Goal: Task Accomplishment & Management: Manage account settings

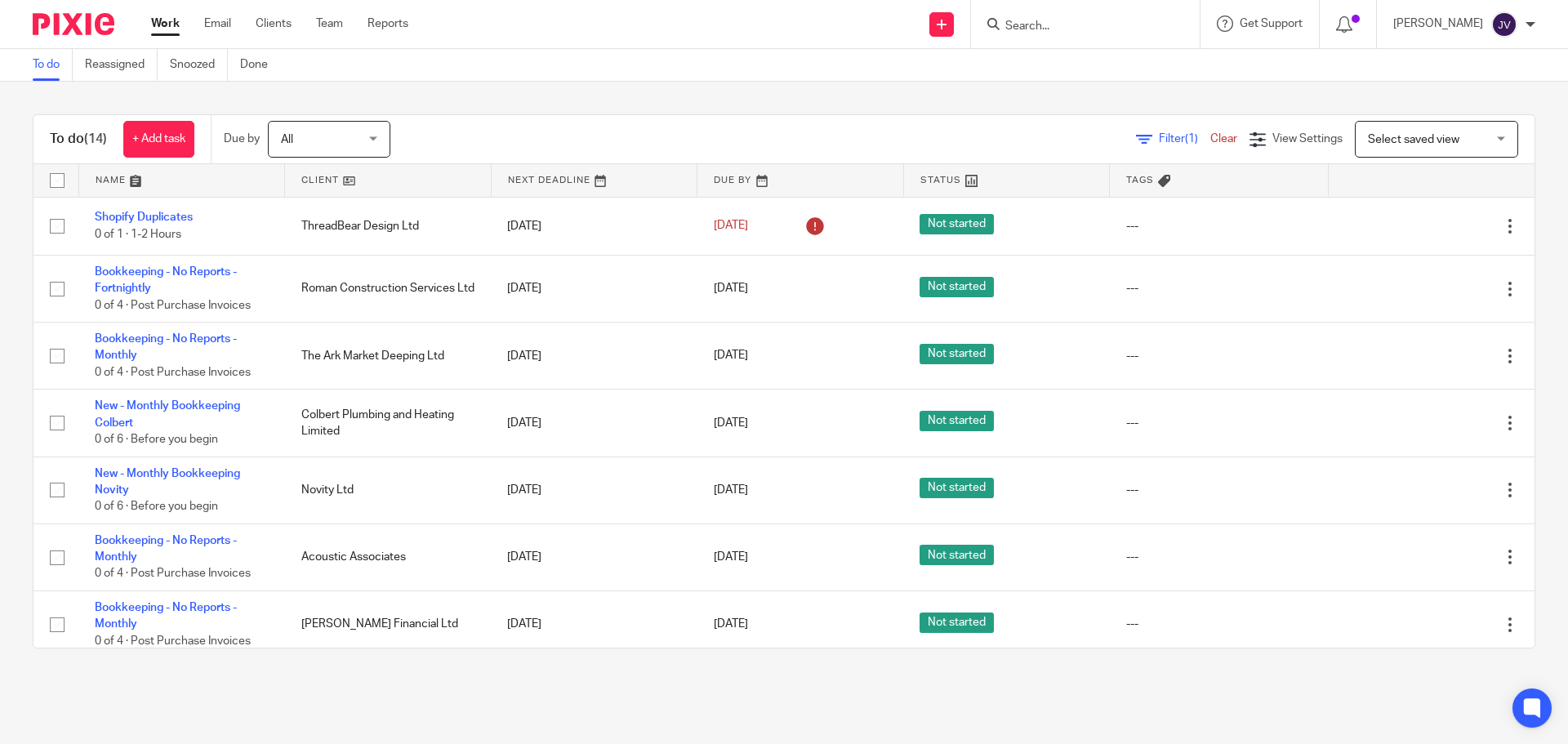
scroll to position [488, 0]
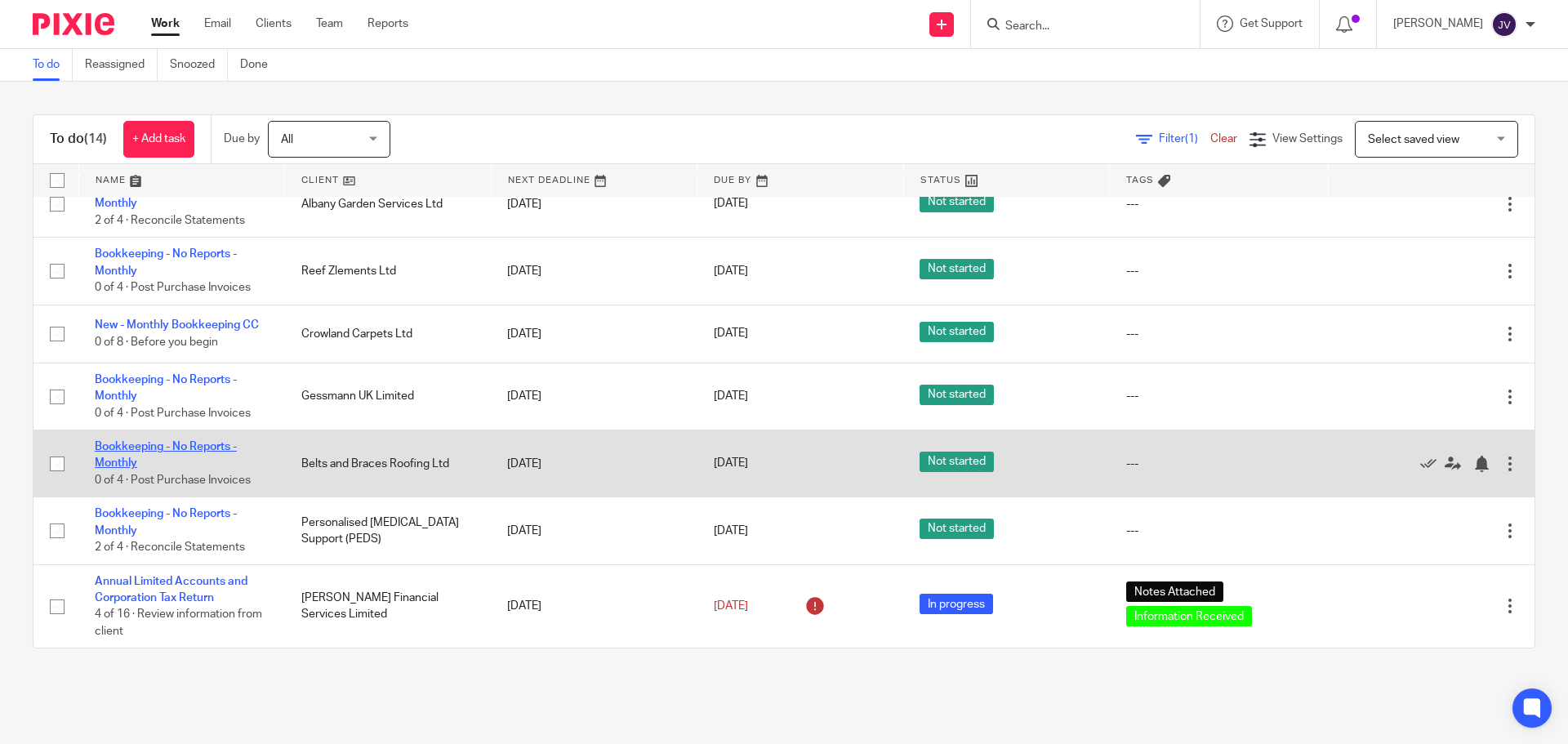
click at [216, 448] on link "Bookkeeping - No Reports - Monthly" at bounding box center [165, 455] width 142 height 28
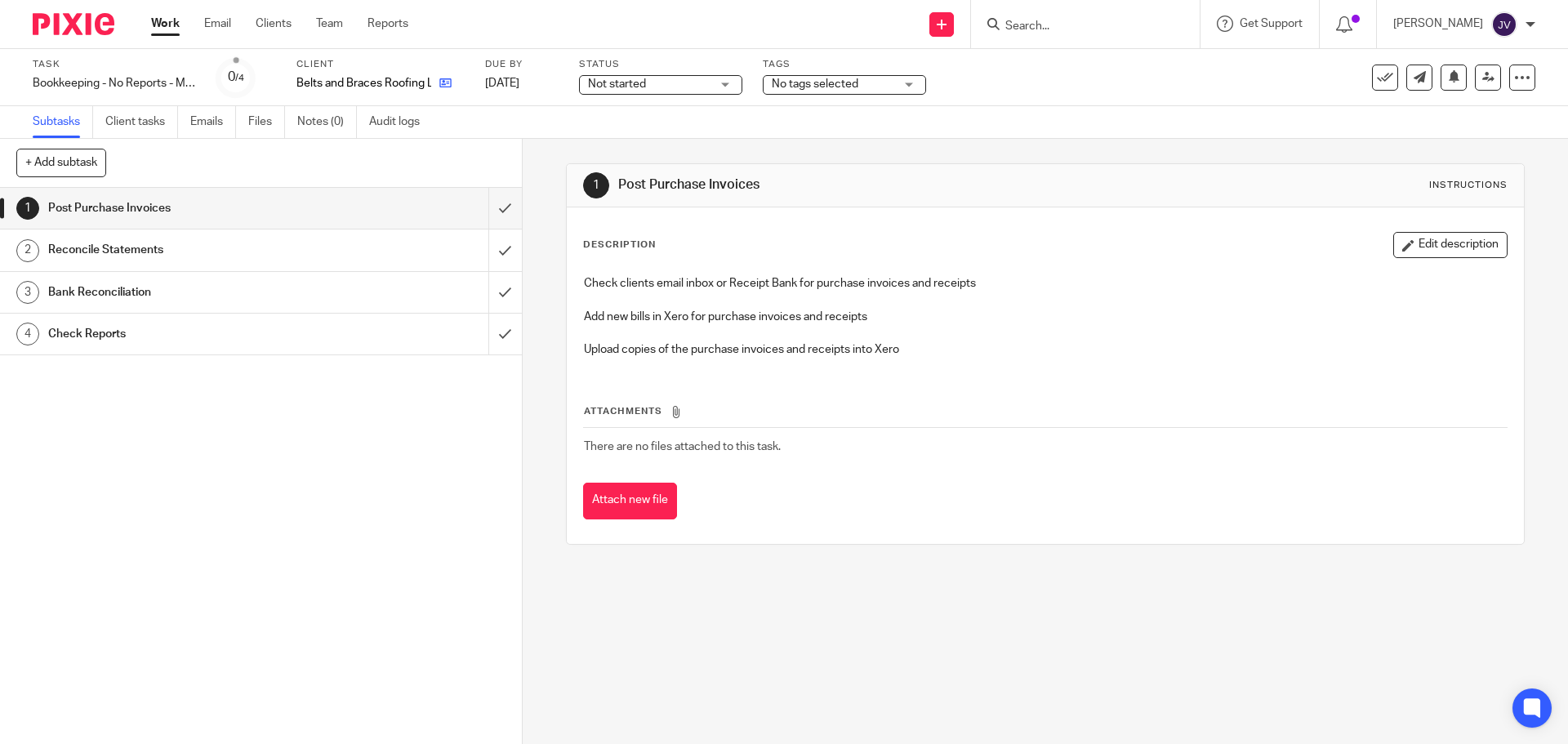
click at [443, 76] on link at bounding box center [441, 83] width 20 height 16
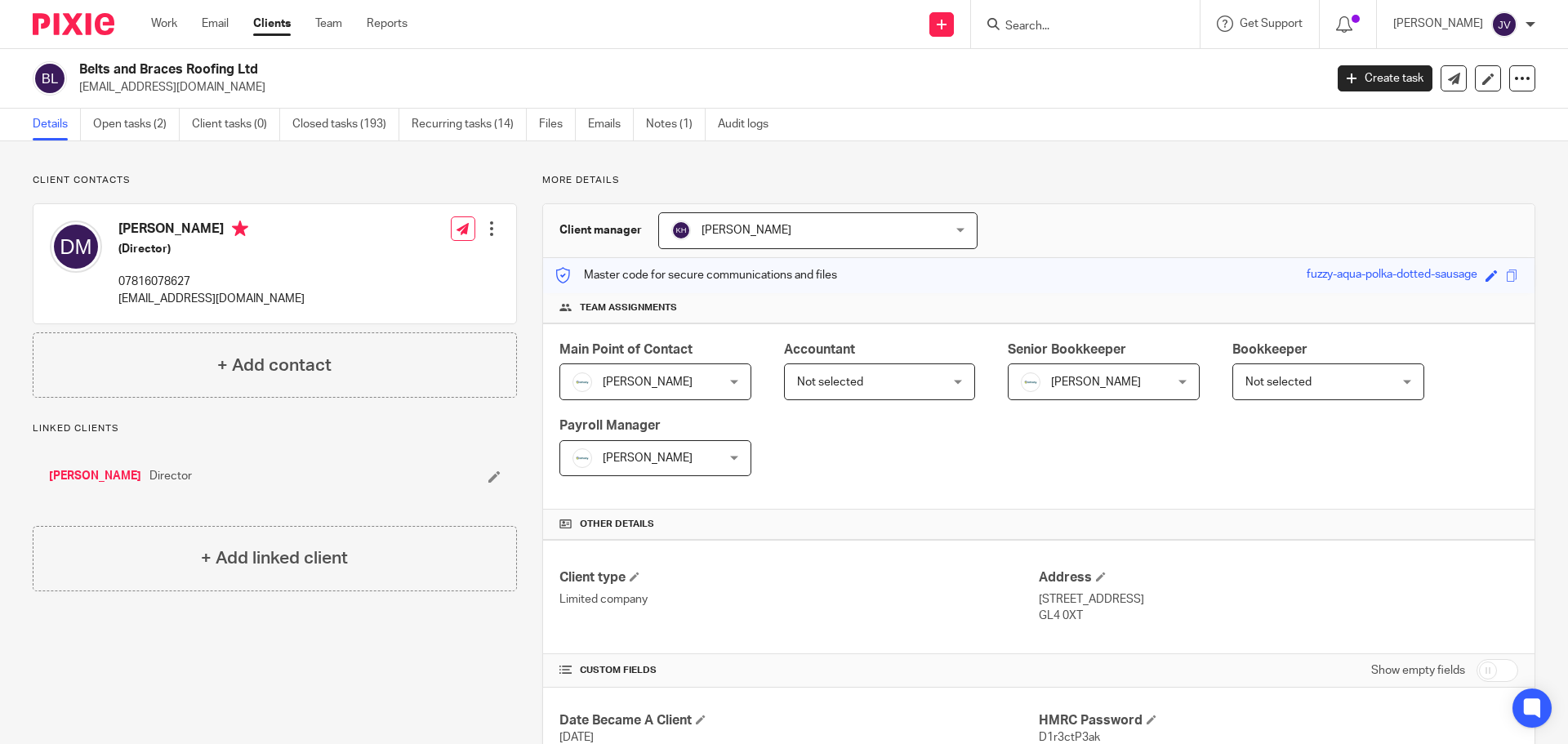
drag, startPoint x: 272, startPoint y: 88, endPoint x: 82, endPoint y: 103, distance: 190.6
click at [82, 103] on div "Belts and Braces Roofing Ltd beltsandbracesroofing@gmail.com Create task Update…" at bounding box center [784, 78] width 1568 height 59
copy p "beltsandbracesroofing@gmail.com"
click at [82, 7] on div at bounding box center [67, 24] width 135 height 48
click at [89, 37] on div at bounding box center [67, 24] width 135 height 48
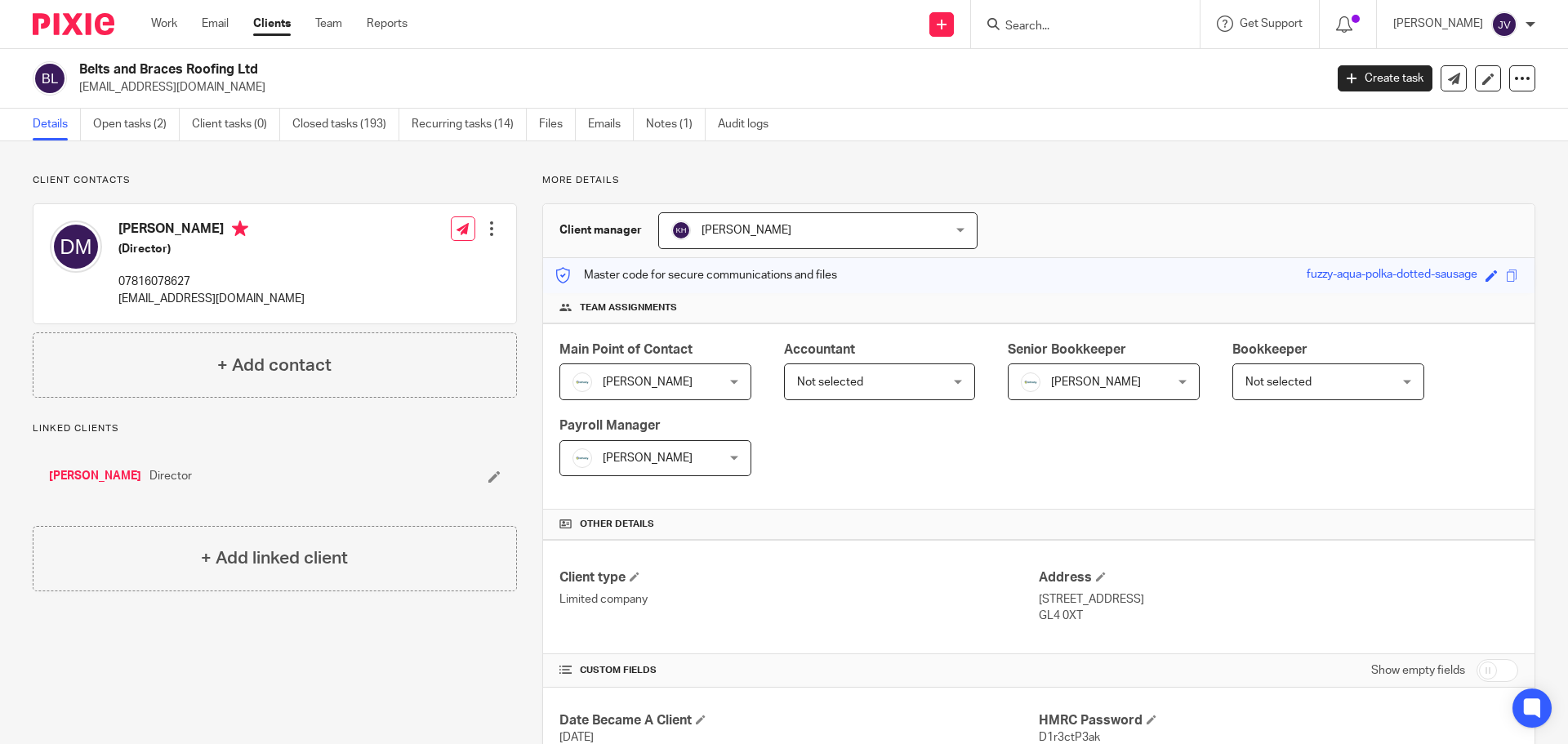
click at [85, 23] on img at bounding box center [74, 24] width 82 height 22
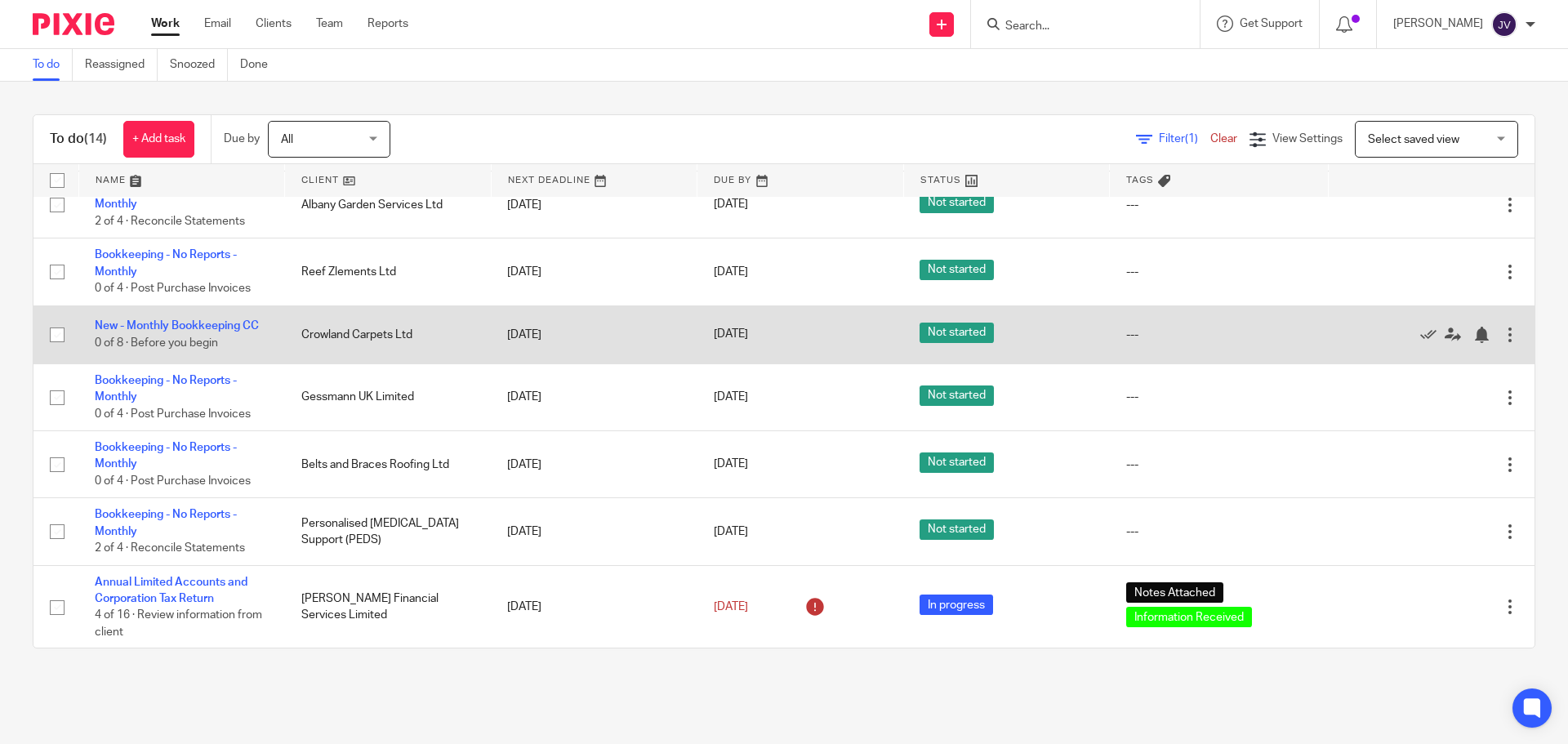
scroll to position [488, 0]
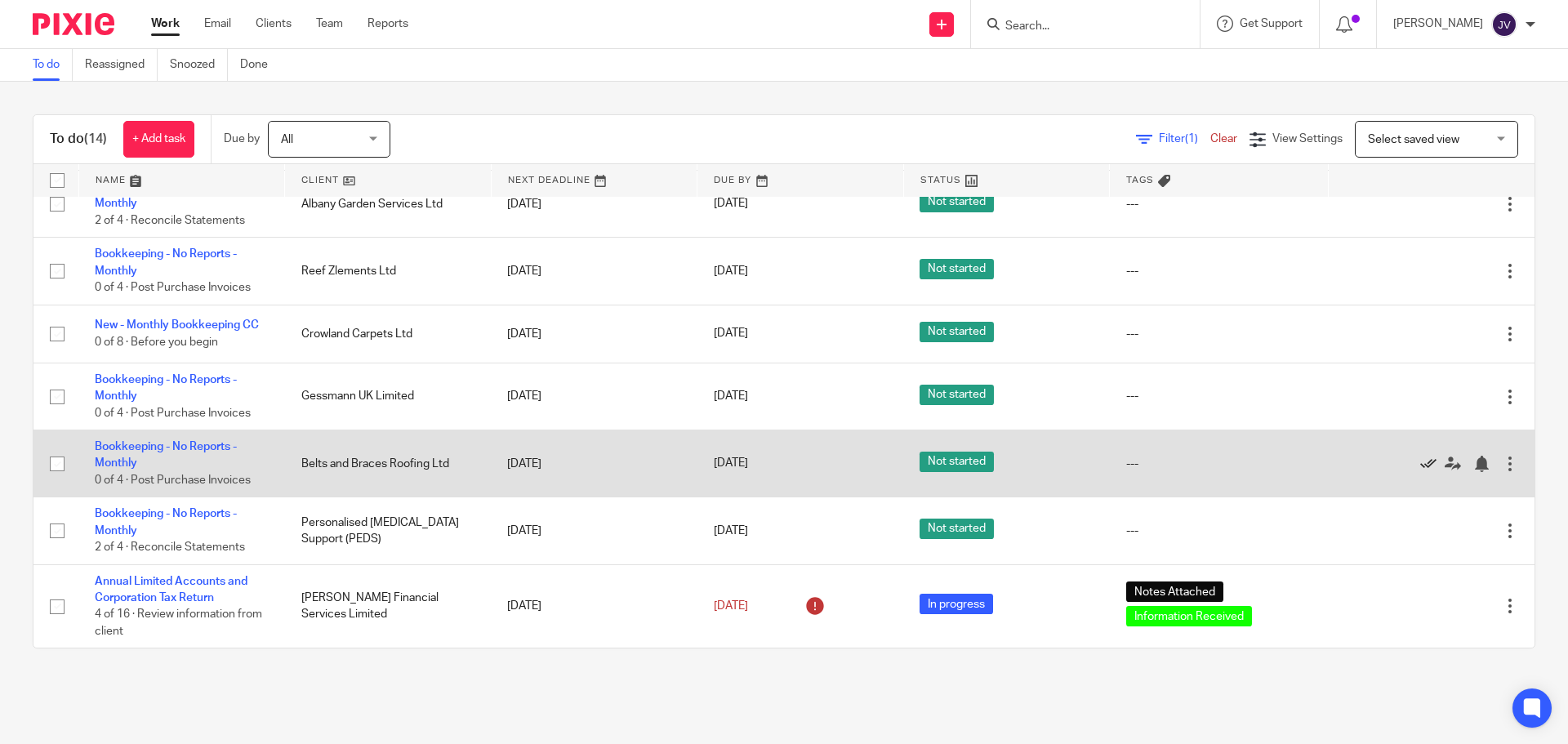
click at [1421, 467] on icon at bounding box center [1429, 463] width 16 height 16
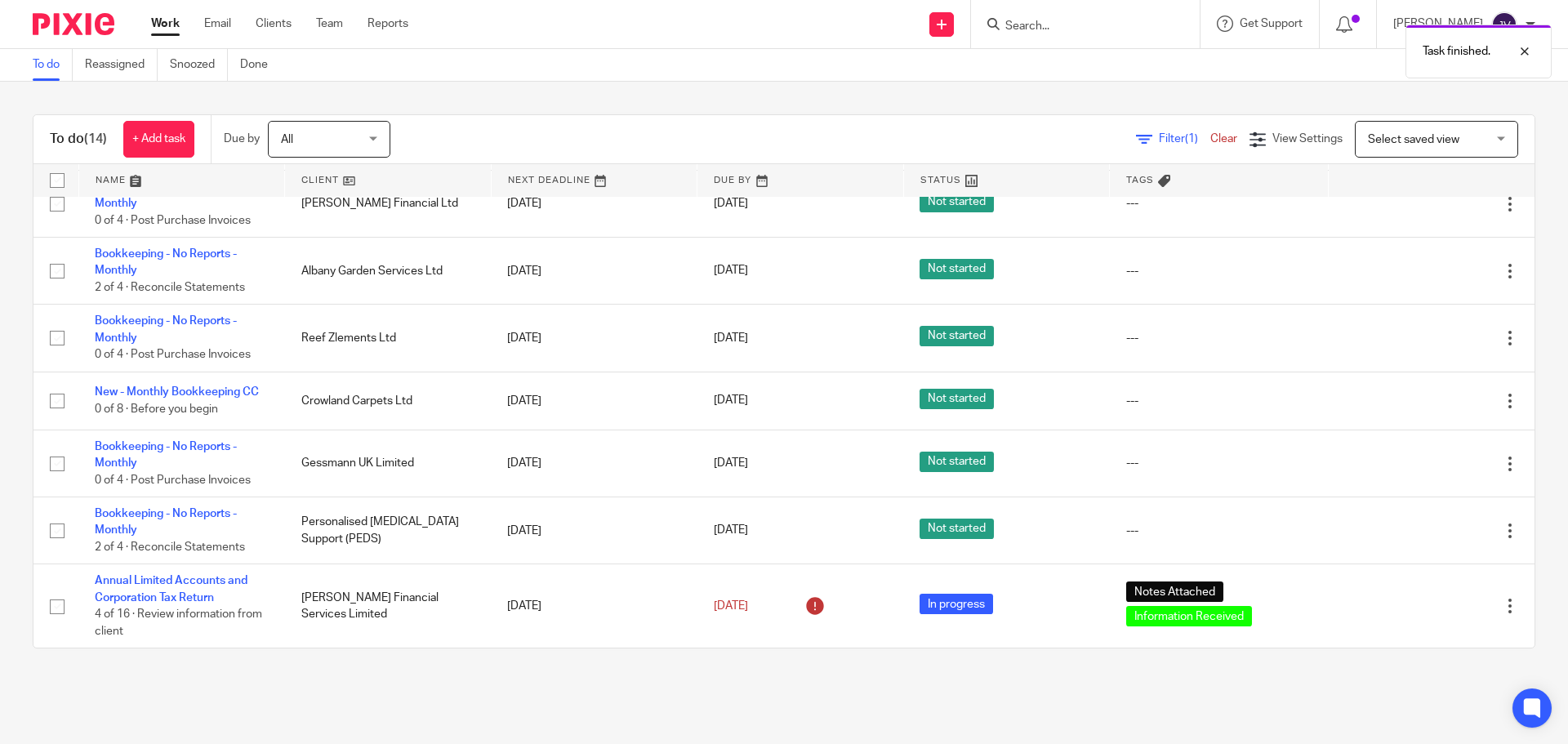
scroll to position [421, 0]
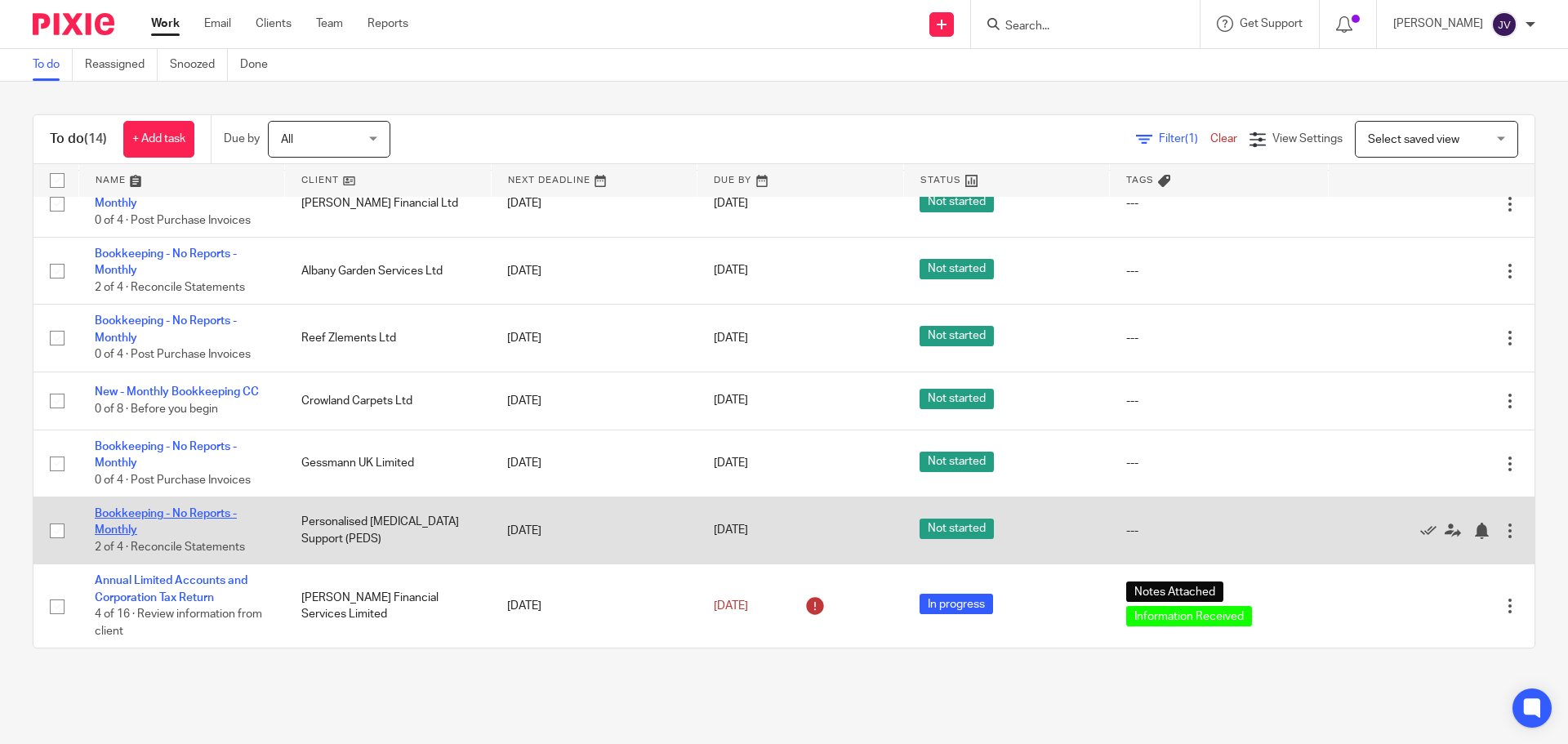
click at [186, 514] on link "Bookkeeping - No Reports - Monthly" at bounding box center [165, 521] width 142 height 28
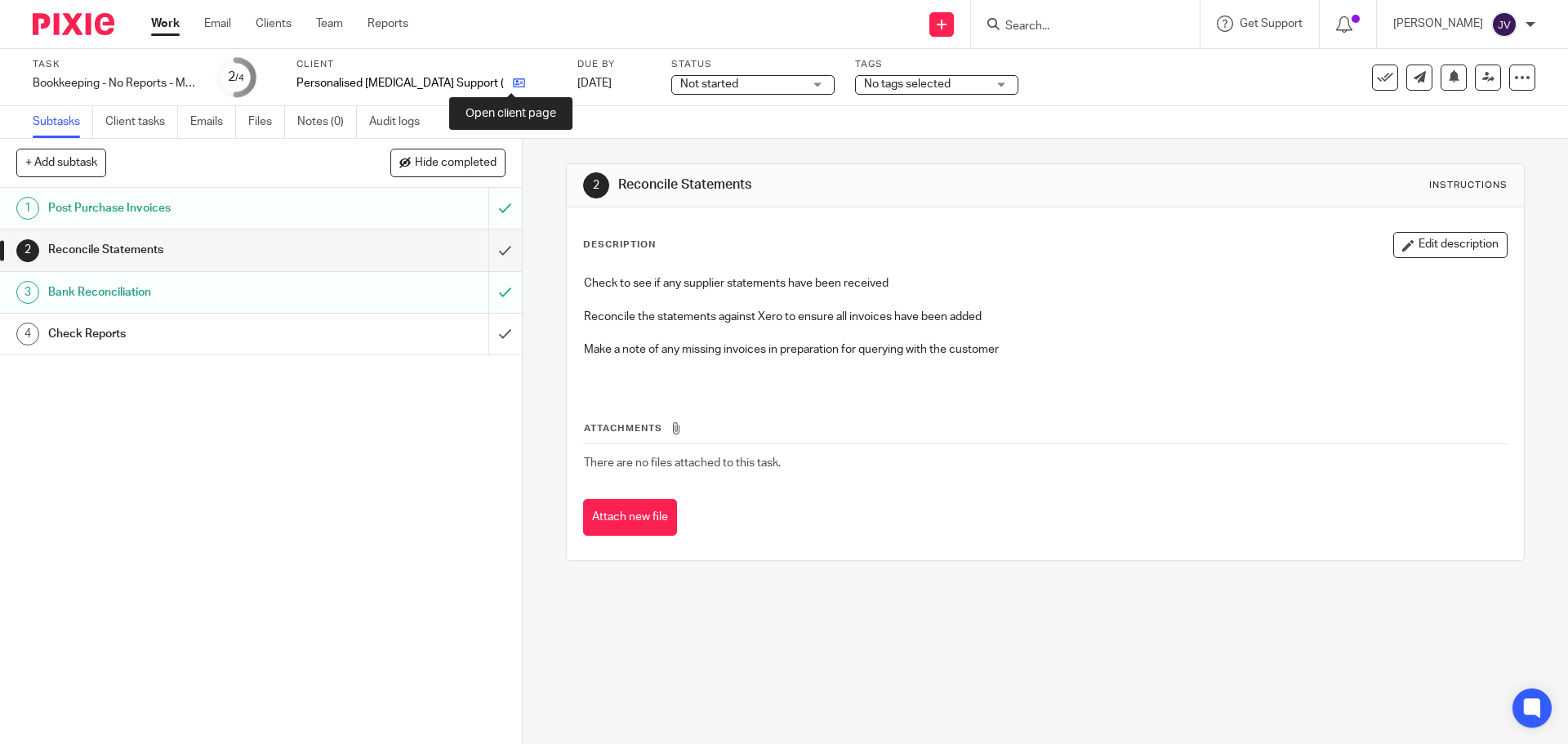
click at [513, 78] on icon at bounding box center [519, 82] width 12 height 12
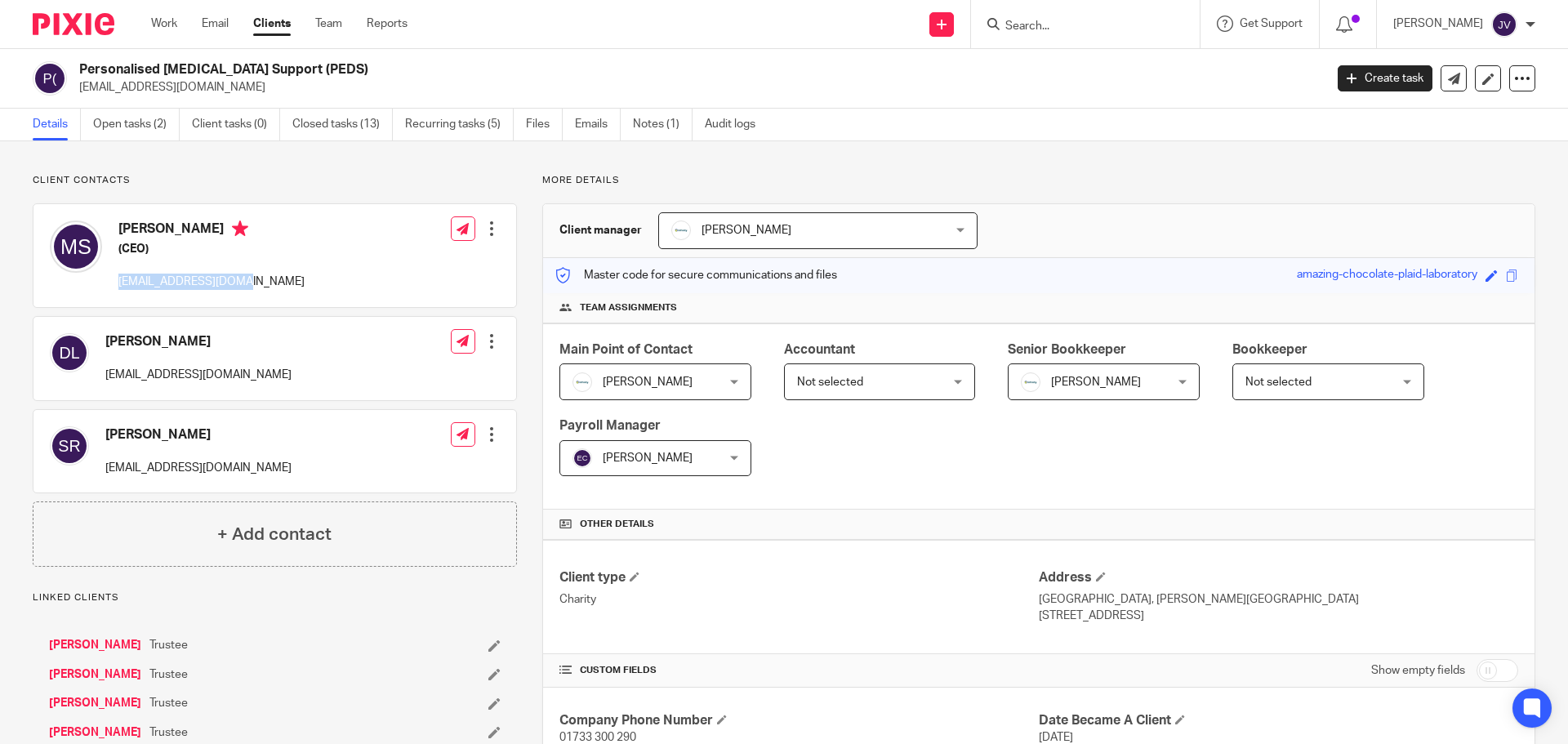
drag, startPoint x: 255, startPoint y: 285, endPoint x: 120, endPoint y: 283, distance: 135.0
click at [120, 283] on div "Mandy Scott (CEO) mandy.scott1@nhs.net Edit contact Create client from contact …" at bounding box center [275, 256] width 483 height 103
copy p "mandy.scott1@nhs.net"
click at [584, 116] on link "Emails" at bounding box center [598, 124] width 46 height 32
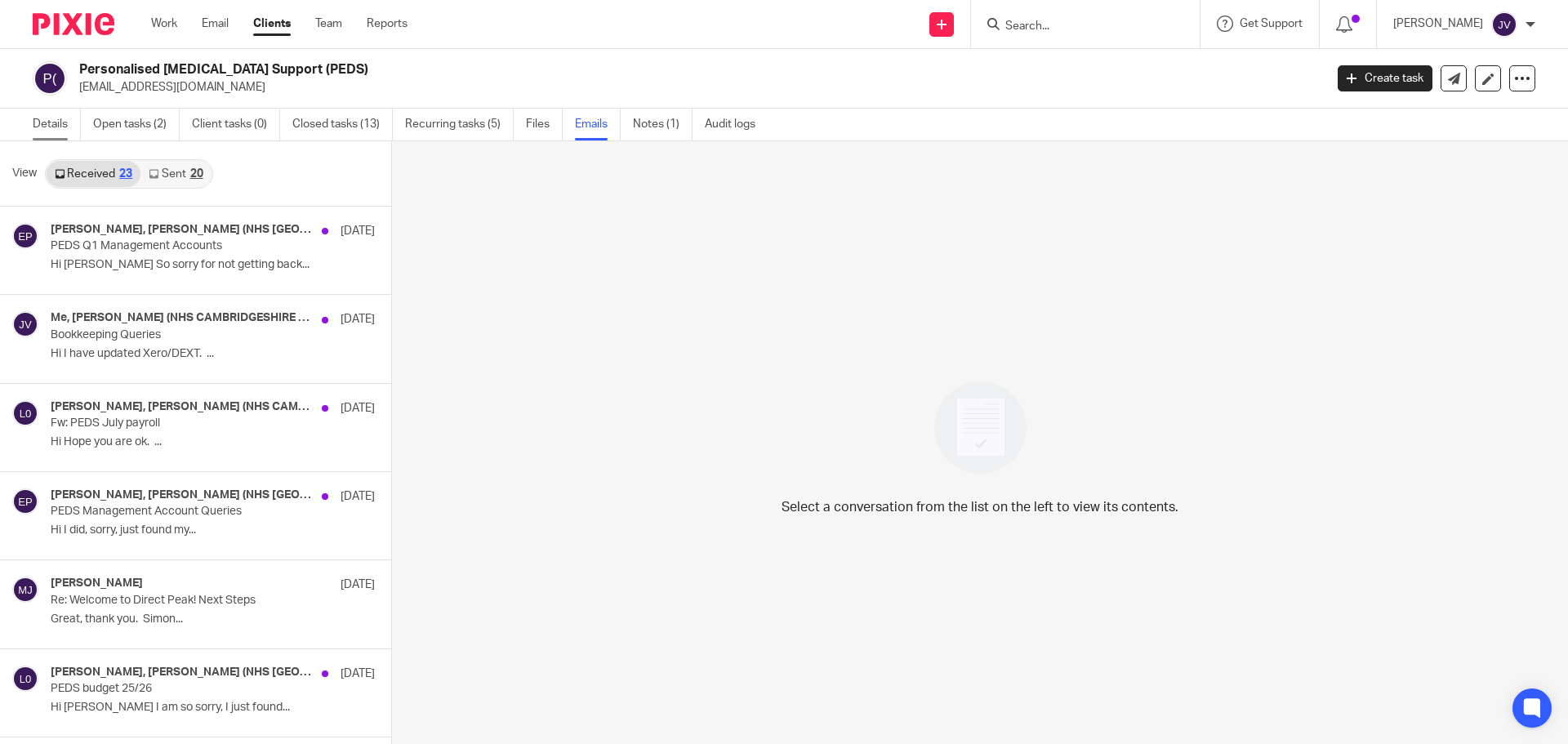
click at [53, 116] on link "Details" at bounding box center [56, 124] width 48 height 32
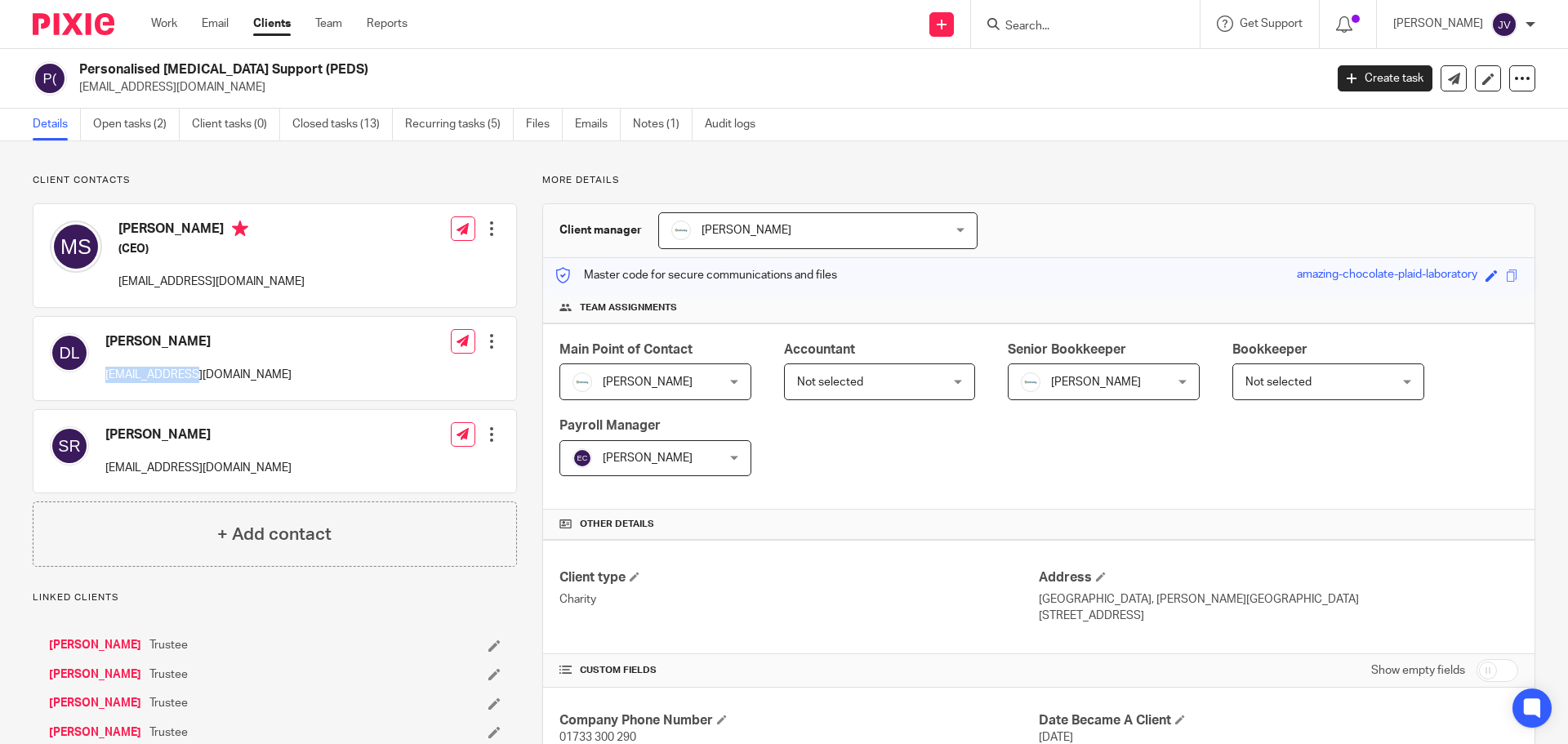
drag, startPoint x: 196, startPoint y: 376, endPoint x: 99, endPoint y: 387, distance: 97.6
click at [99, 387] on div "[PERSON_NAME] [EMAIL_ADDRESS][DOMAIN_NAME] Edit contact Create client from cont…" at bounding box center [275, 358] width 483 height 83
copy p "[EMAIL_ADDRESS][DOMAIN_NAME]"
click at [98, 16] on img at bounding box center [74, 24] width 82 height 22
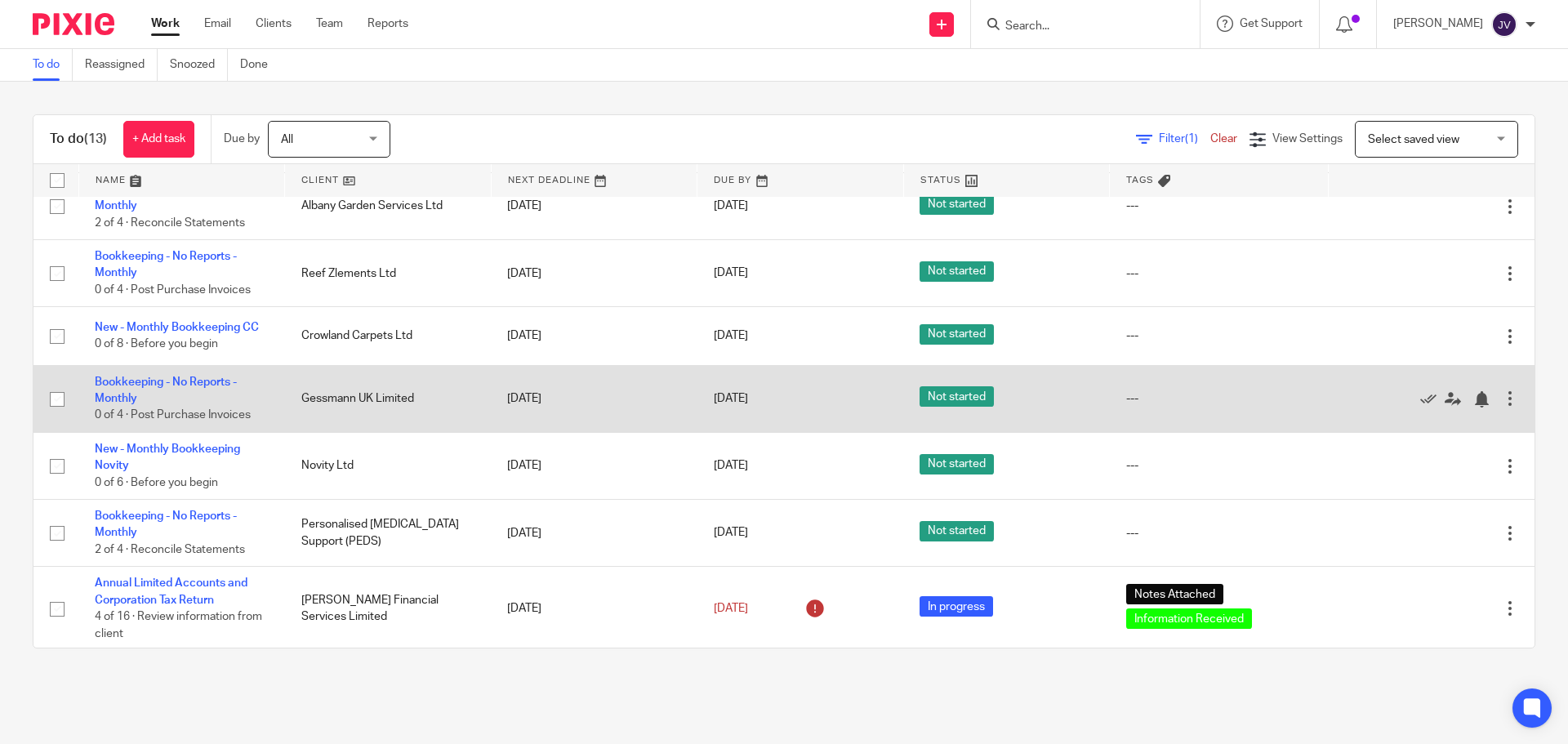
scroll to position [421, 0]
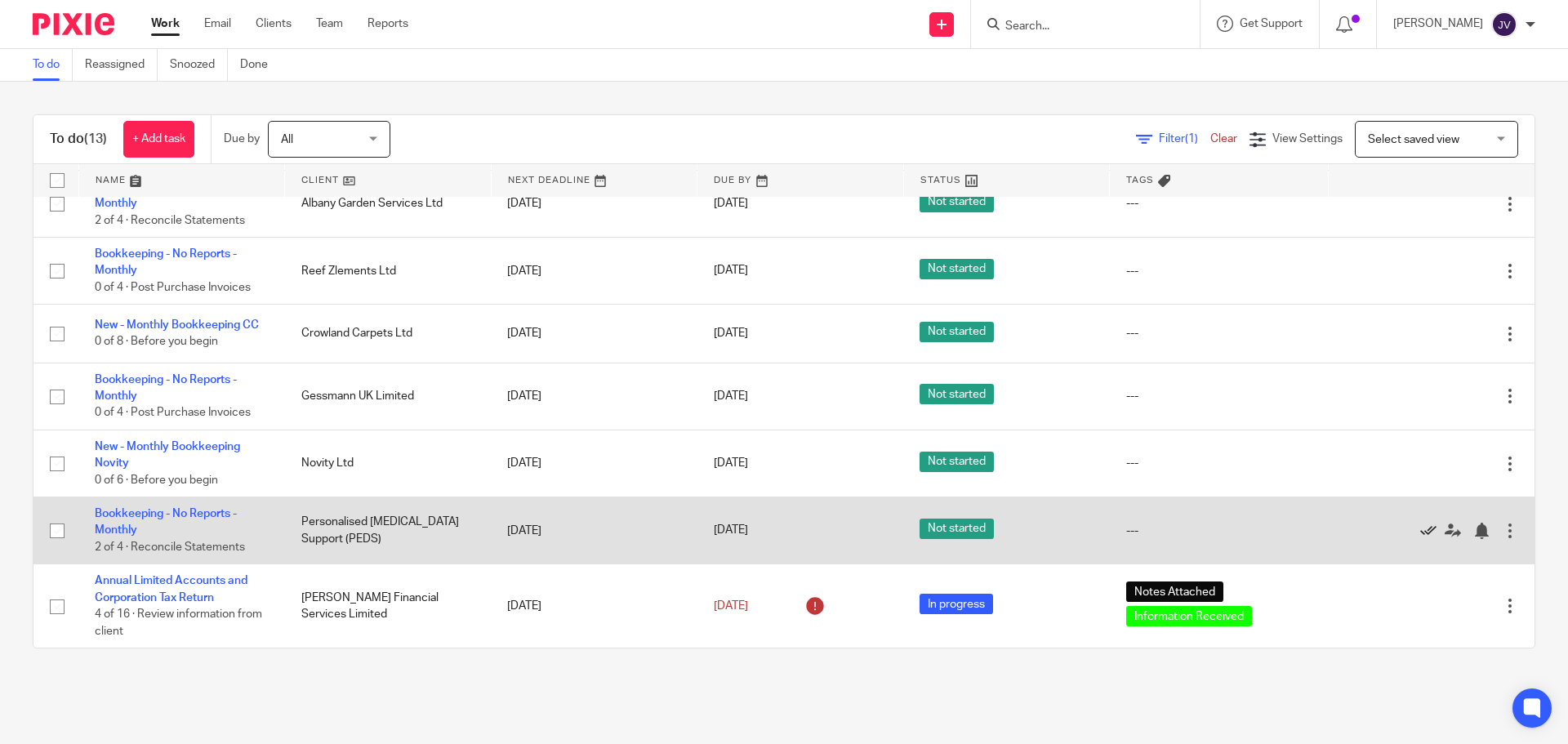
click at [1421, 529] on icon at bounding box center [1429, 530] width 16 height 16
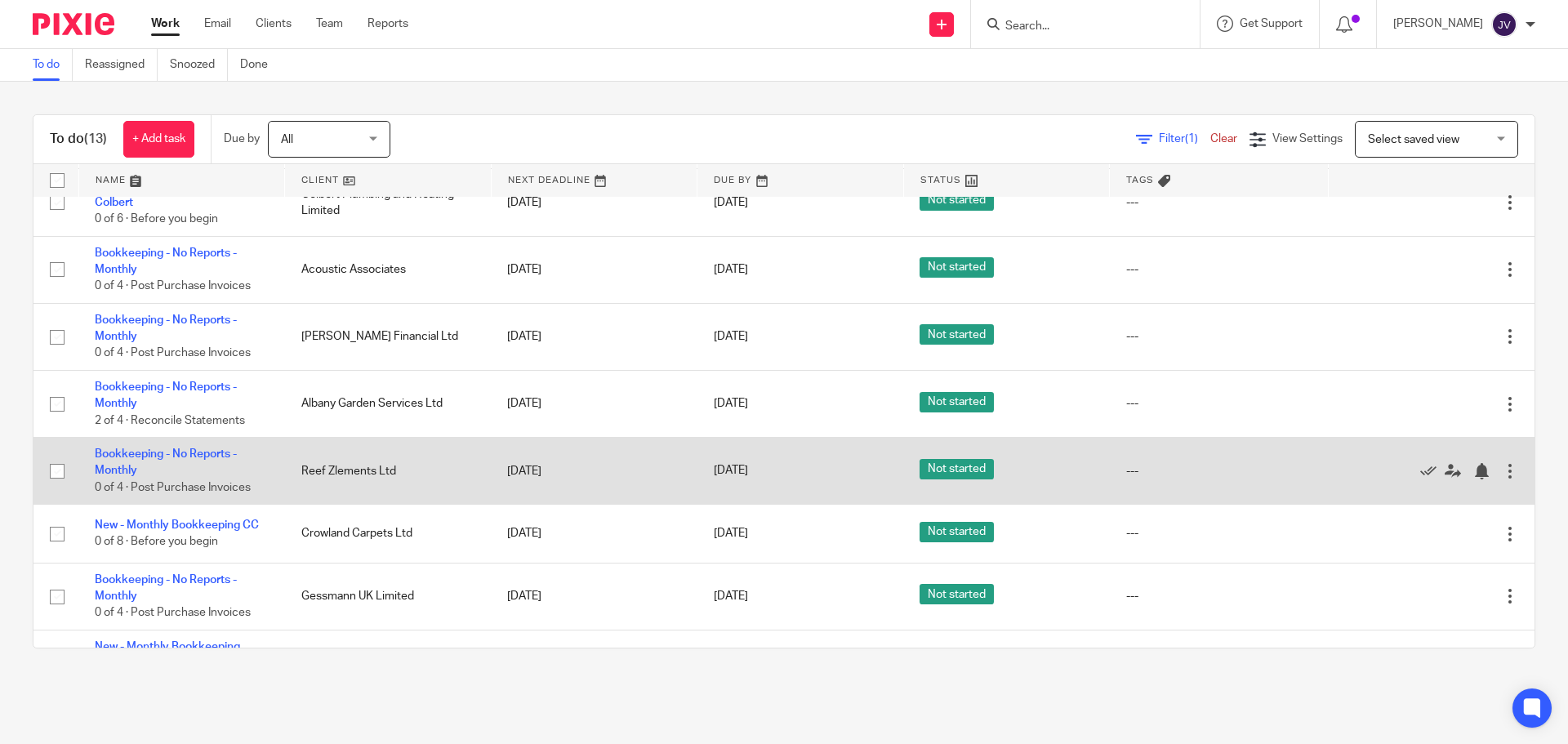
scroll to position [327, 0]
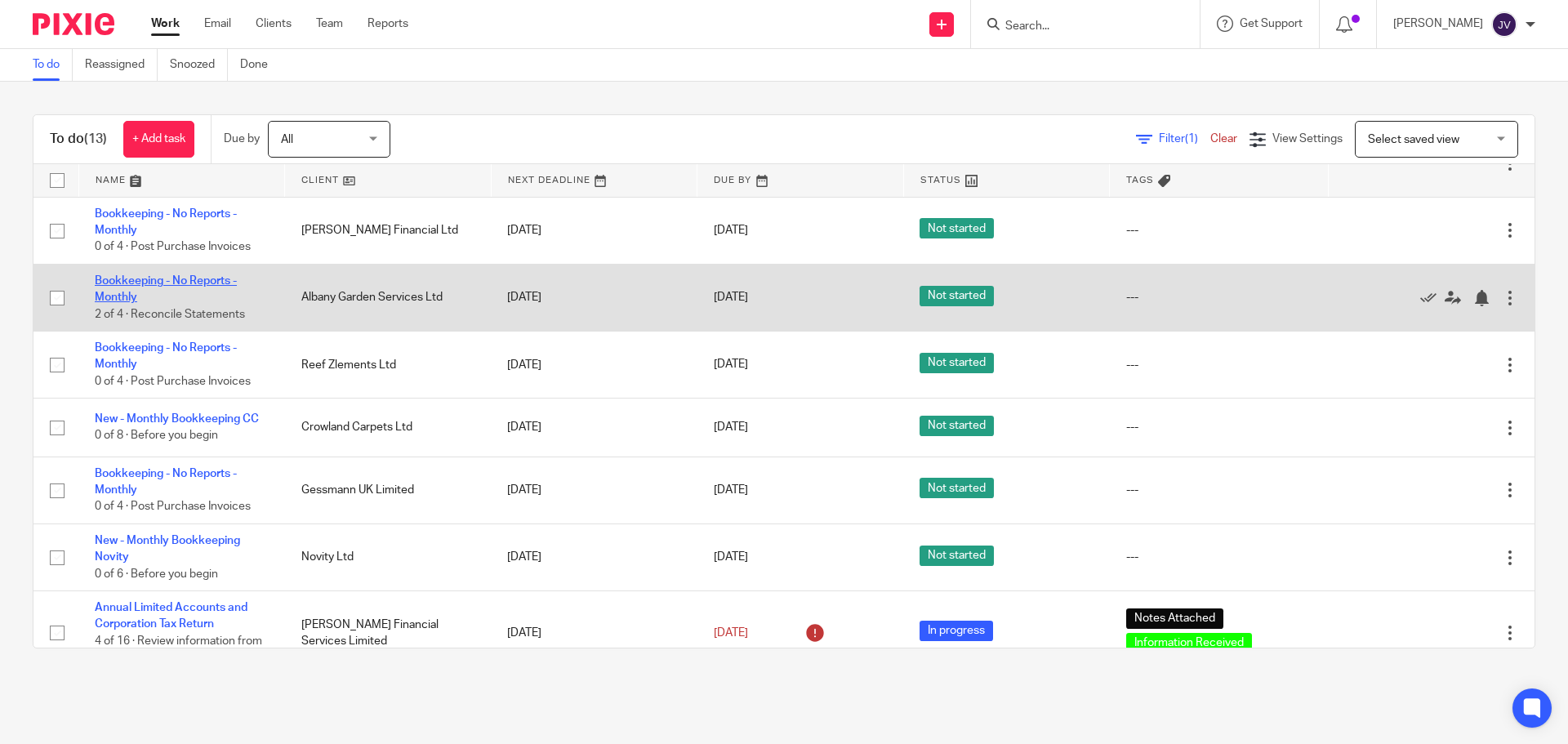
drag, startPoint x: 226, startPoint y: 273, endPoint x: 218, endPoint y: 276, distance: 8.5
click at [219, 276] on td "Bookkeeping - No Reports - Monthly 2 of 4 · Reconcile Statements" at bounding box center [181, 297] width 206 height 67
click at [218, 276] on link "Bookkeeping - No Reports - Monthly" at bounding box center [165, 288] width 142 height 28
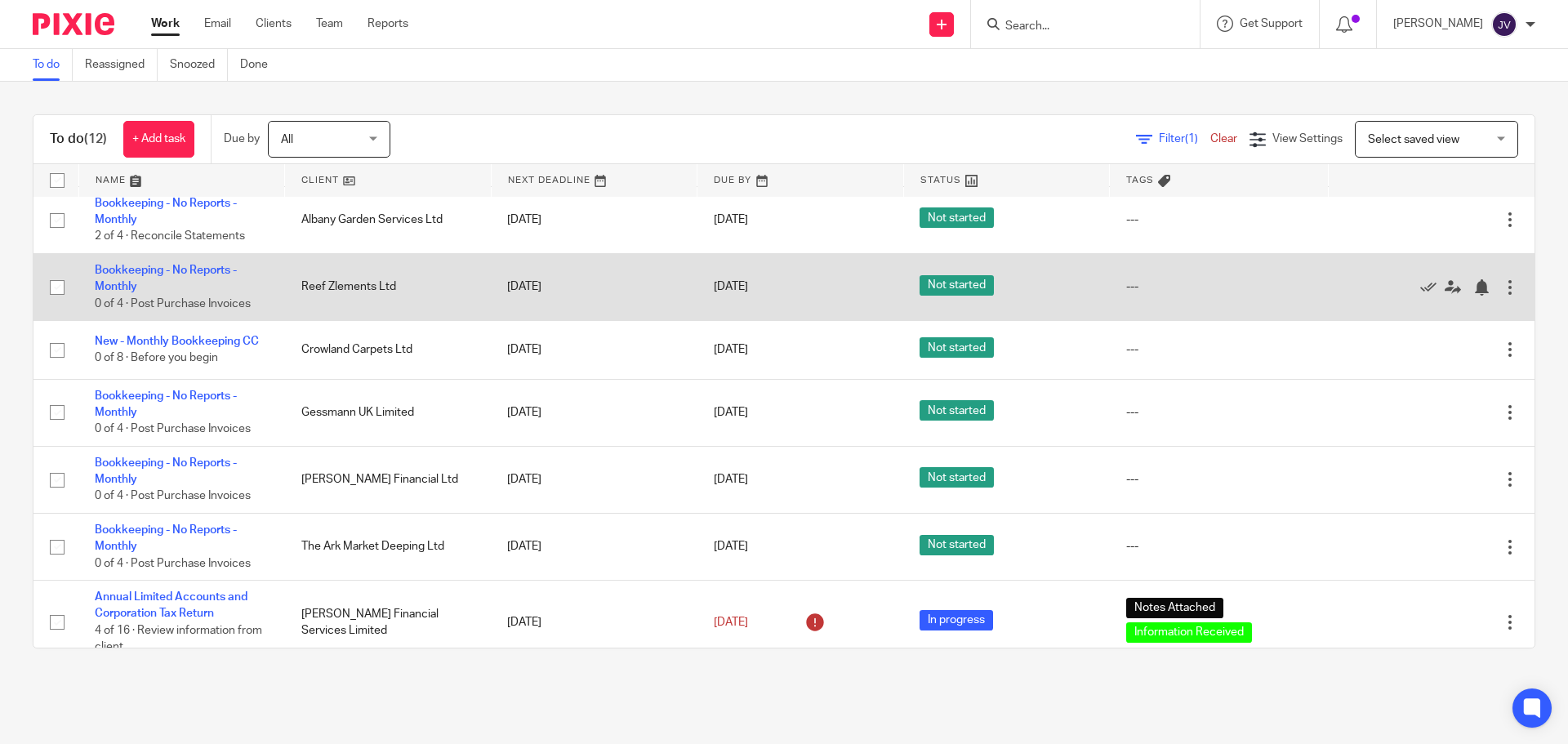
scroll to position [353, 0]
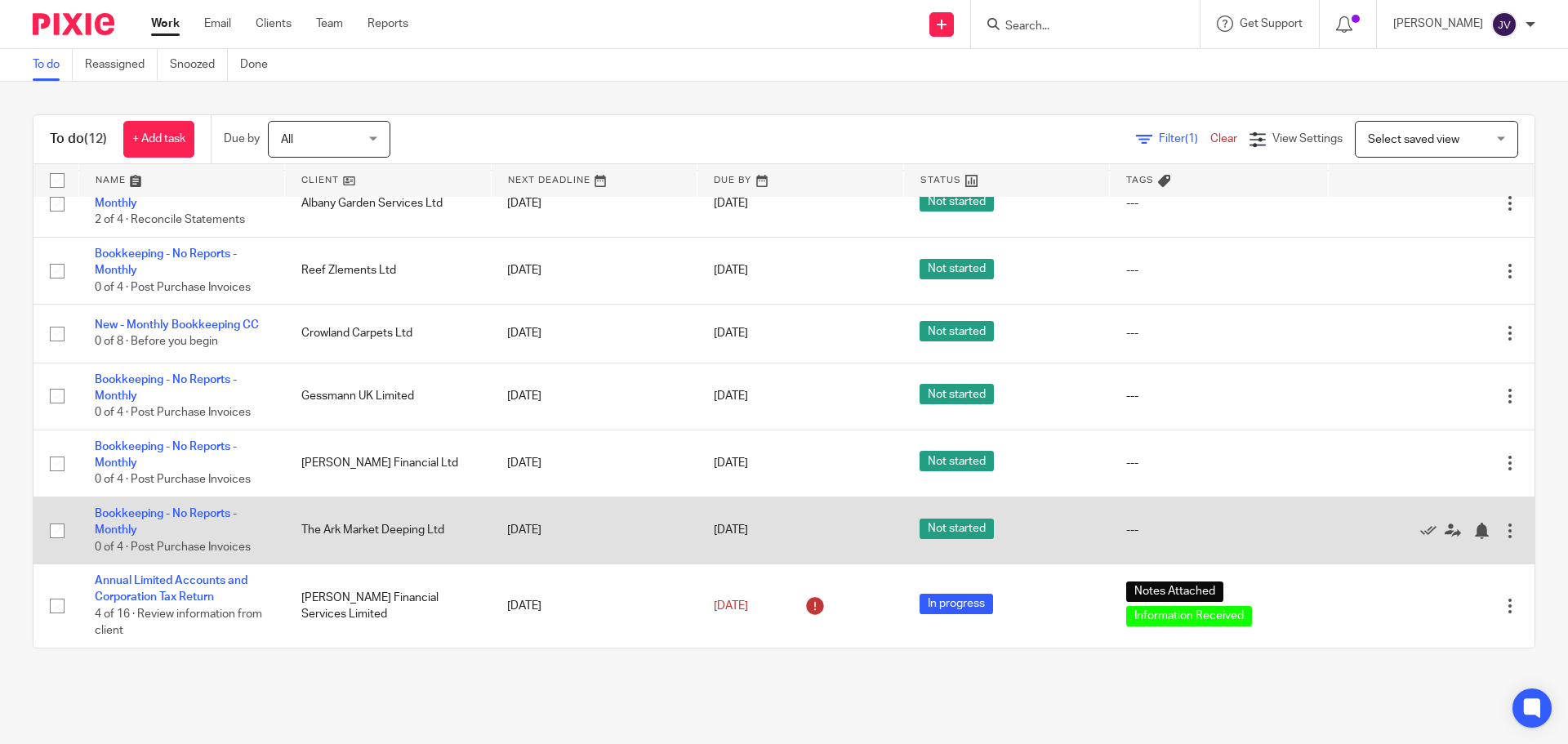
click at [201, 506] on td "Bookkeeping - No Reports - Monthly 0 of 4 · Post Purchase Invoices" at bounding box center [181, 530] width 206 height 67
click at [199, 510] on link "Bookkeeping - No Reports - Monthly" at bounding box center [165, 521] width 142 height 28
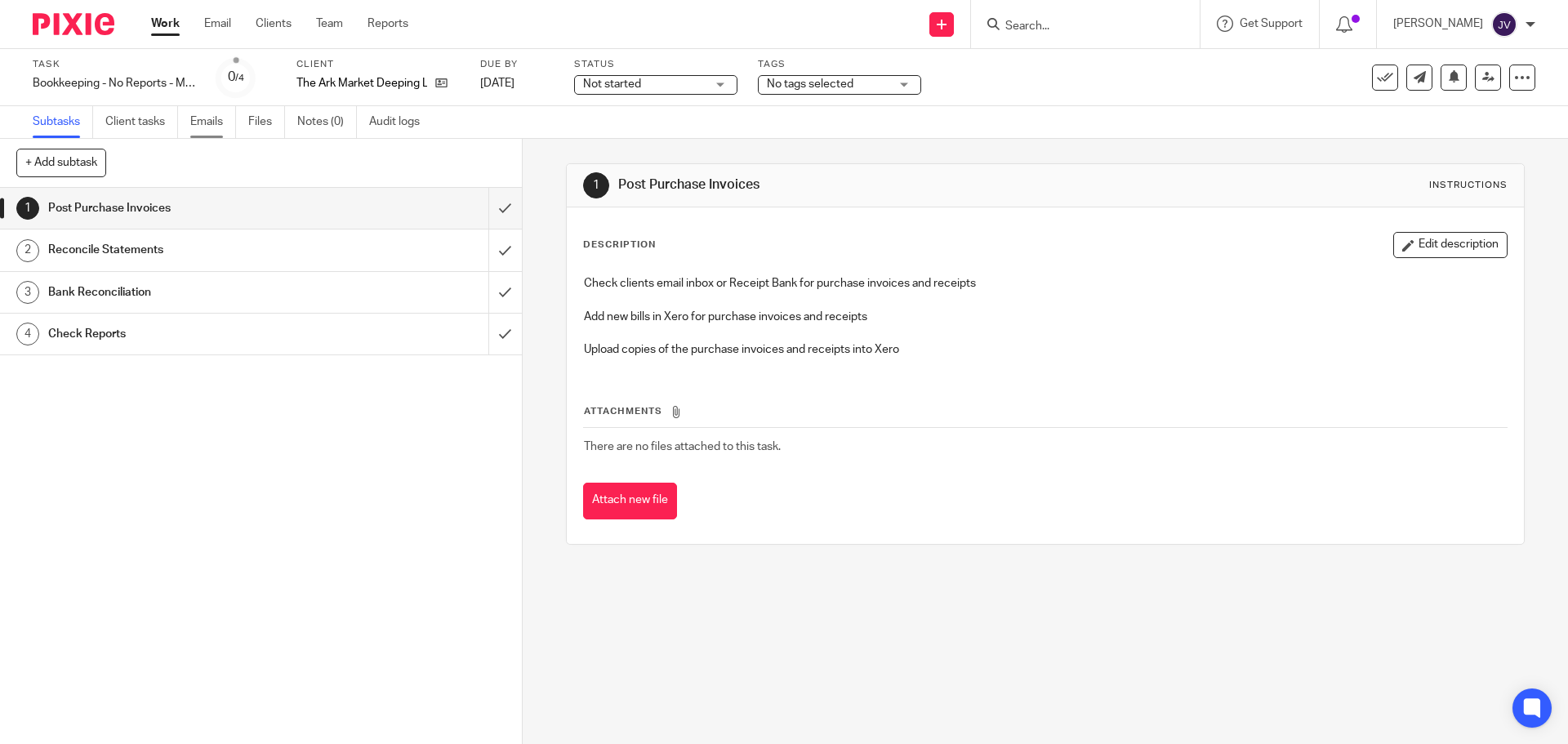
click at [212, 119] on link "Emails" at bounding box center [213, 121] width 46 height 32
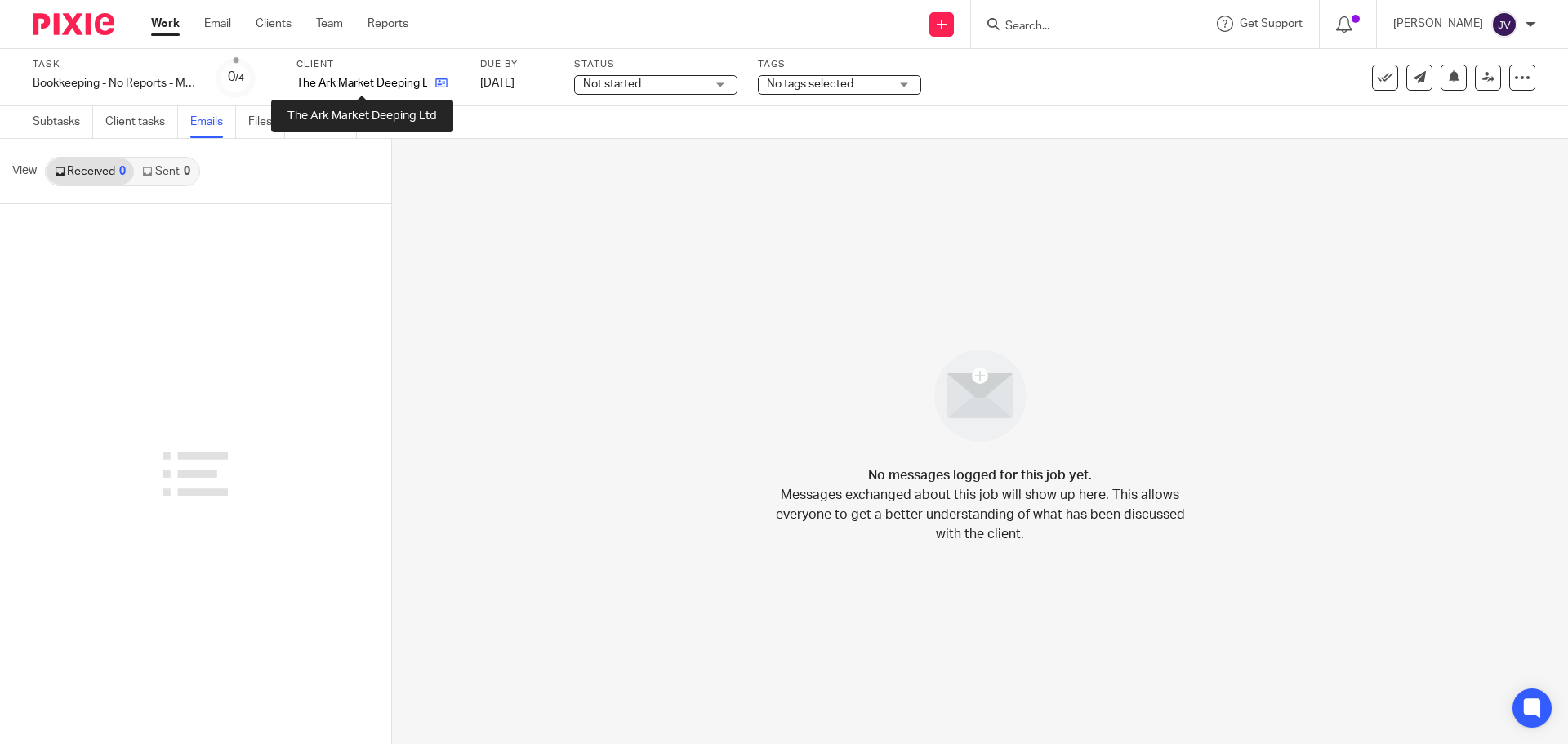
click at [438, 82] on icon at bounding box center [441, 82] width 12 height 12
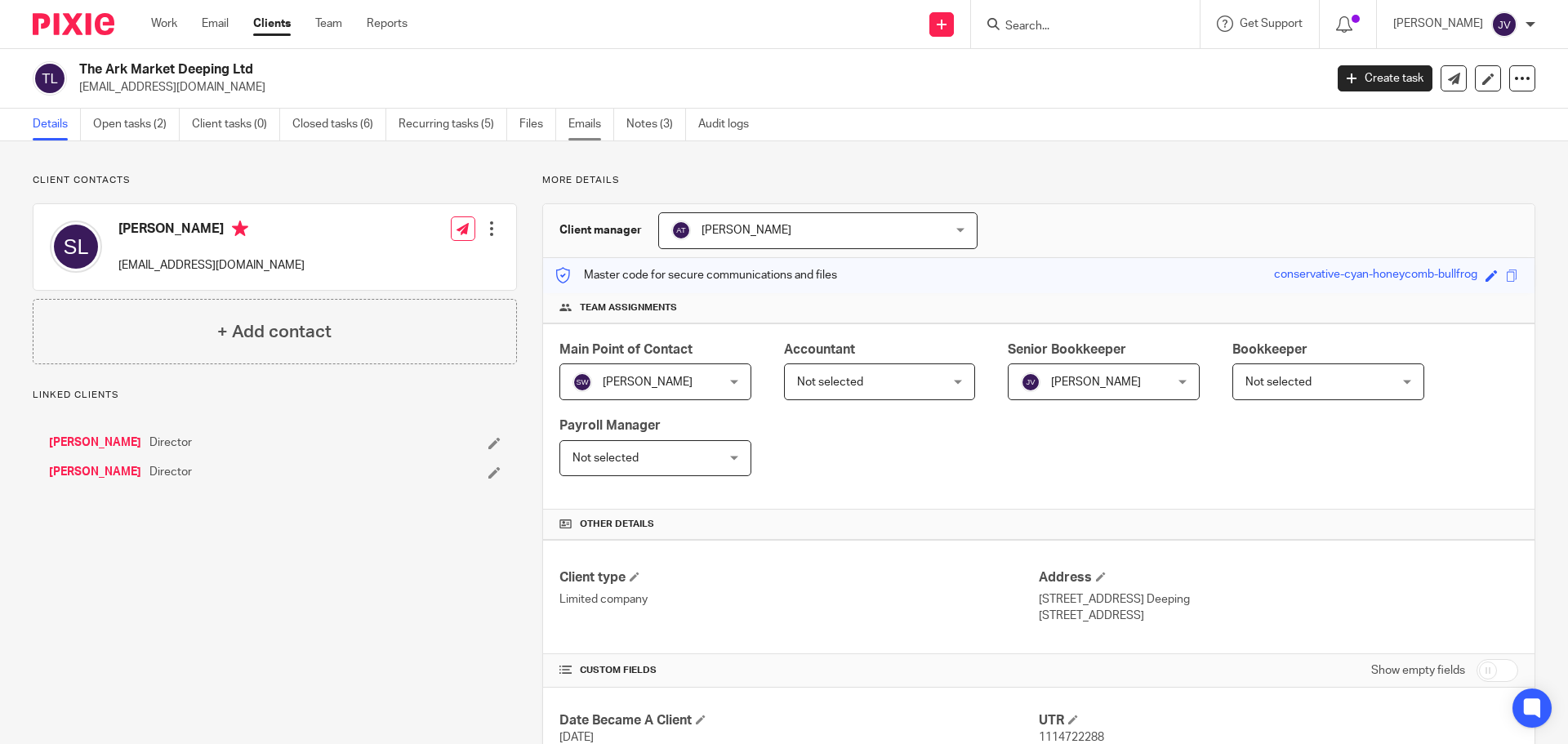
click at [581, 121] on link "Emails" at bounding box center [591, 124] width 46 height 32
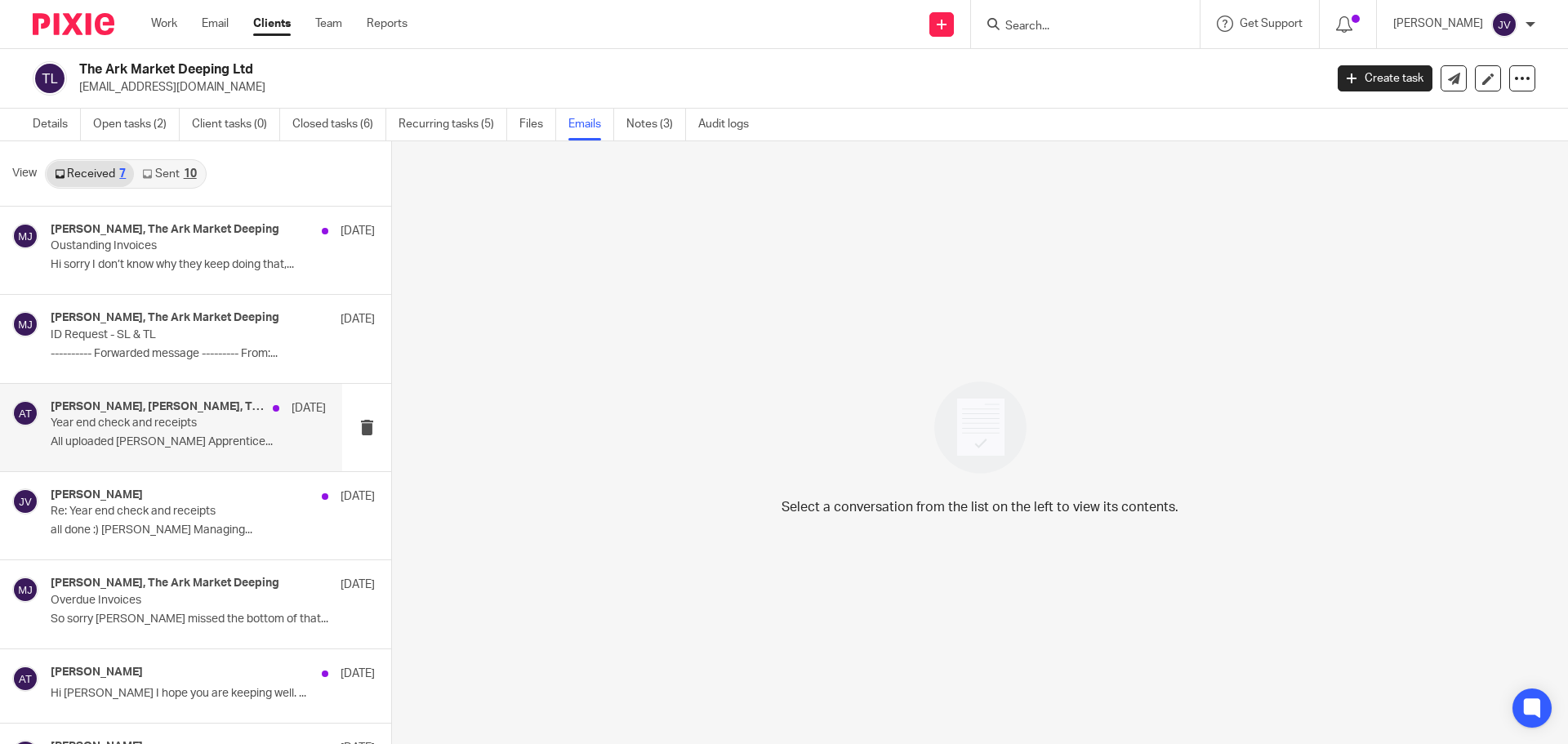
click at [164, 440] on p "All uploaded [PERSON_NAME] Apprentice..." at bounding box center [188, 442] width 275 height 14
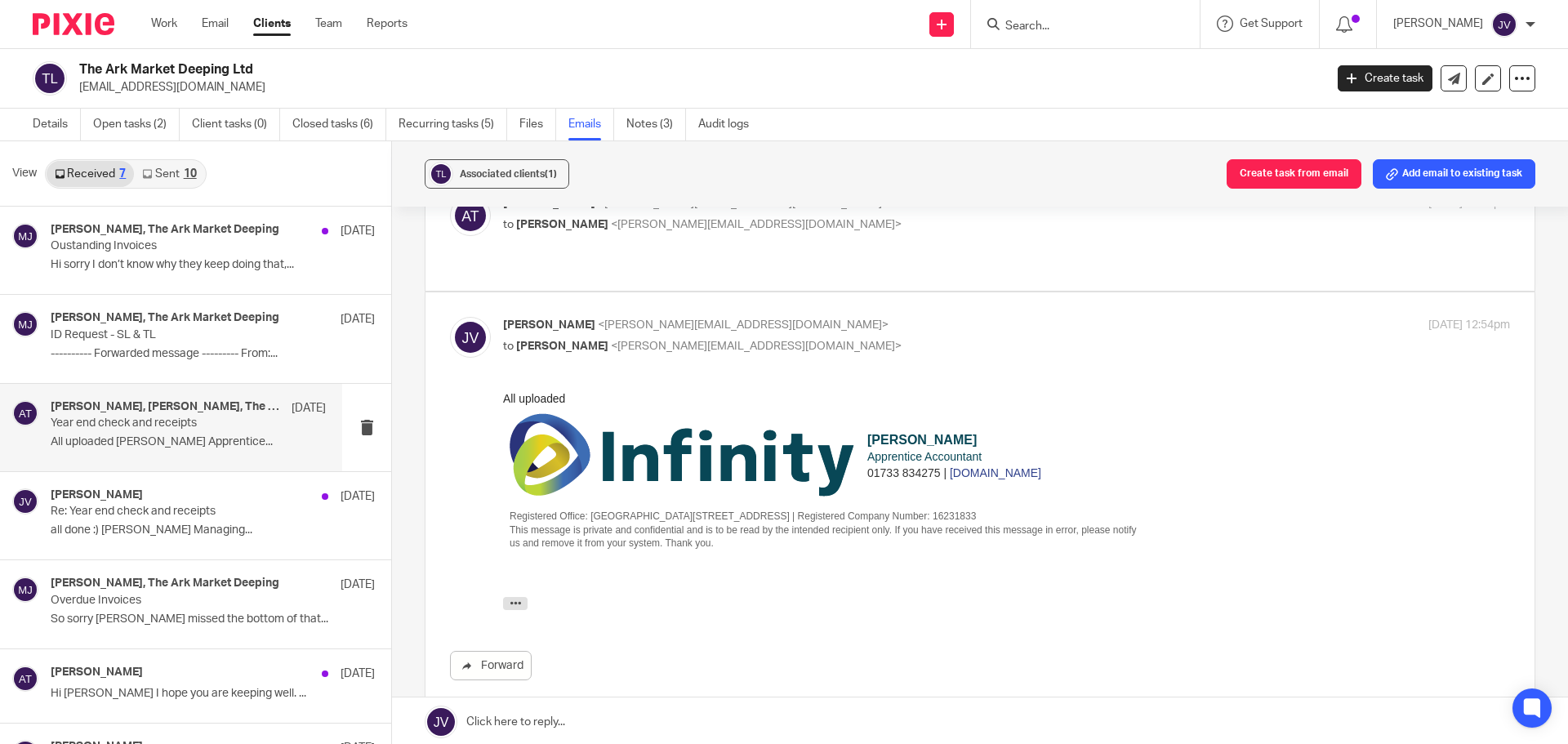
scroll to position [735, 0]
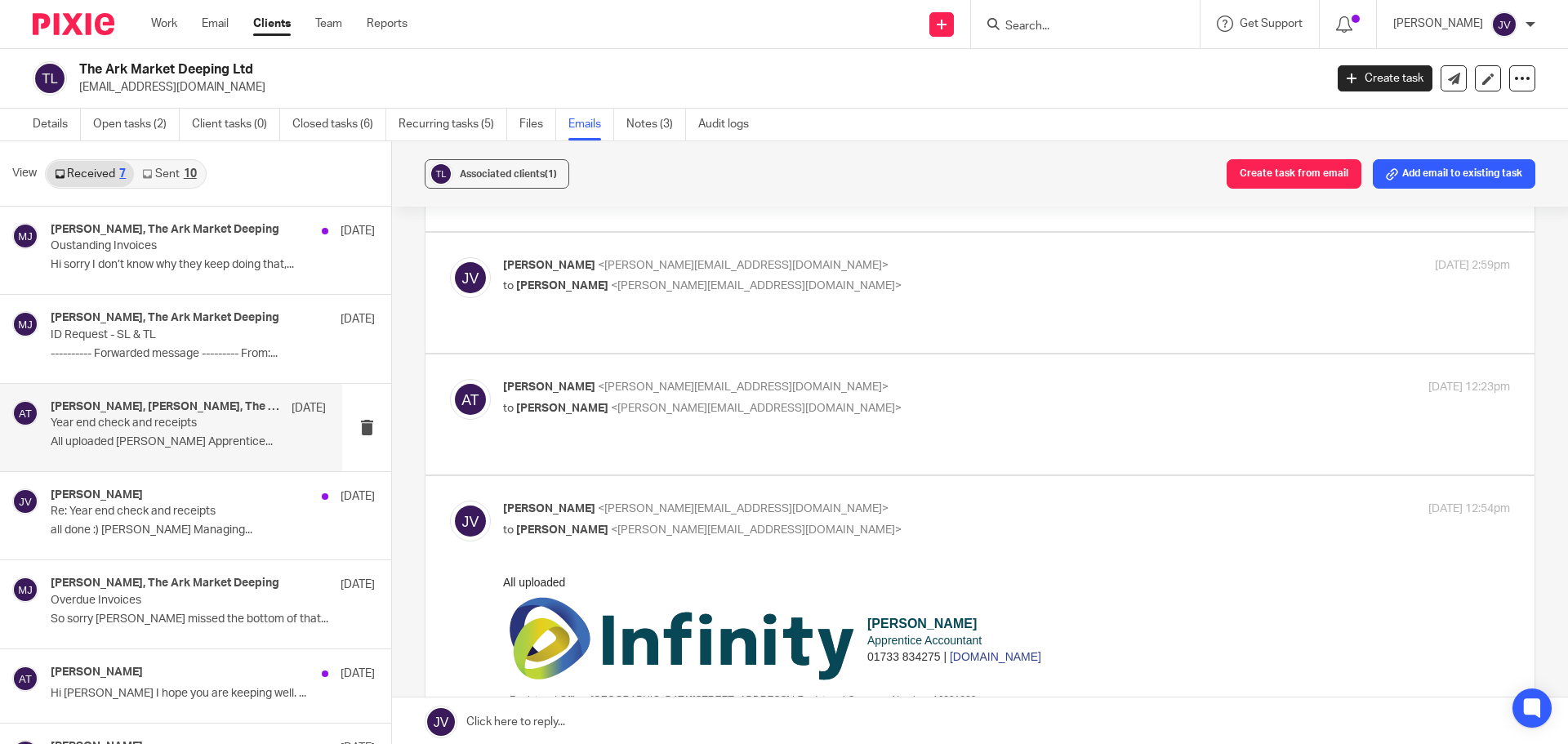
click at [911, 400] on p "to Jamie Vinn <jamie@infinity-accounting.co.uk>" at bounding box center [838, 409] width 671 height 17
checkbox input "true"
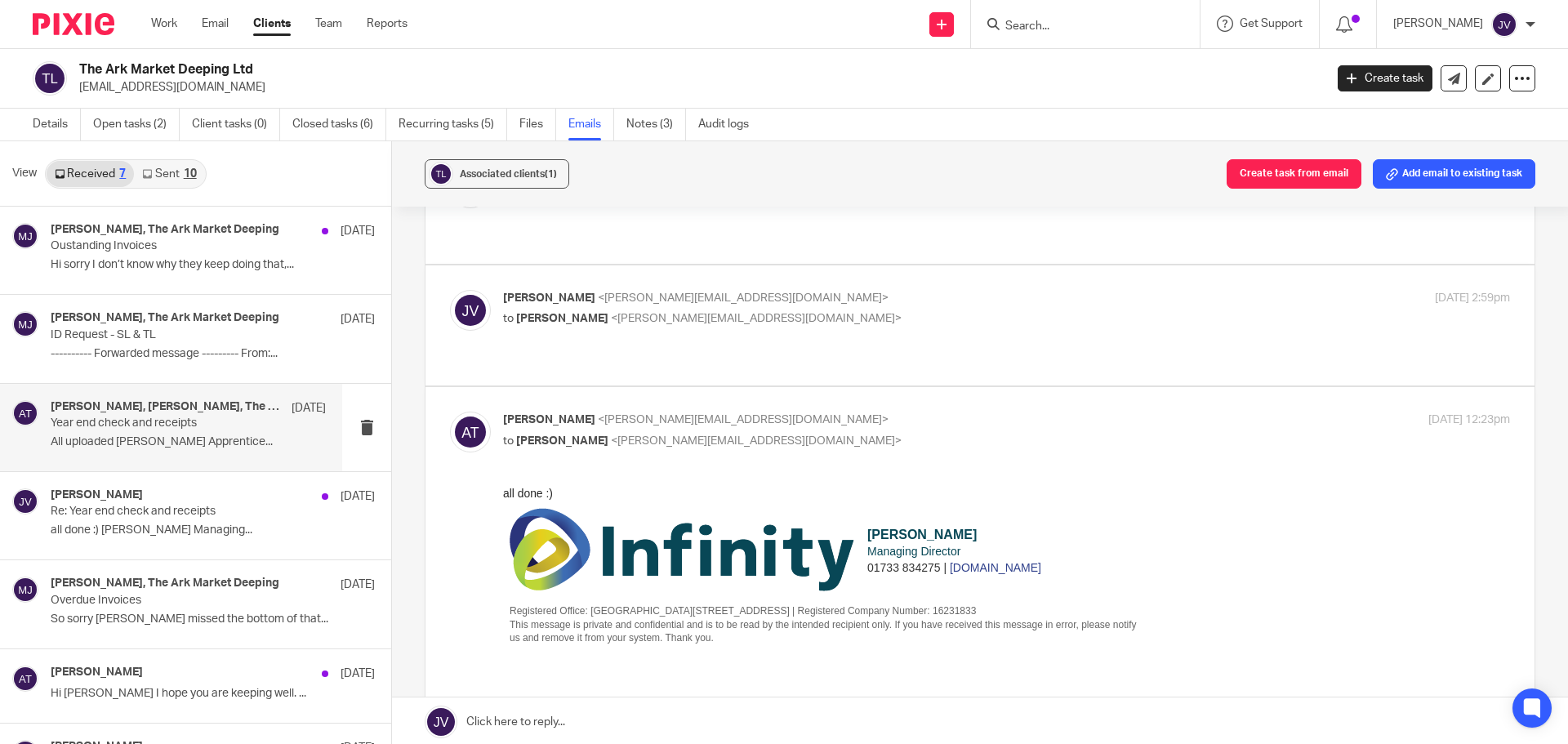
scroll to position [653, 0]
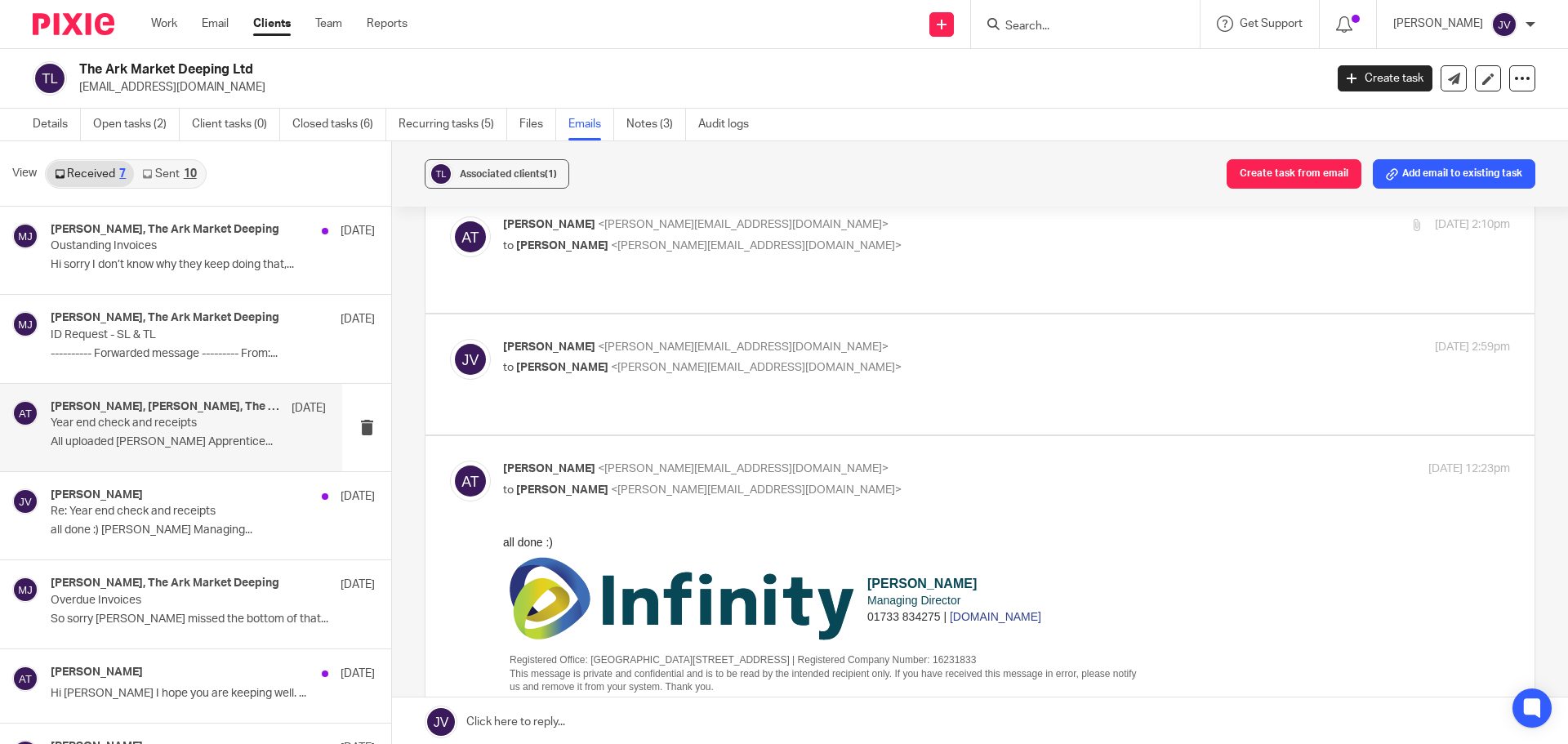
click at [921, 339] on div "Jamie Vinn <jamie@infinity-accounting.co.uk> to Aimee Tamburrini <aimee@infinit…" at bounding box center [980, 374] width 1060 height 71
click at [929, 339] on div "Jamie Vinn <jamie@infinity-accounting.co.uk> to Aimee Tamburrini <aimee@infinit…" at bounding box center [980, 374] width 1060 height 71
click at [861, 314] on label at bounding box center [981, 374] width 1110 height 120
click at [450, 338] on input "checkbox" at bounding box center [449, 338] width 1 height 1
checkbox input "true"
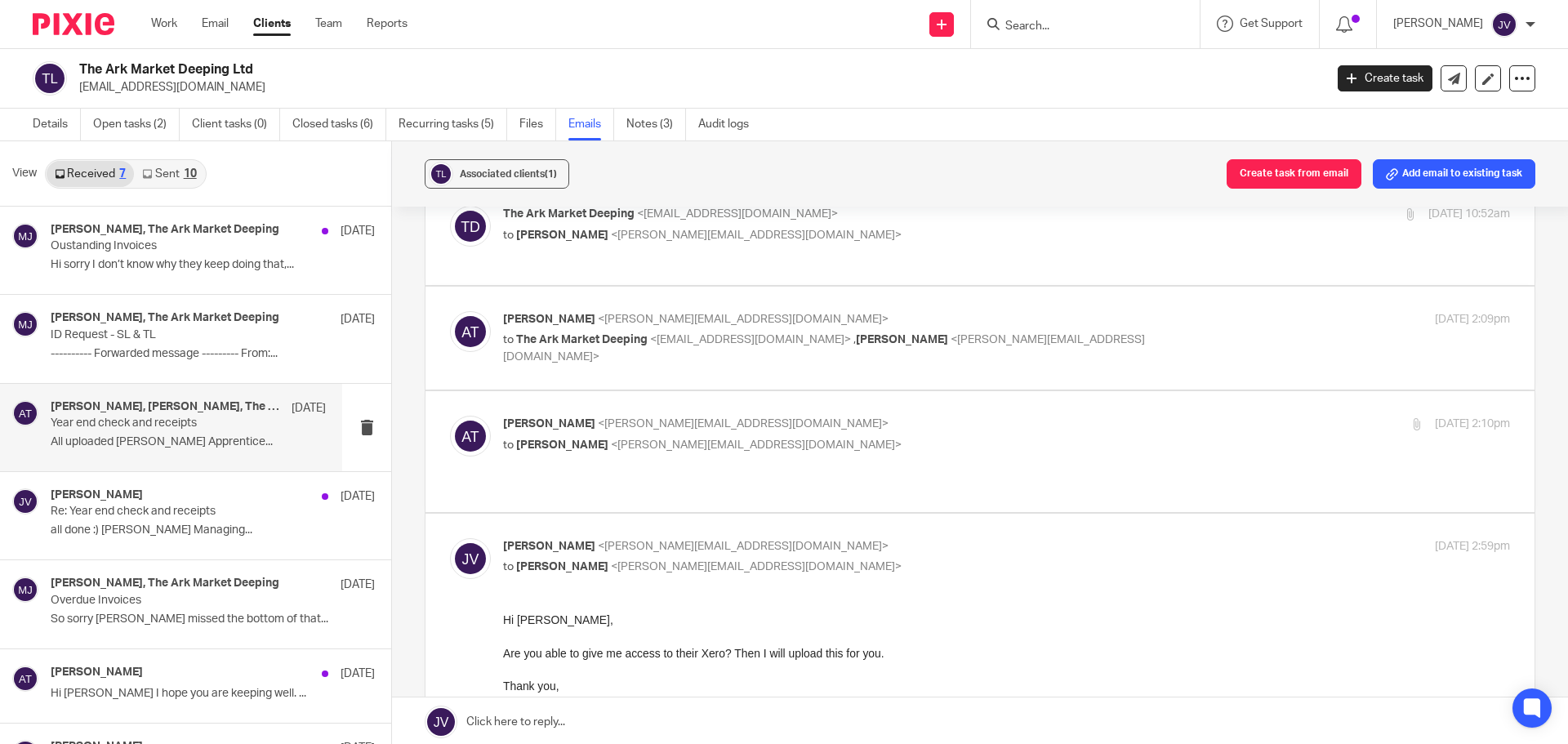
scroll to position [409, 0]
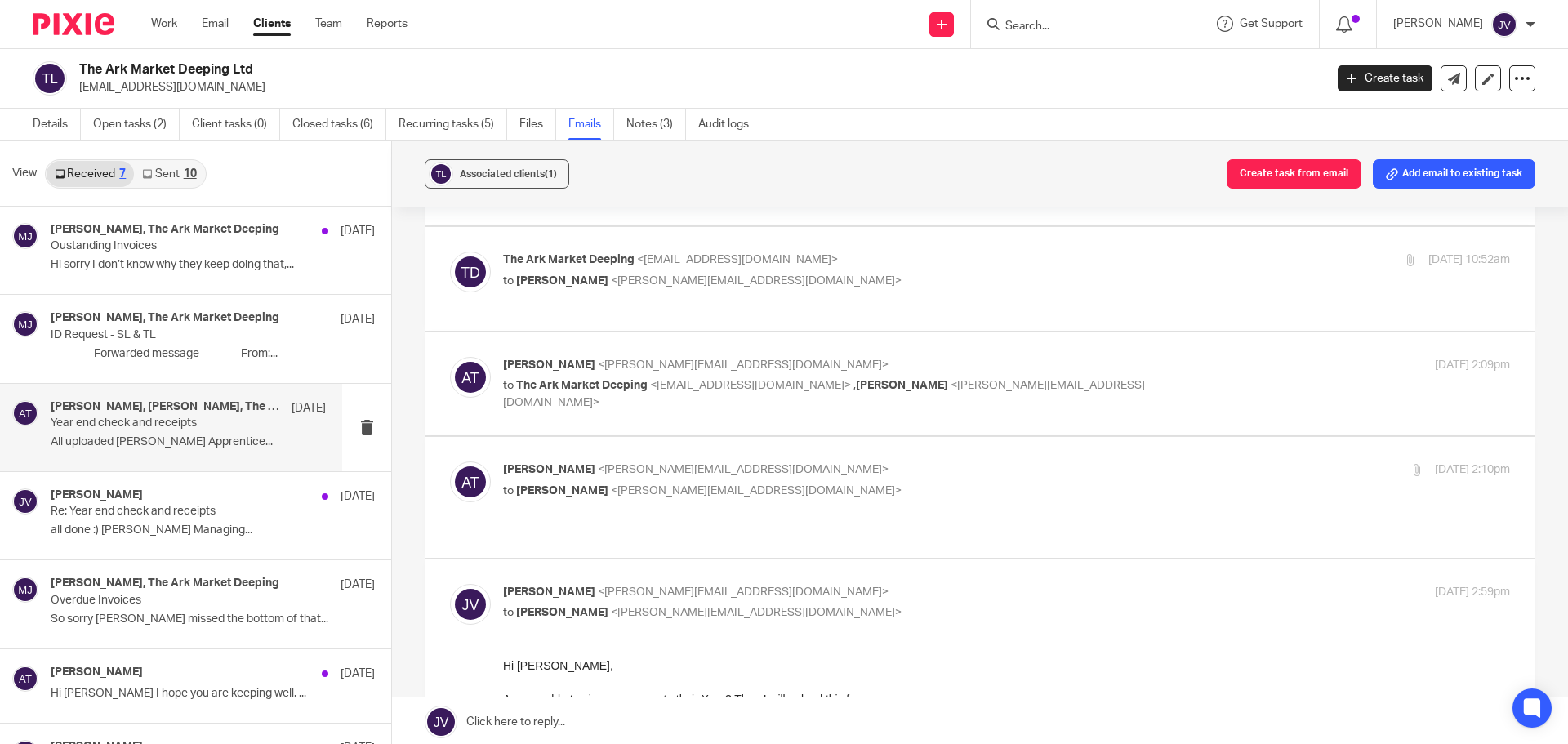
click at [901, 461] on p "Aimee Tamburrini <aimee@infinity-accounting.co.uk>" at bounding box center [838, 470] width 671 height 17
checkbox input "true"
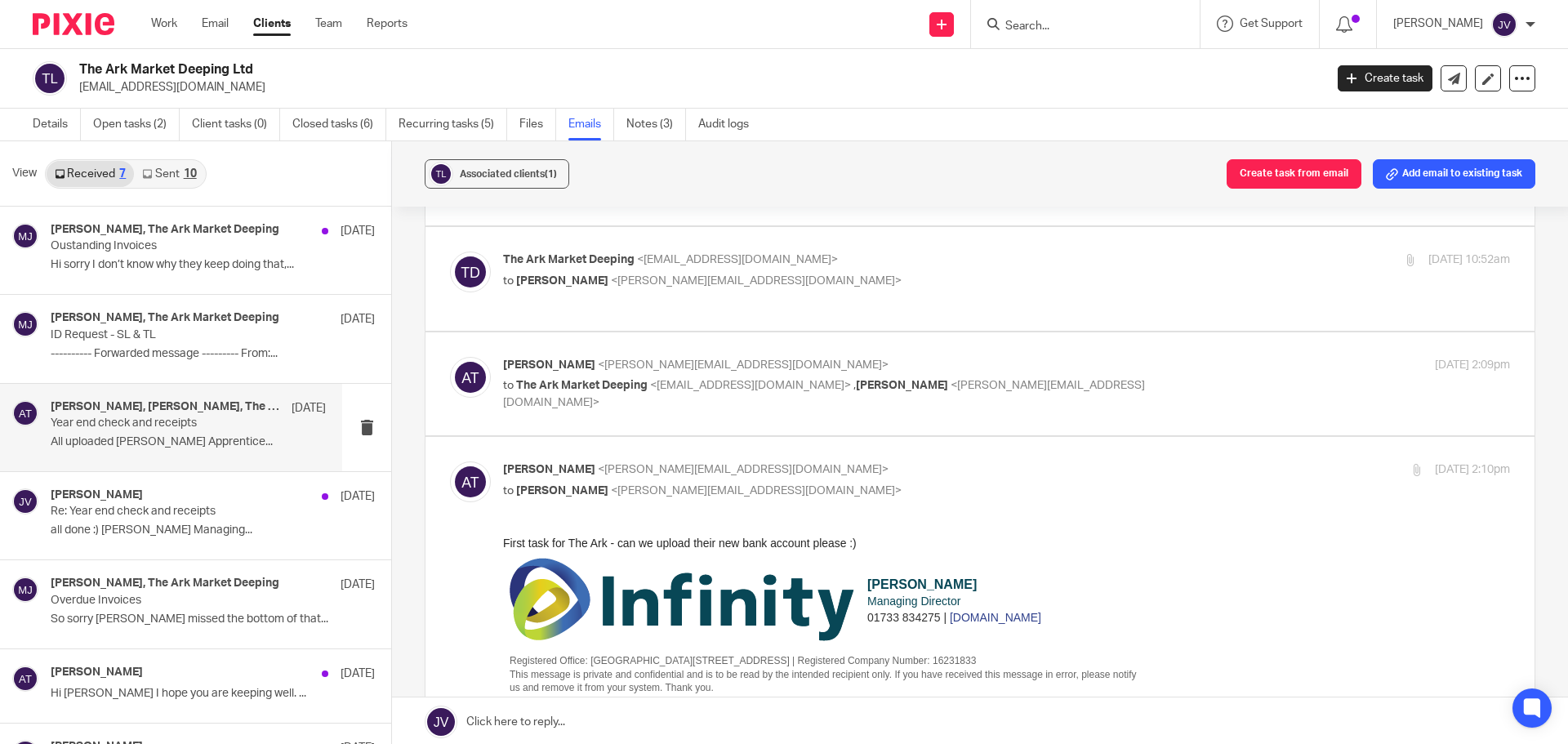
scroll to position [0, 0]
click at [1176, 357] on div "Aimee Tamburrini <aimee@infinity-accounting.co.uk> to The Ark Market Deeping <t…" at bounding box center [1006, 384] width 1007 height 54
checkbox input "true"
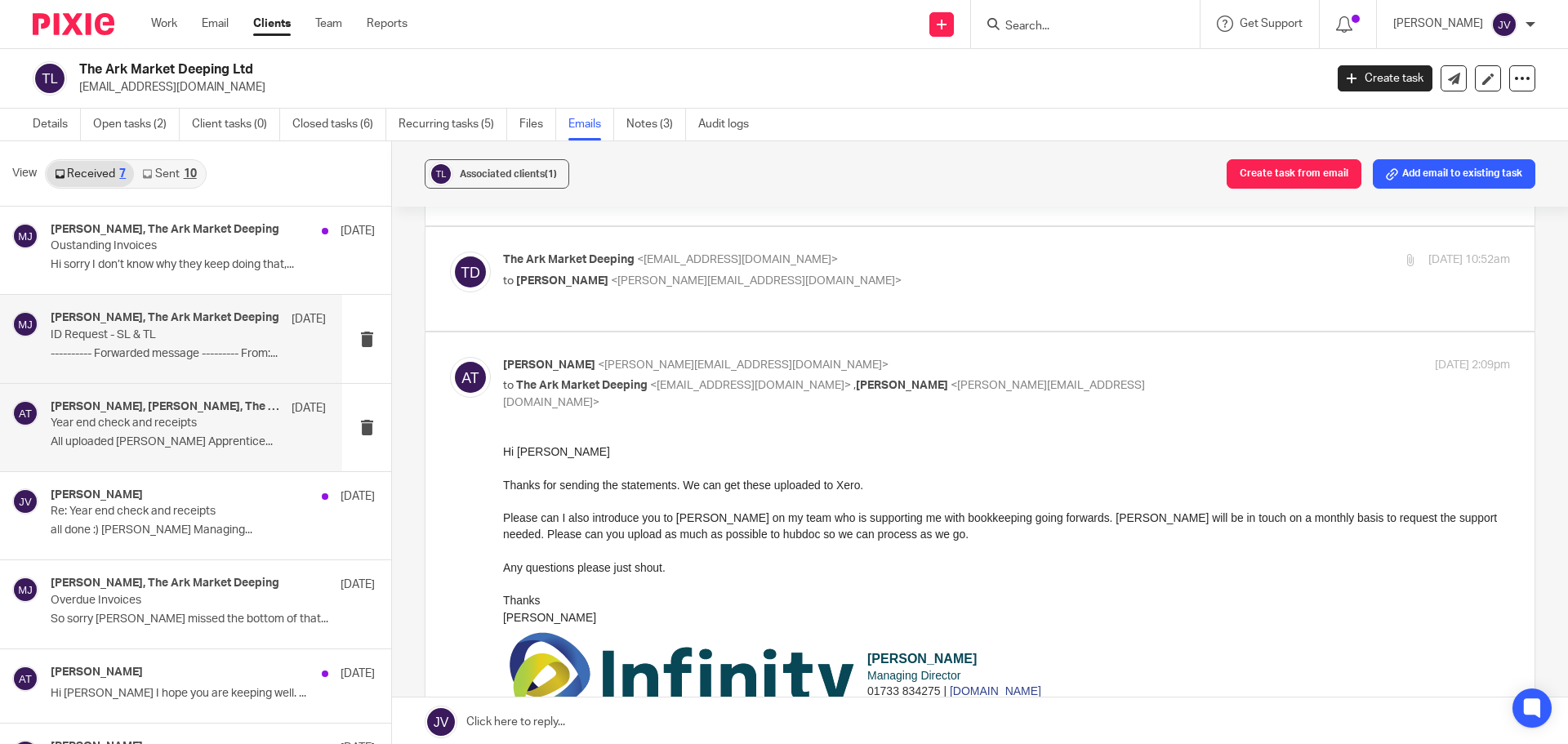
click at [194, 355] on p "---------- Forwarded message --------- From:..." at bounding box center [188, 354] width 275 height 14
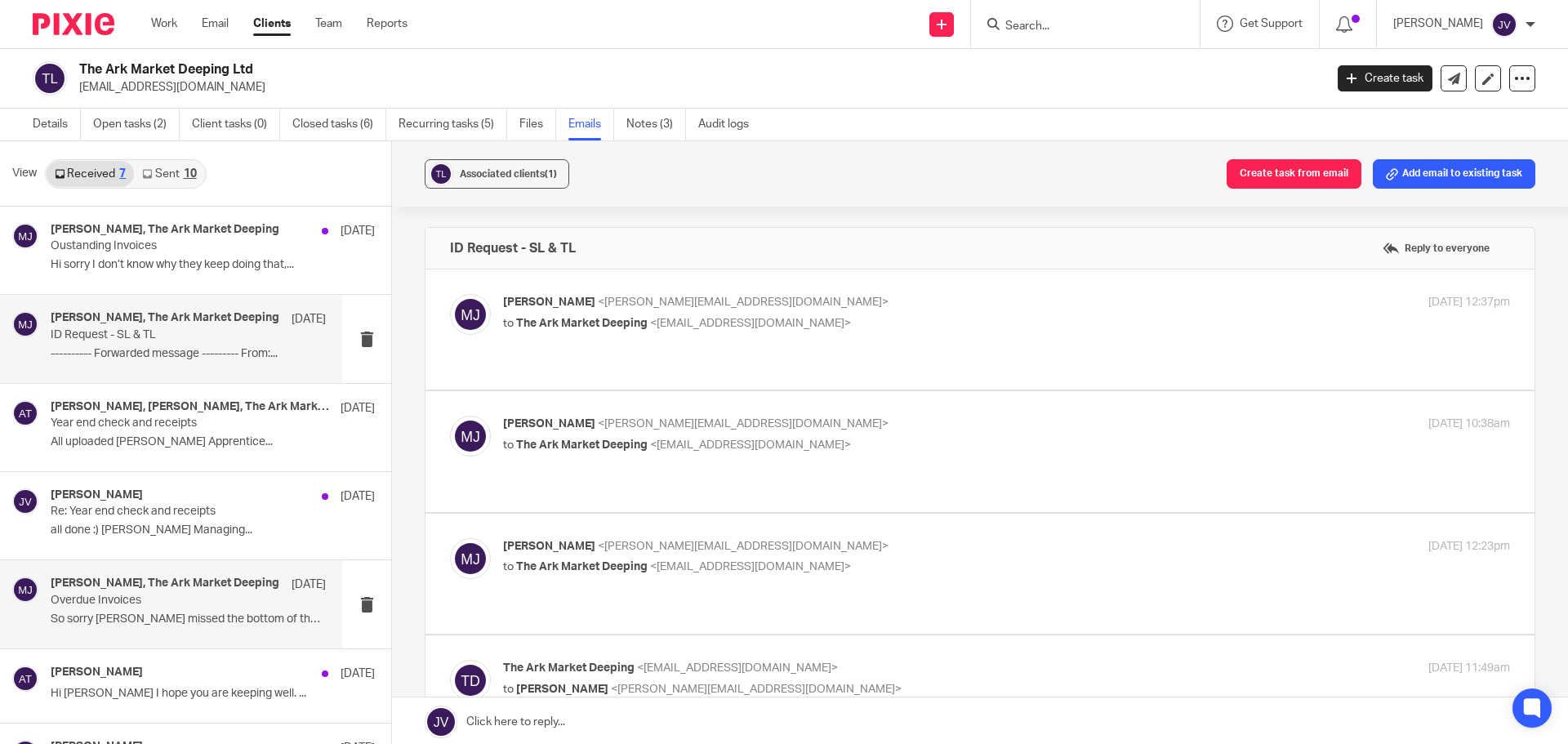
click at [212, 599] on p "Overdue Invoices" at bounding box center [160, 601] width 221 height 14
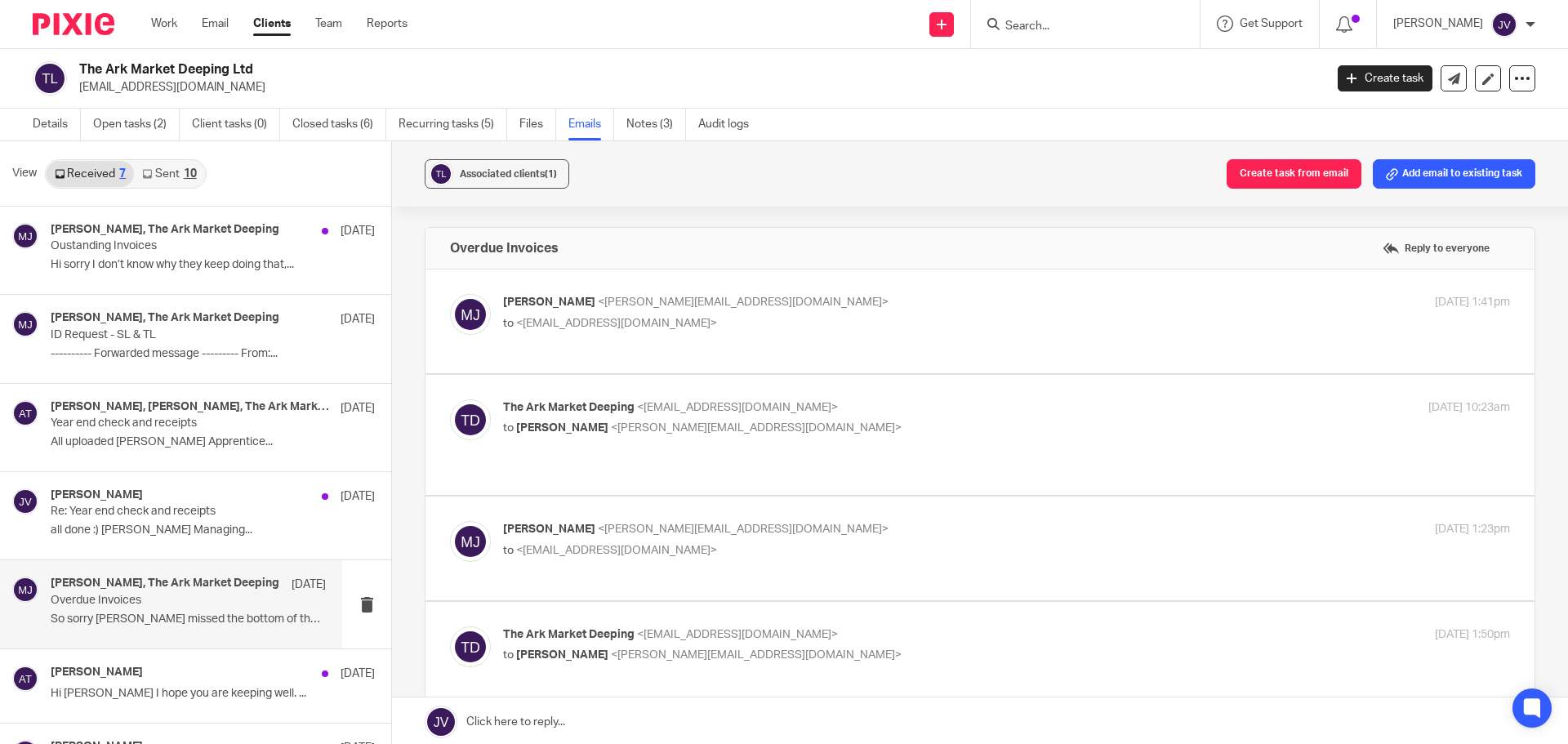
click at [175, 163] on link "Sent 10" at bounding box center [169, 174] width 71 height 26
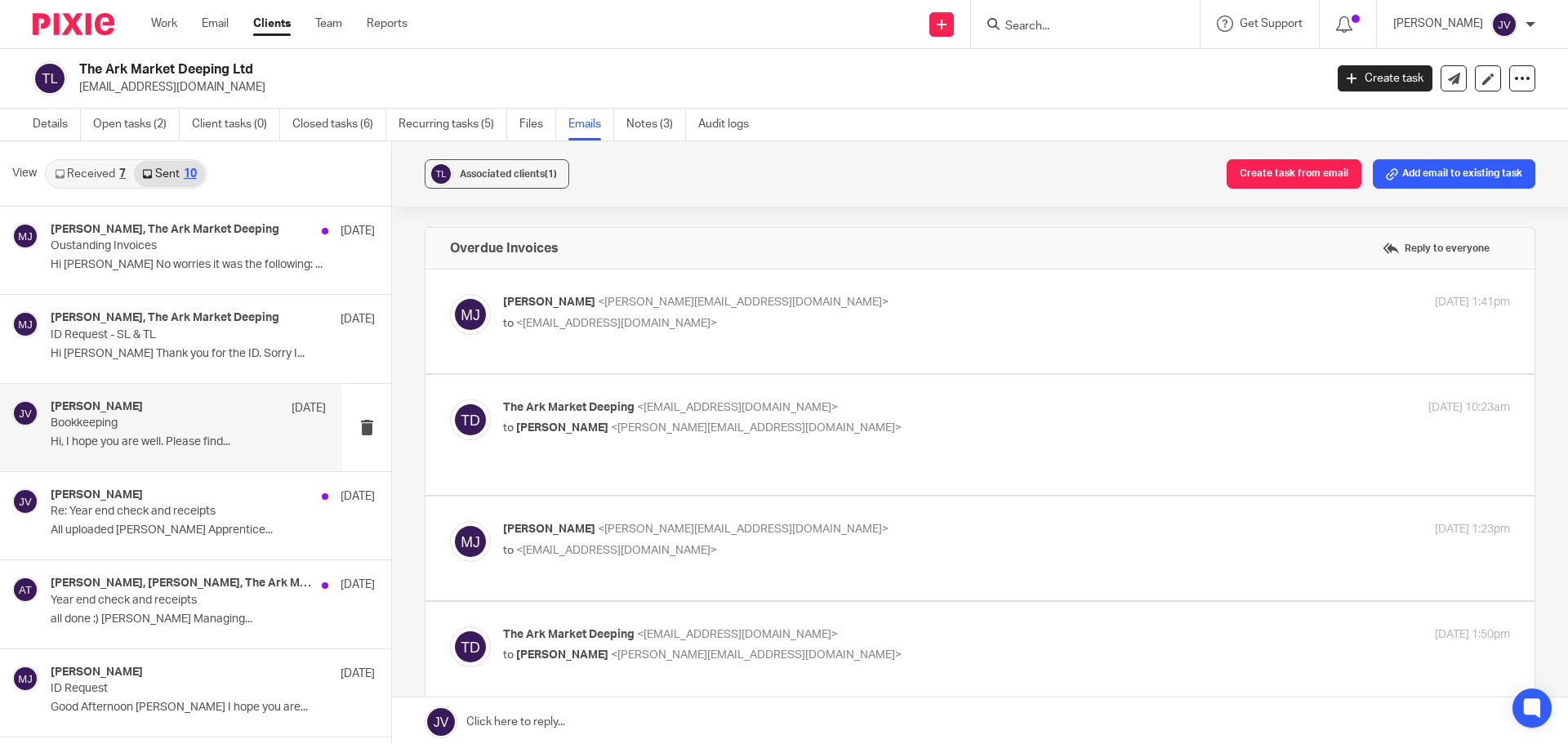
click at [195, 401] on div "Jamie Vinn 12 Aug" at bounding box center [188, 408] width 275 height 16
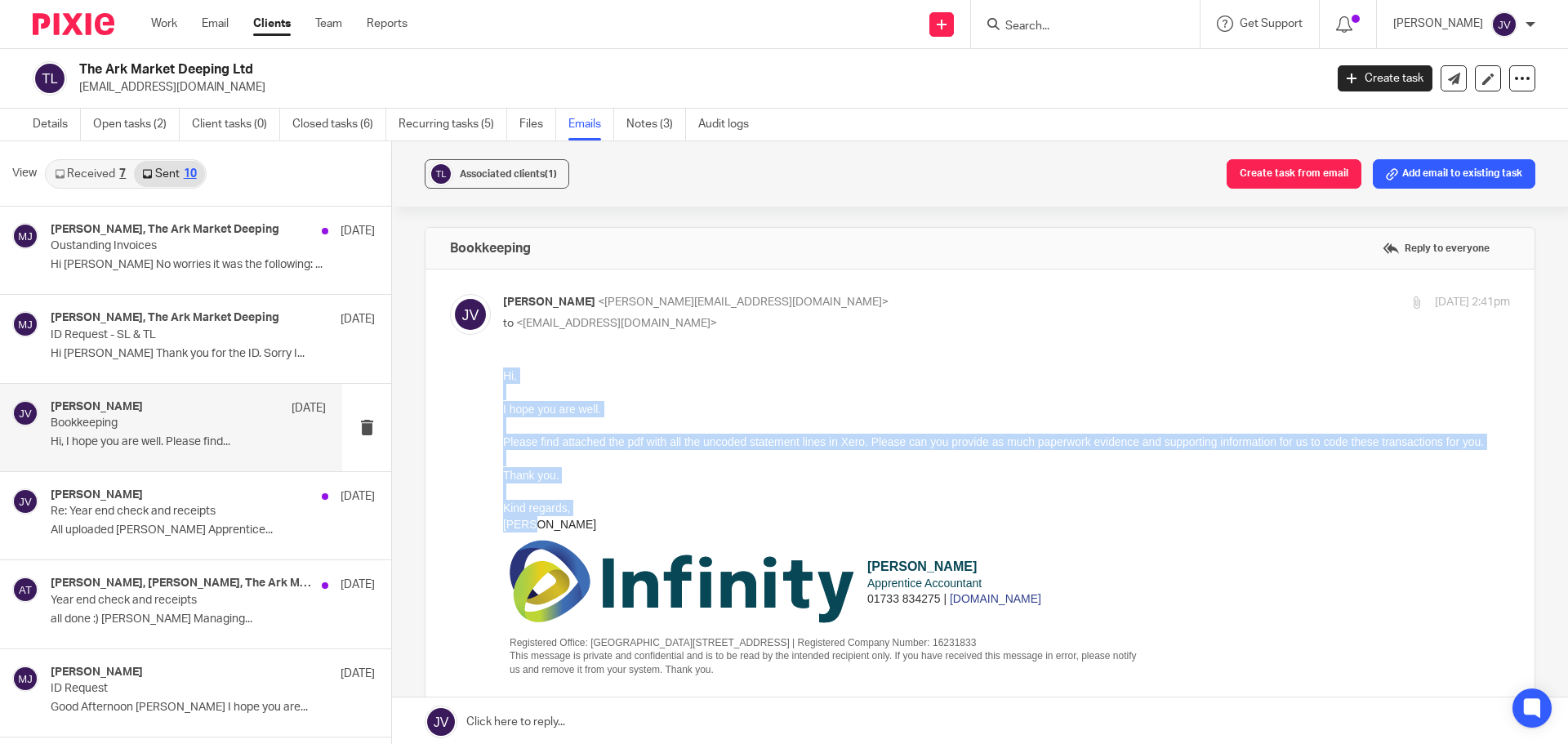
drag, startPoint x: 541, startPoint y: 522, endPoint x: 999, endPoint y: 744, distance: 509.0
click at [503, 376] on html "Hi, I hope you are well. Please find attached the pdf with all the uncoded stat…" at bounding box center [1006, 529] width 1007 height 323
copy div "Hi, I hope you are well. Please find attached the pdf with all the uncoded stat…"
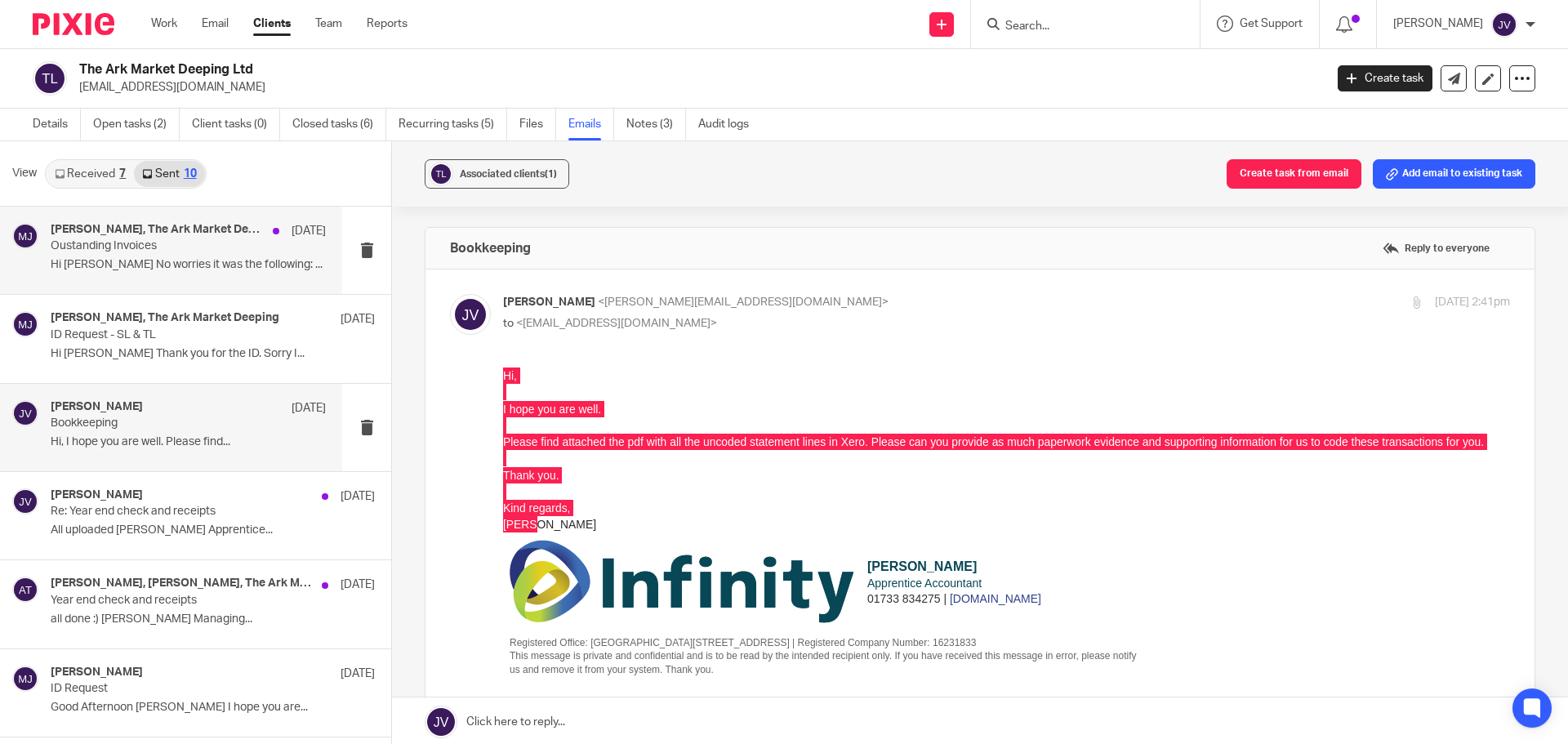
click at [206, 237] on div "Melissa Jones, The Ark Market Deeping 12 Sep" at bounding box center [188, 231] width 275 height 16
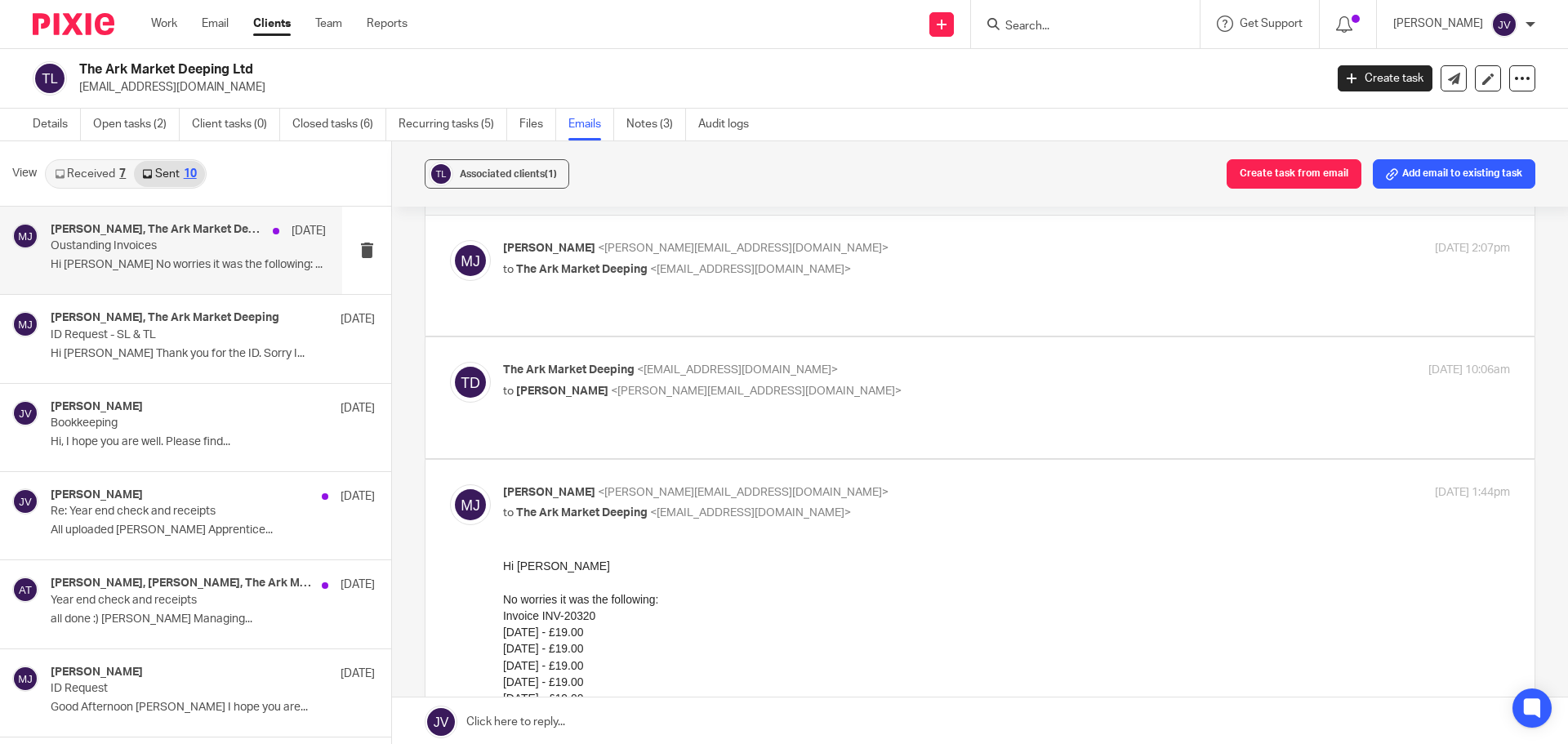
scroll to position [82, 0]
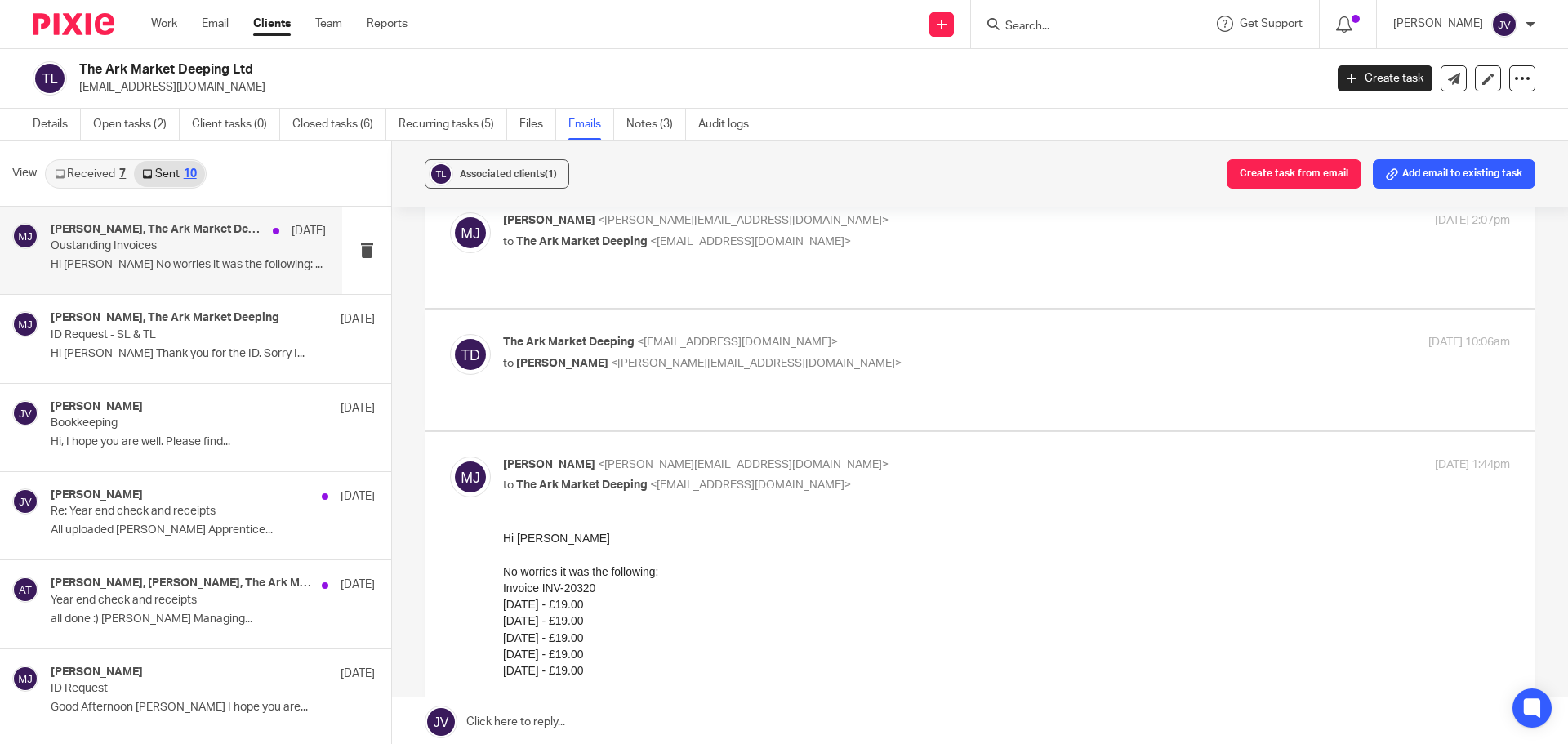
click at [856, 355] on p "to Melissa Jones <melissa@infinity-accounting.co.uk>" at bounding box center [838, 364] width 671 height 17
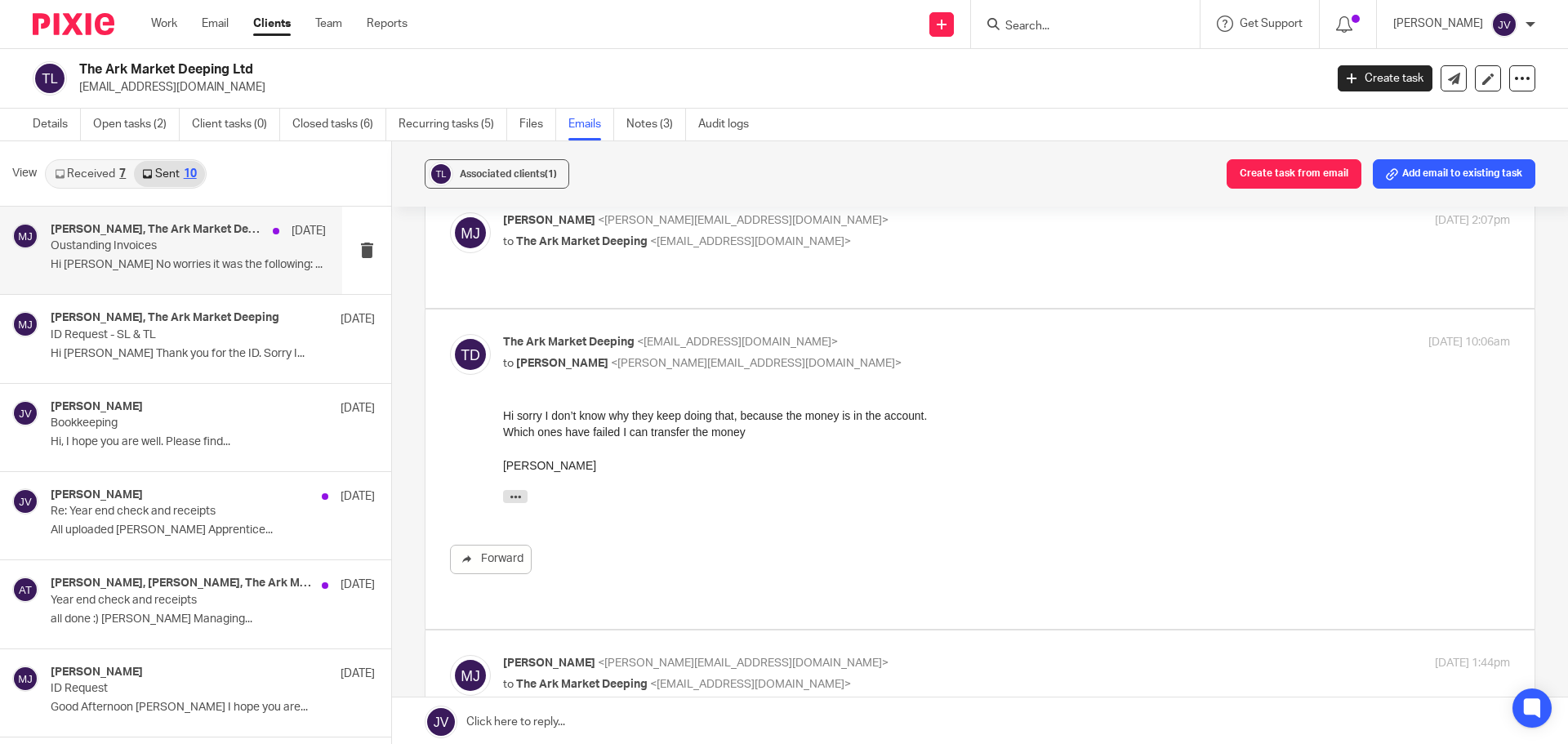
scroll to position [0, 0]
click at [922, 266] on div "Melissa Jones <melissa@infinity-accounting.co.uk> to The Ark Market Deeping <th…" at bounding box center [980, 247] width 1060 height 71
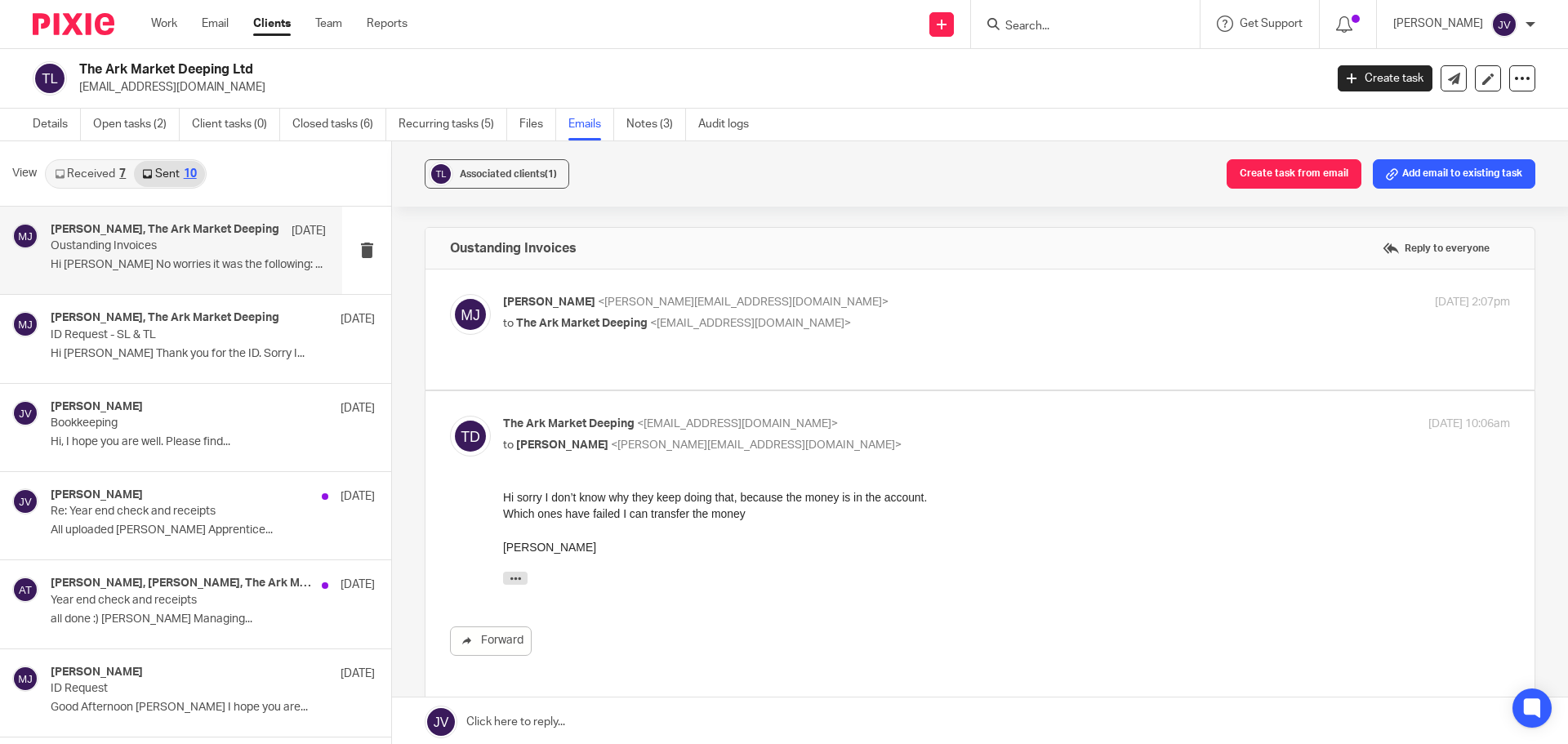
click at [853, 437] on p "to Melissa Jones <melissa@infinity-accounting.co.uk>" at bounding box center [838, 446] width 671 height 17
checkbox input "false"
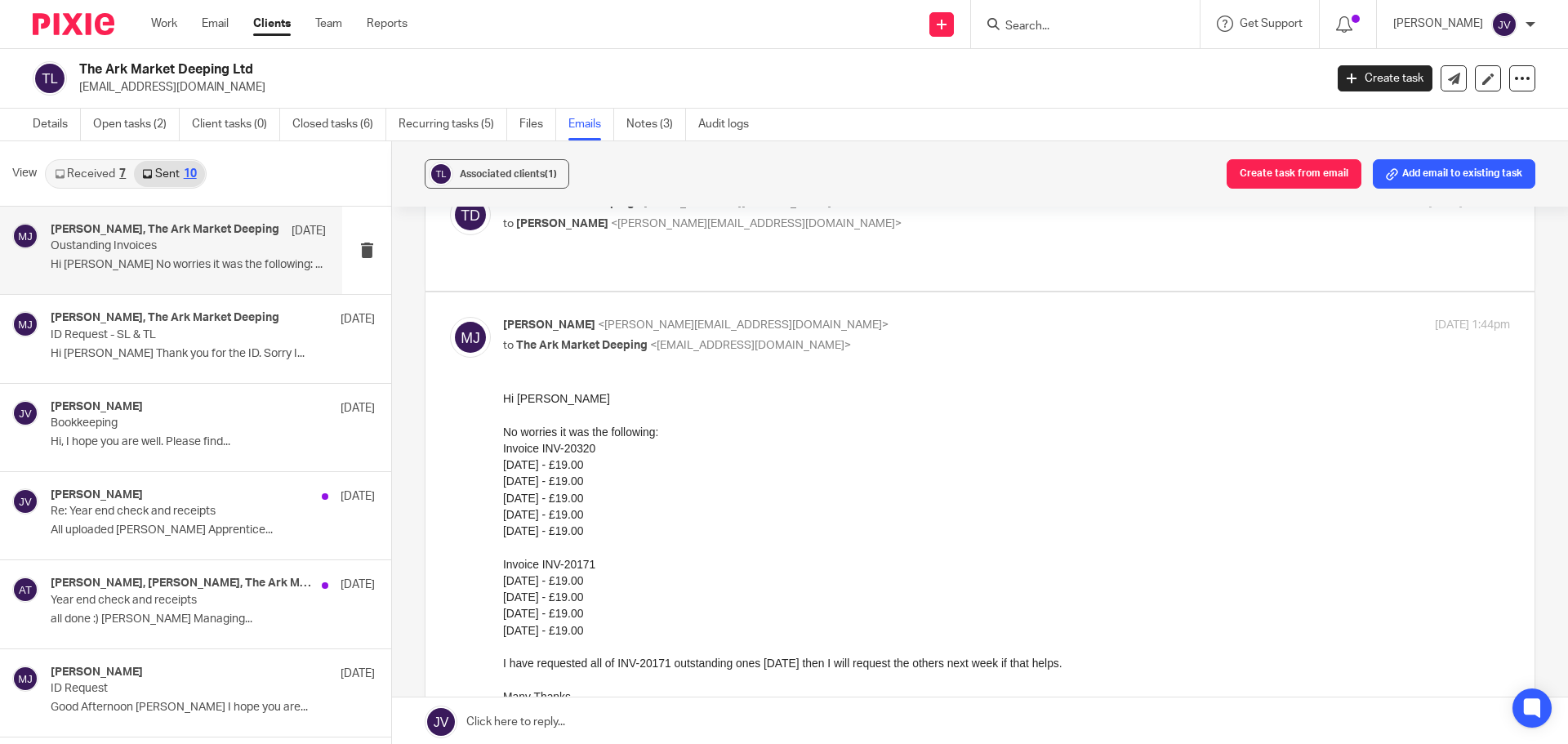
scroll to position [245, 0]
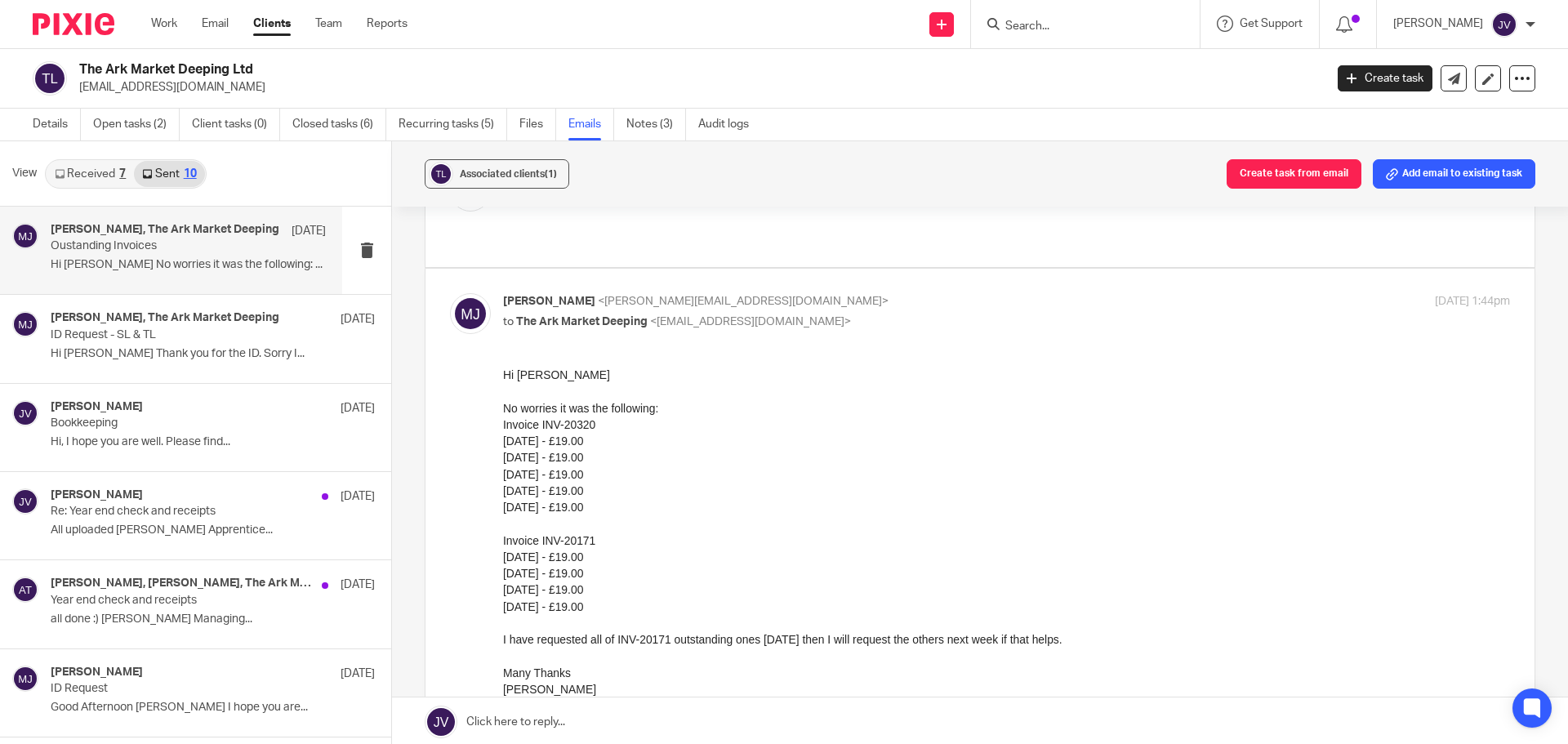
click at [879, 313] on p "to The Ark Market Deeping <thearkmarketdeeping@gmail.com>" at bounding box center [838, 322] width 671 height 17
checkbox input "false"
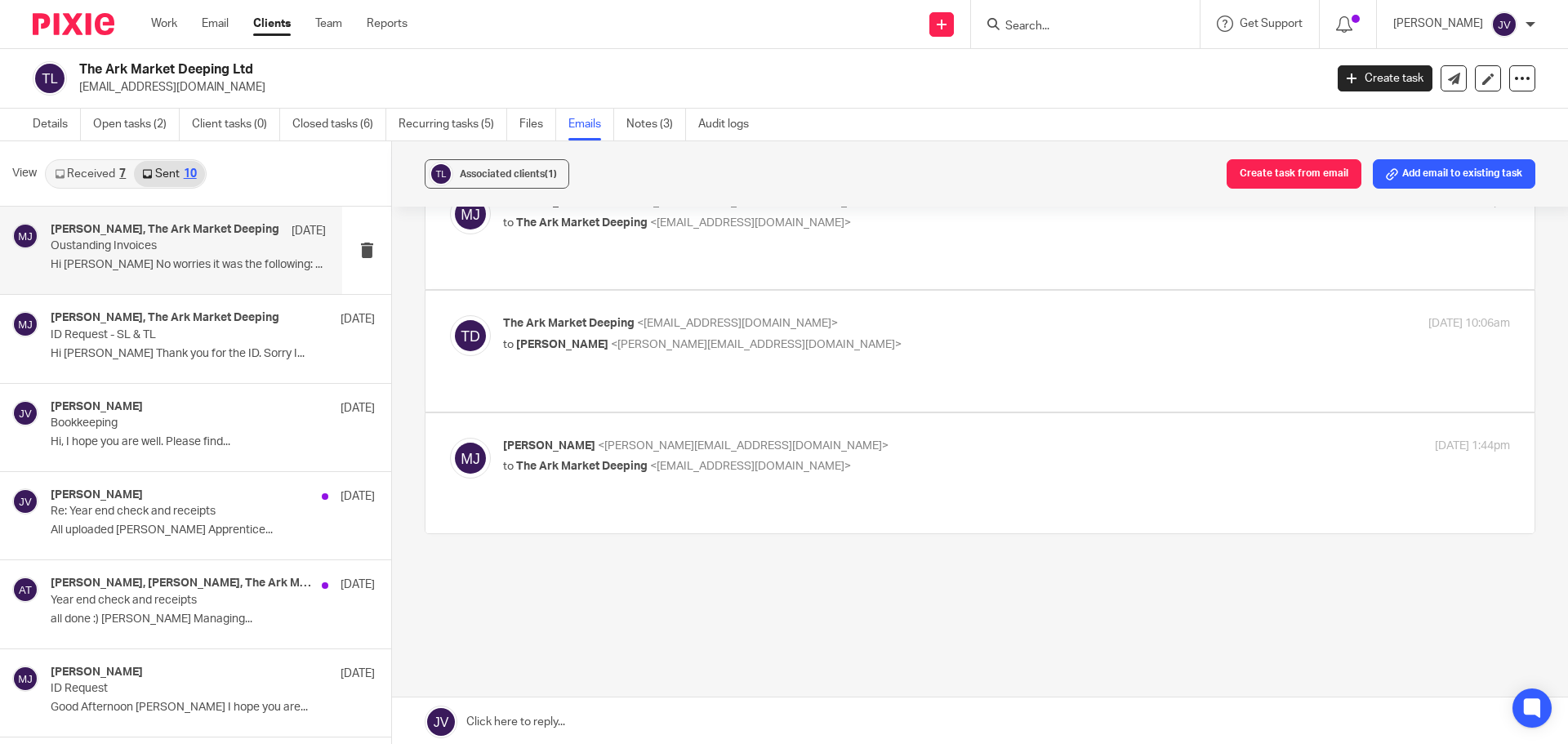
scroll to position [50, 0]
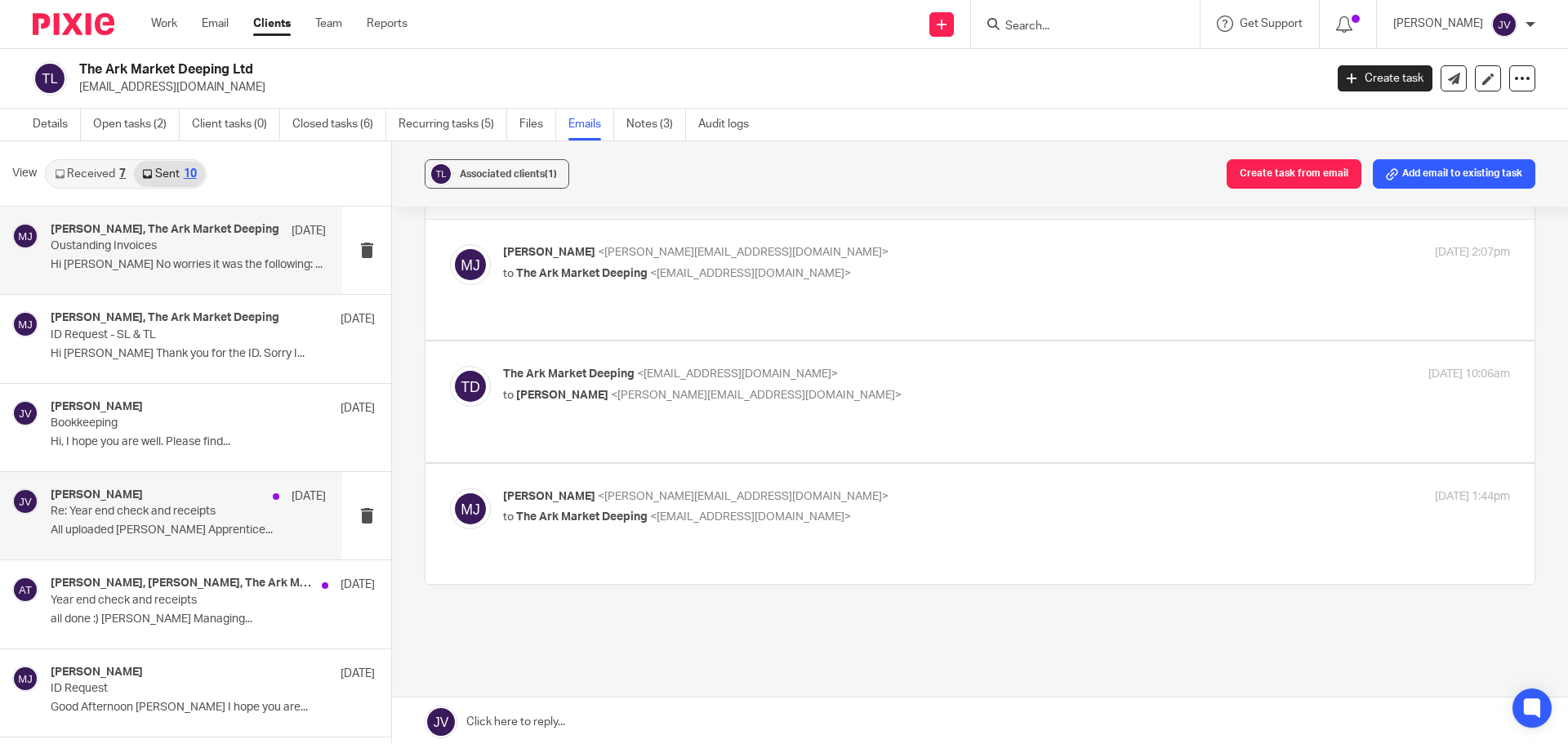
click at [200, 528] on p "All uploaded Jamie Vinn Apprentice..." at bounding box center [188, 530] width 275 height 14
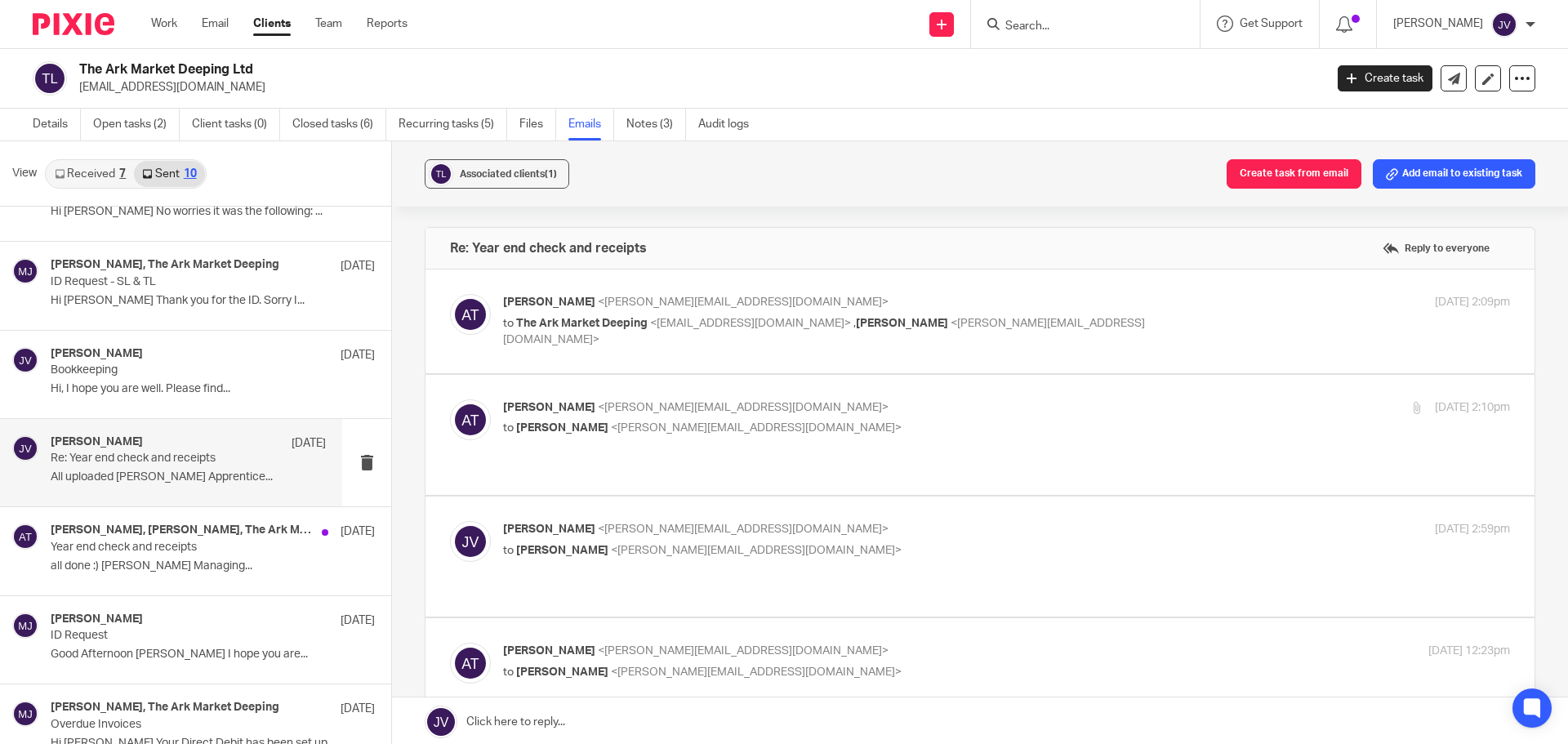
scroll to position [82, 0]
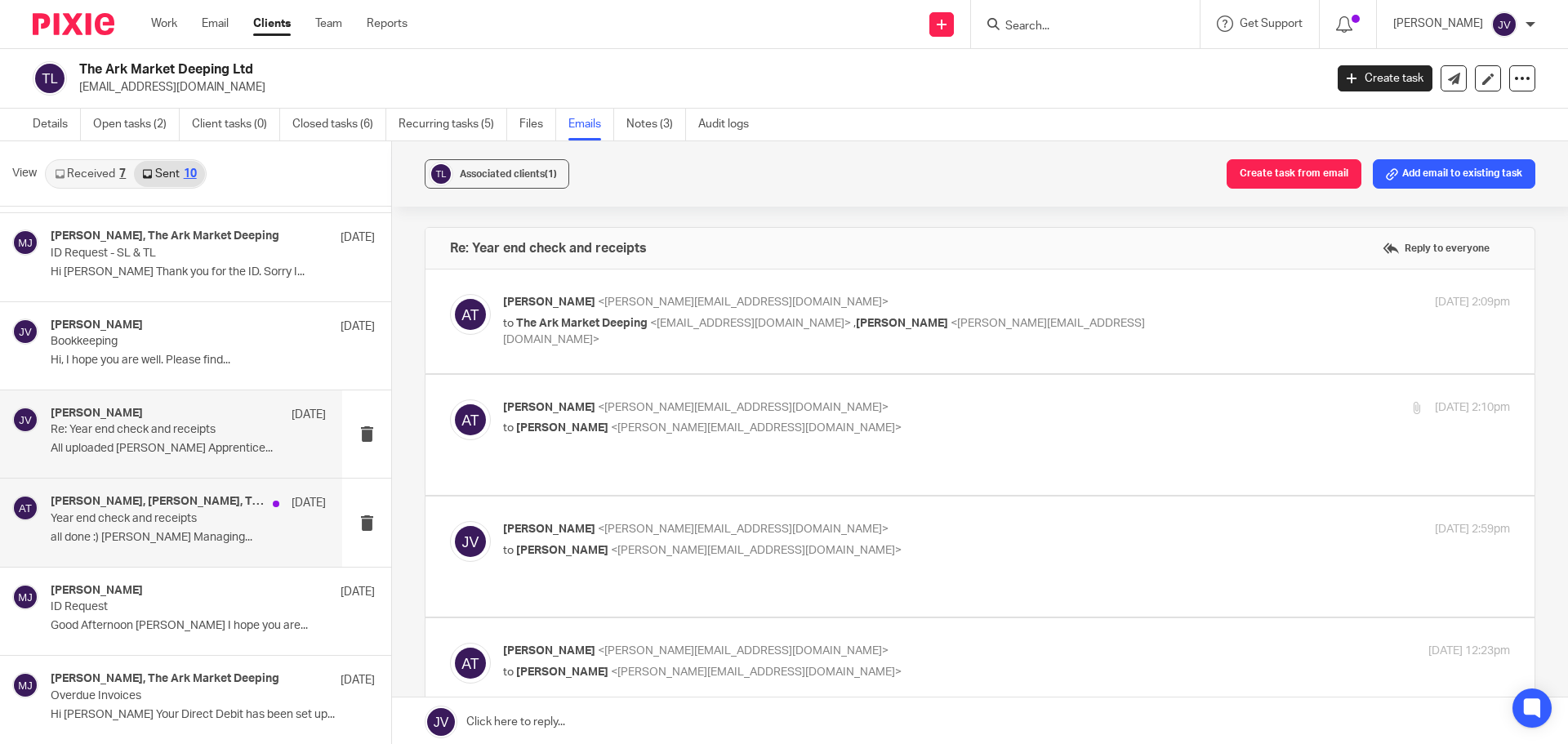
click at [222, 532] on p "all done :) Aimee Tamburrini Managing..." at bounding box center [188, 538] width 275 height 14
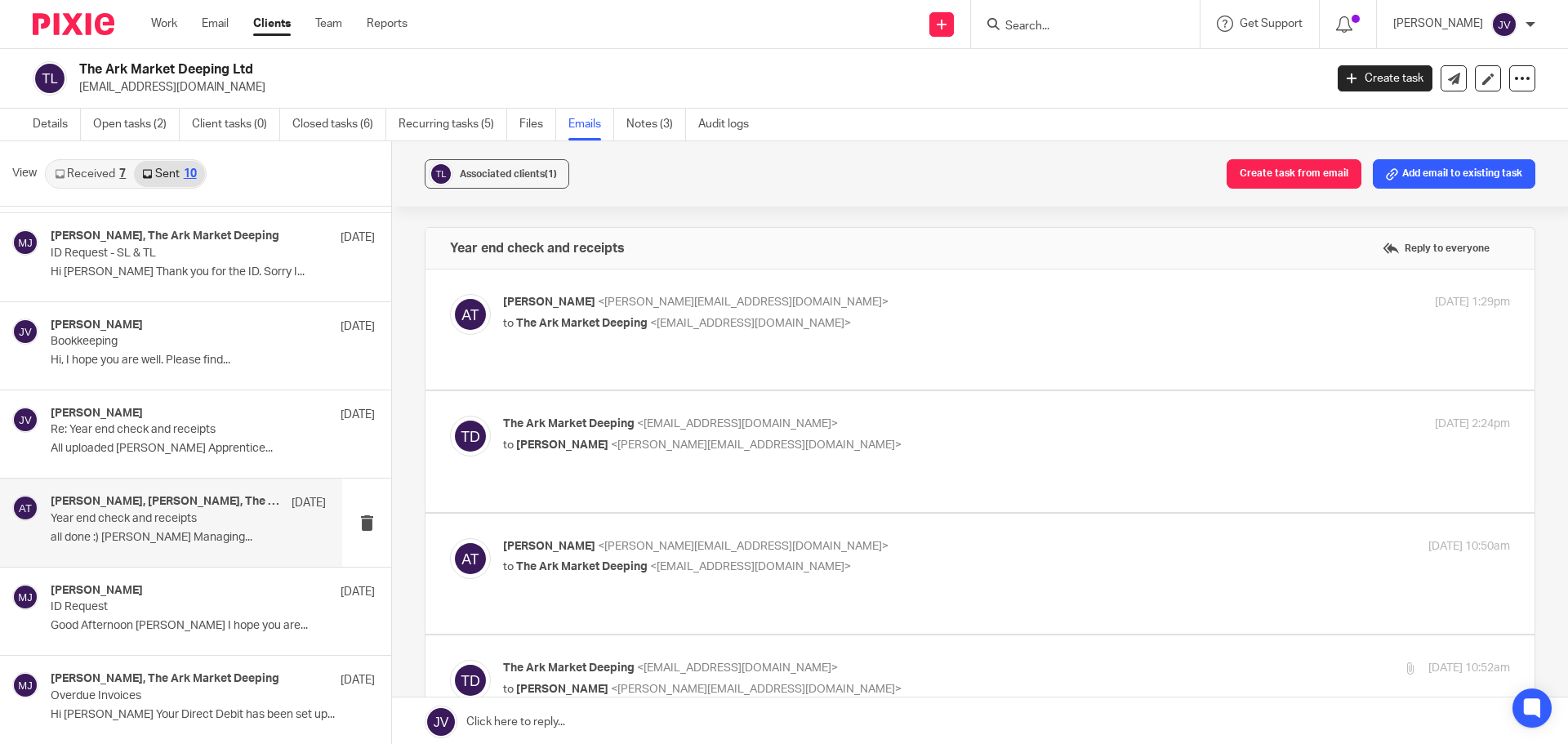
scroll to position [0, 0]
click at [886, 309] on p "Aimee Tamburrini <aimee@infinity-accounting.co.uk>" at bounding box center [838, 303] width 671 height 17
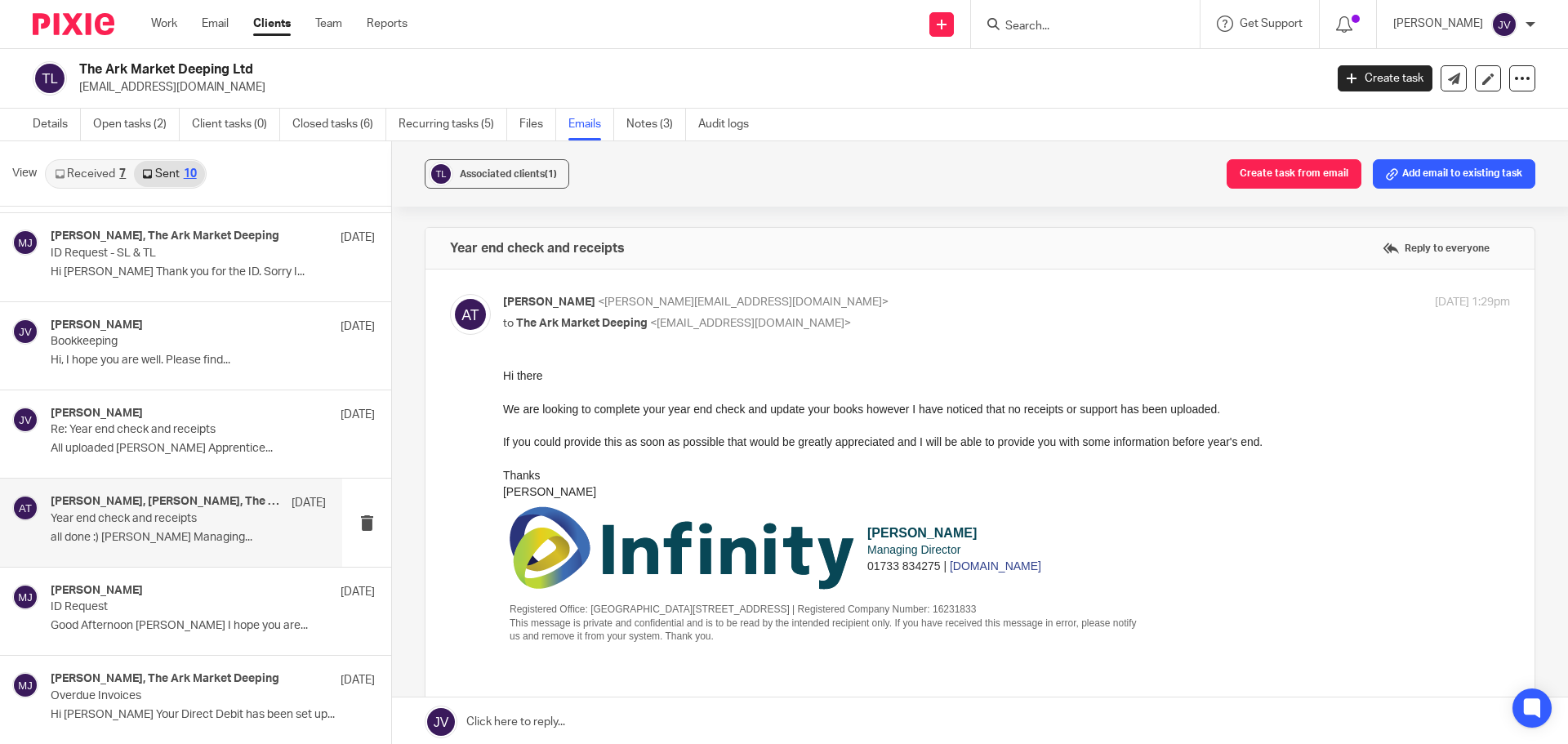
click at [886, 305] on p "Aimee Tamburrini <aimee@infinity-accounting.co.uk>" at bounding box center [838, 303] width 671 height 17
checkbox input "false"
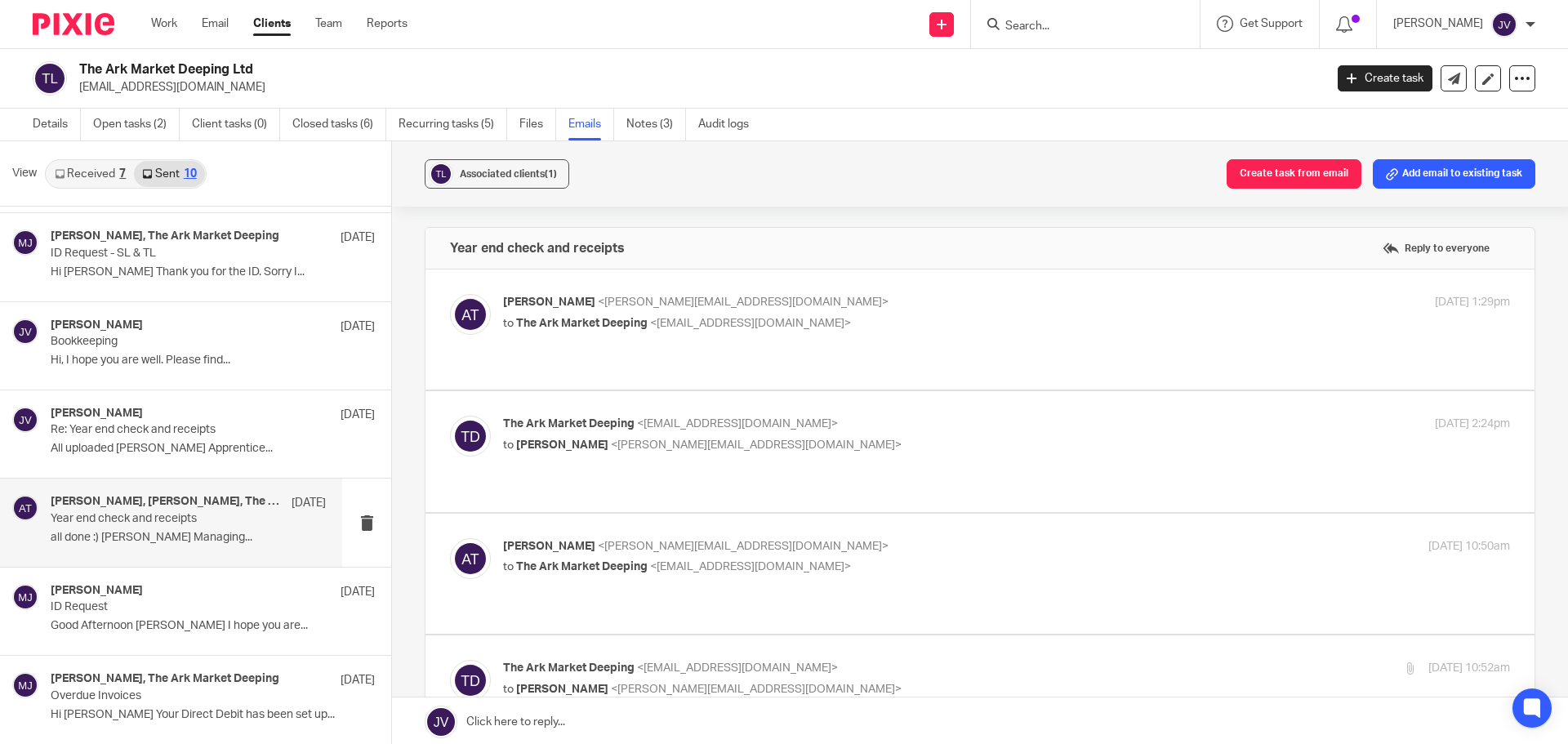
click at [908, 393] on label at bounding box center [981, 452] width 1110 height 120
click at [450, 415] on input "checkbox" at bounding box center [449, 415] width 1 height 1
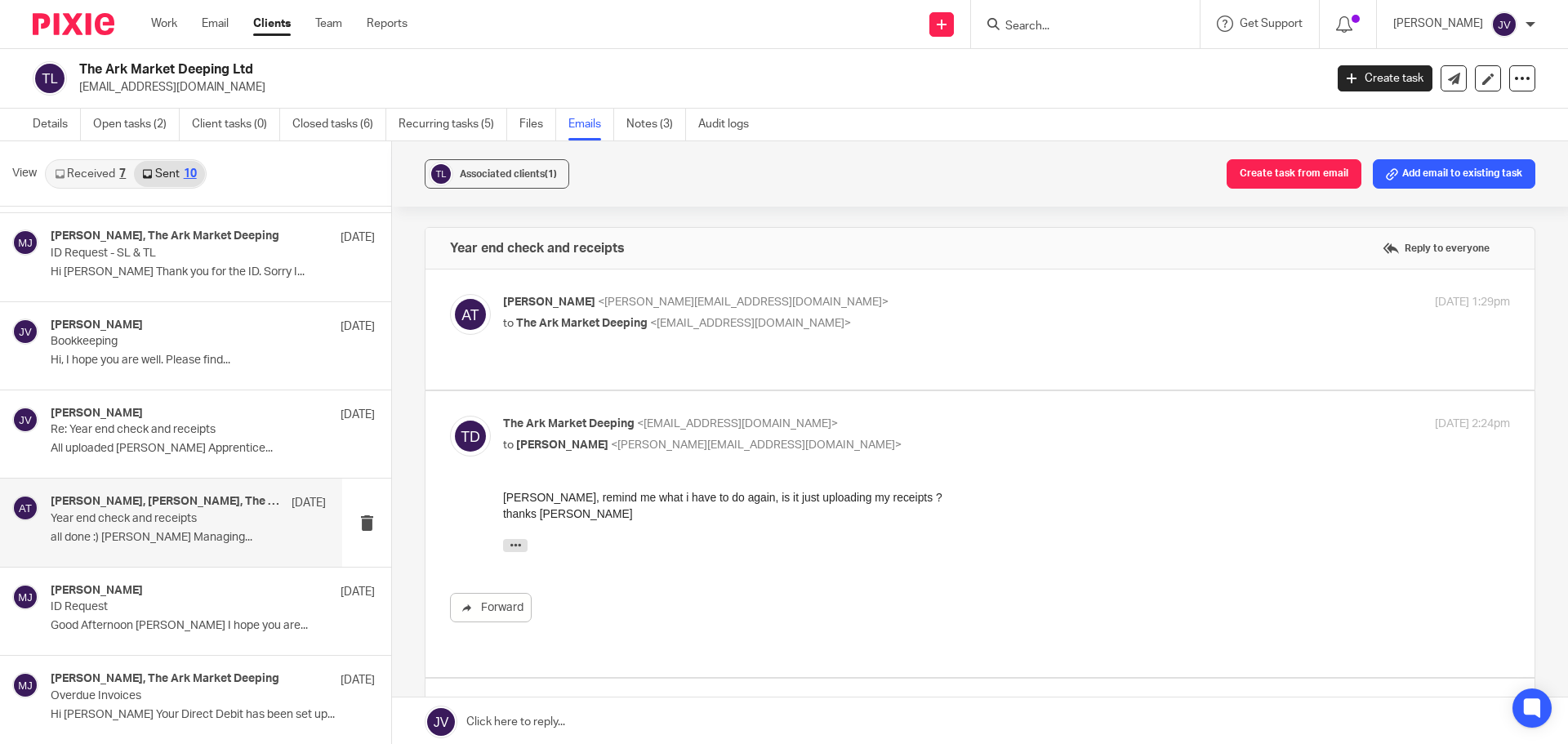
click at [916, 415] on p "The Ark Market Deeping <thearkmarketdeeping@gmail.com>" at bounding box center [838, 424] width 671 height 17
checkbox input "false"
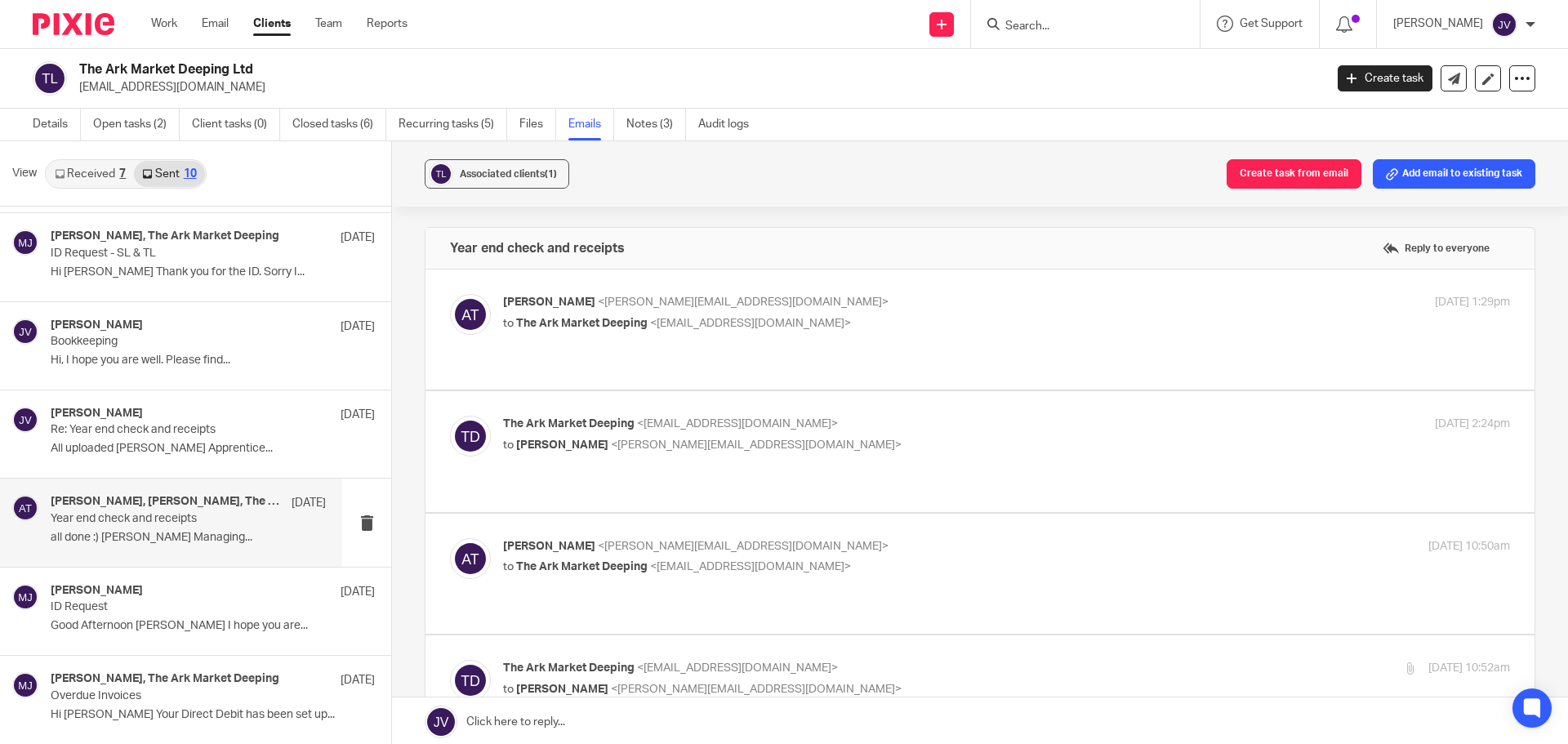
click at [910, 514] on label at bounding box center [981, 574] width 1110 height 120
click at [450, 538] on input "checkbox" at bounding box center [449, 538] width 1 height 1
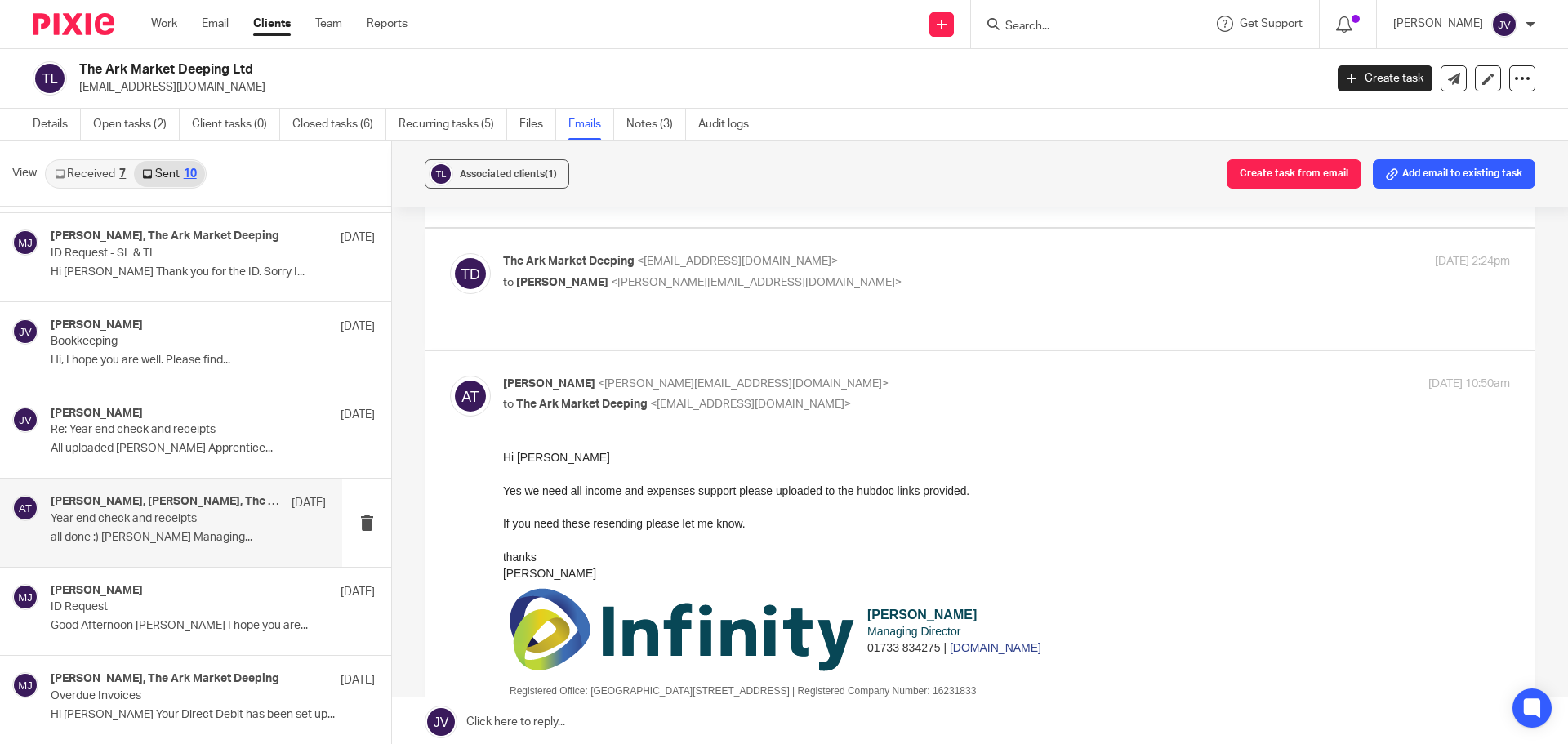
scroll to position [163, 0]
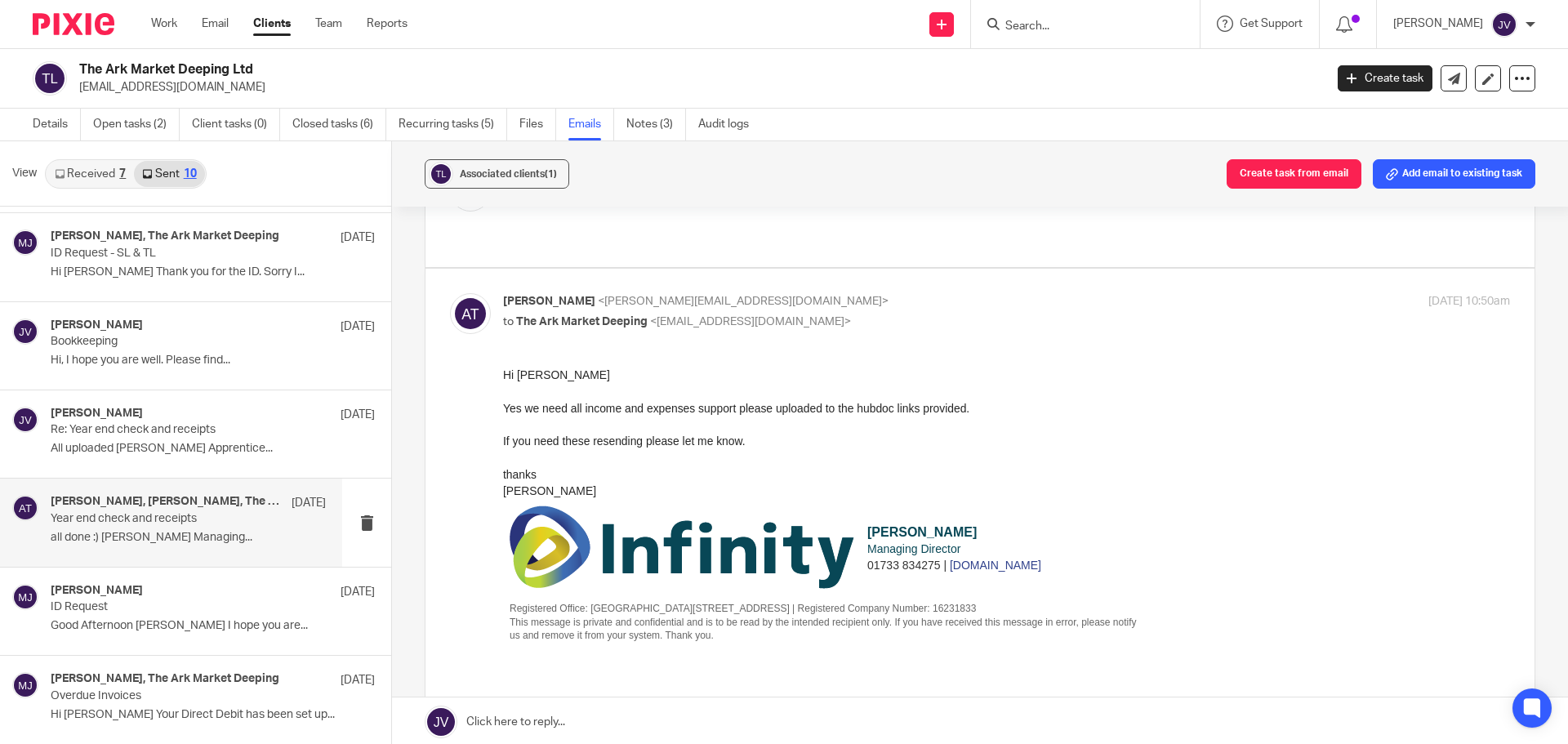
click at [929, 293] on p "Aimee Tamburrini <aimee@infinity-accounting.co.uk>" at bounding box center [838, 302] width 671 height 17
checkbox input "false"
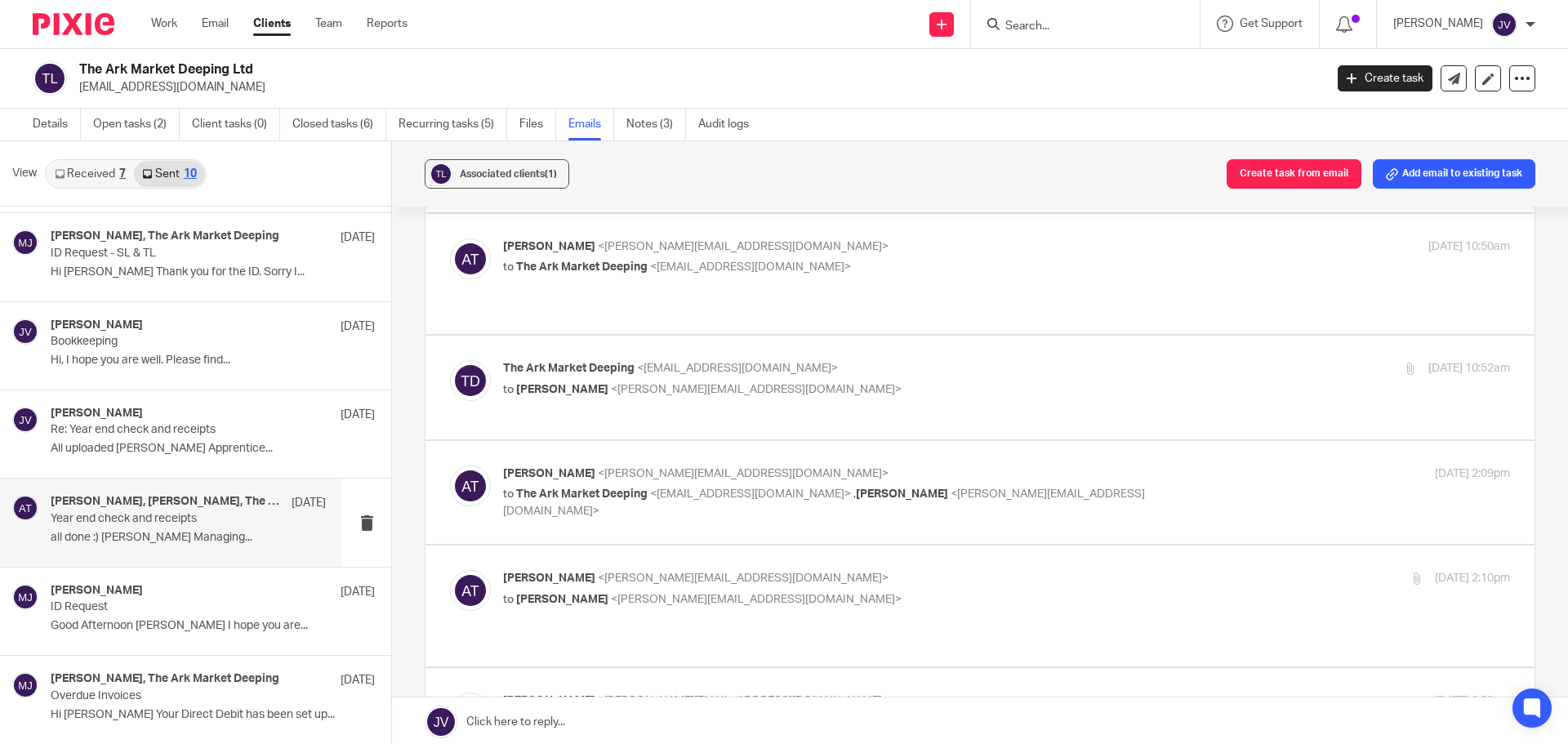
scroll to position [327, 0]
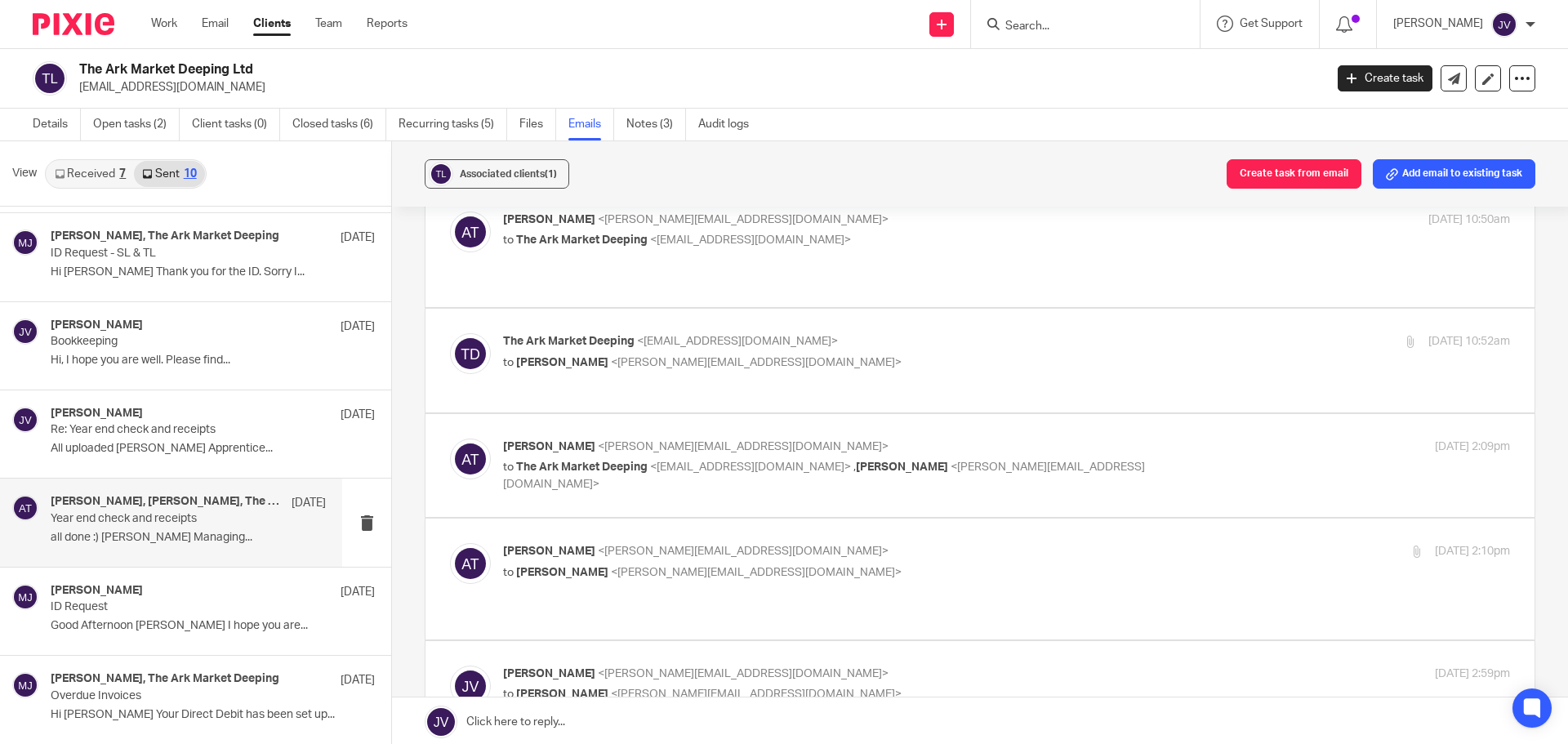
click at [965, 472] on label at bounding box center [981, 466] width 1110 height 104
click at [450, 438] on input "checkbox" at bounding box center [449, 438] width 1 height 1
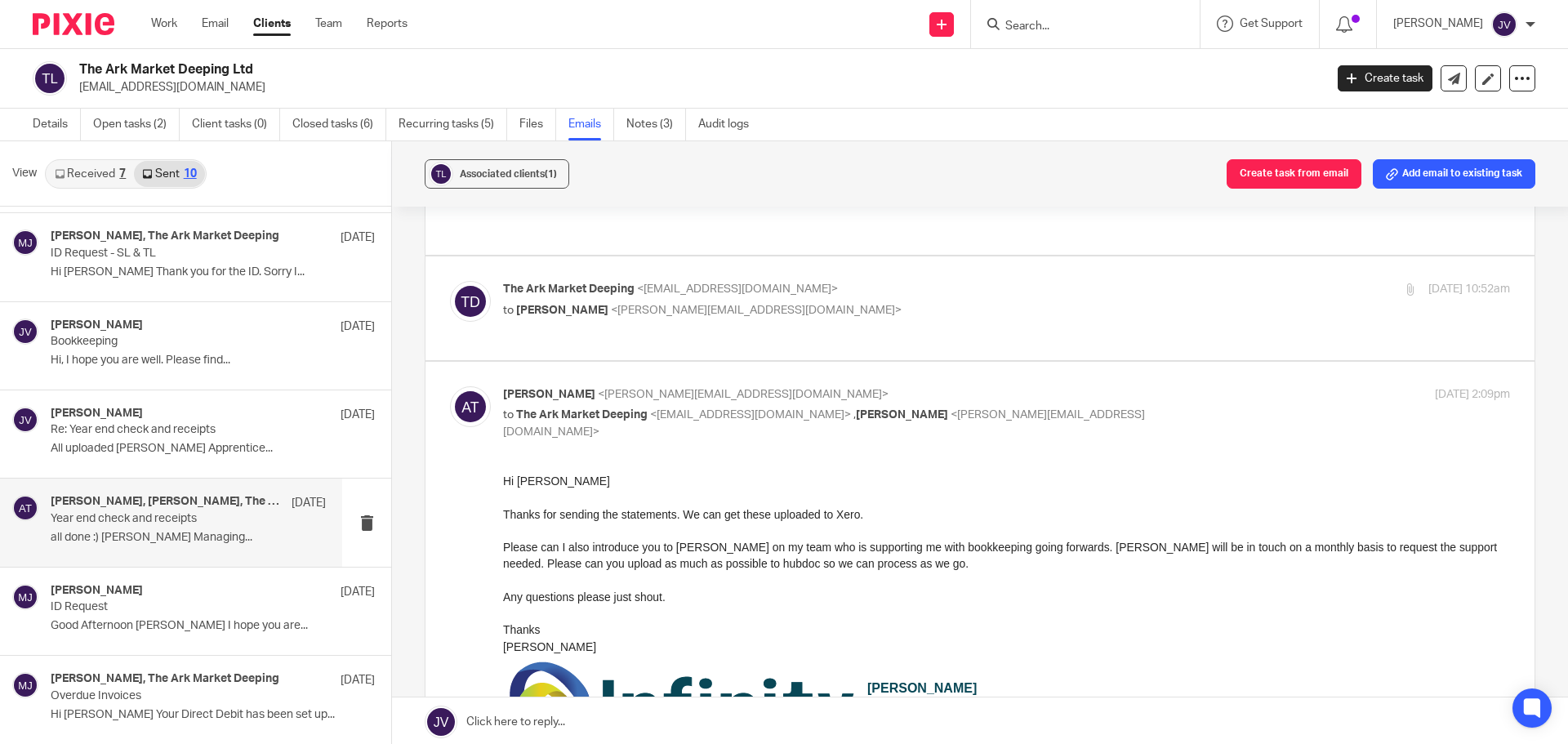
scroll to position [0, 0]
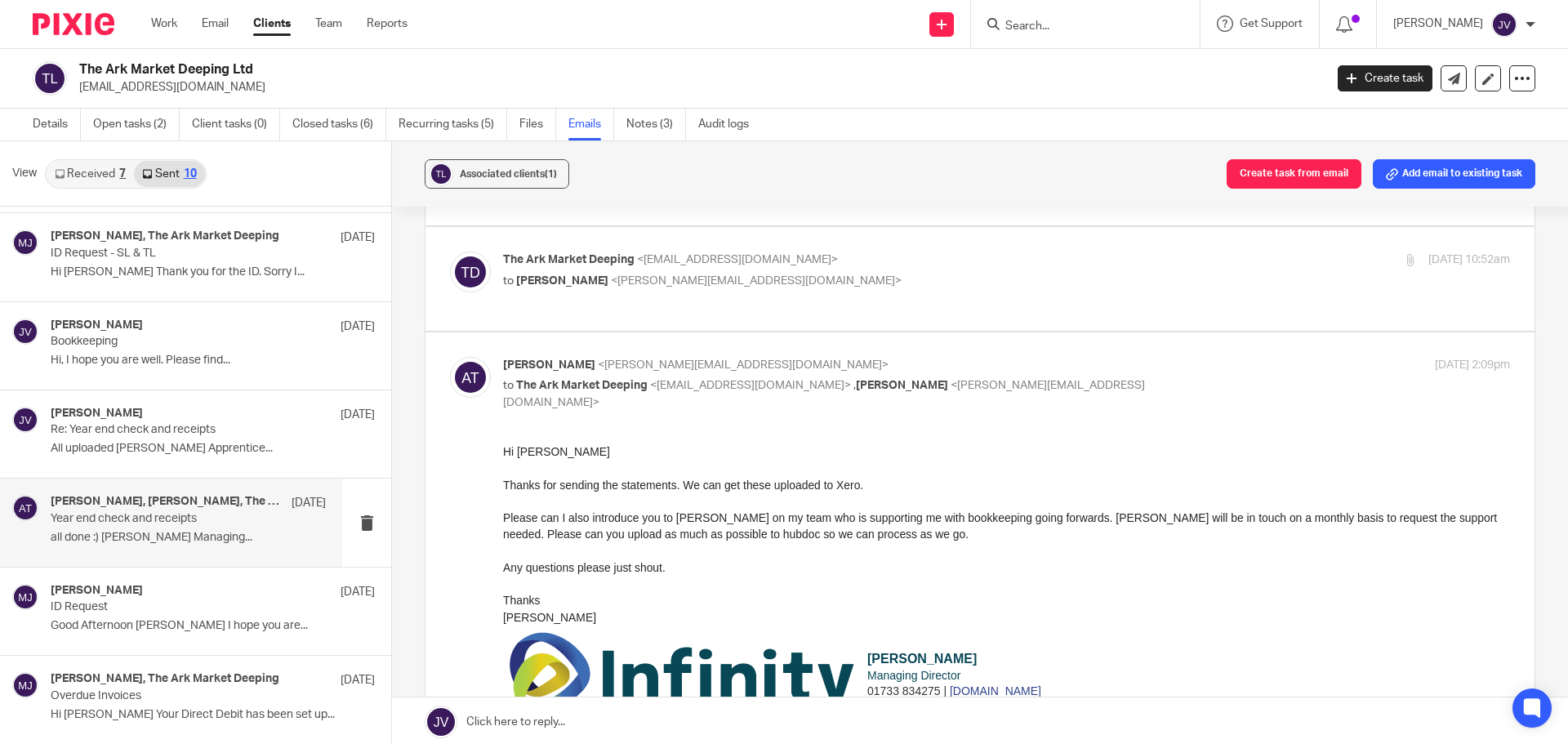
click at [1095, 357] on p "Aimee Tamburrini <aimee@infinity-accounting.co.uk>" at bounding box center [838, 366] width 671 height 17
checkbox input "false"
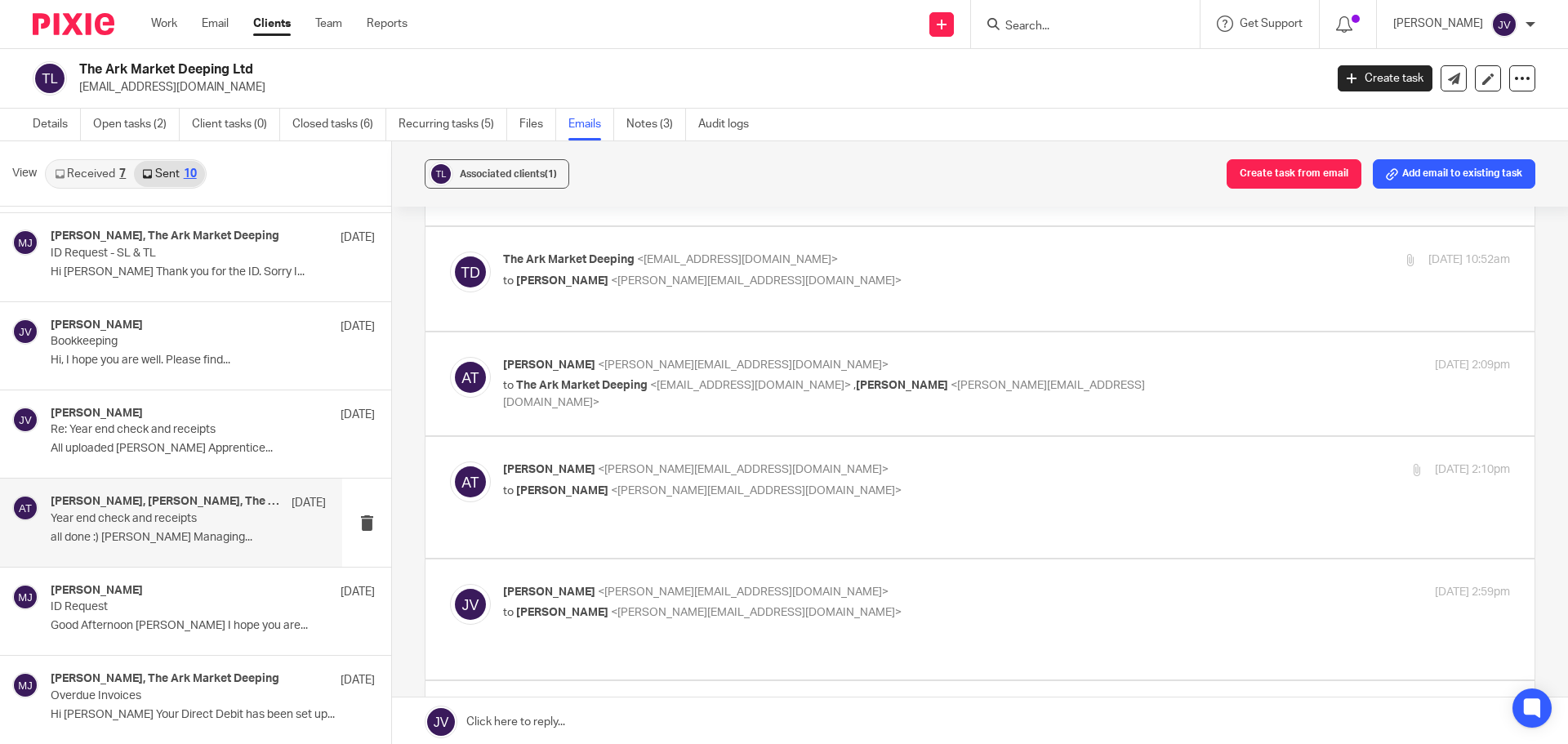
click at [1026, 461] on div "Aimee Tamburrini <aimee@infinity-accounting.co.uk> to Jamie Vinn <jamie@infinit…" at bounding box center [838, 479] width 671 height 37
checkbox input "true"
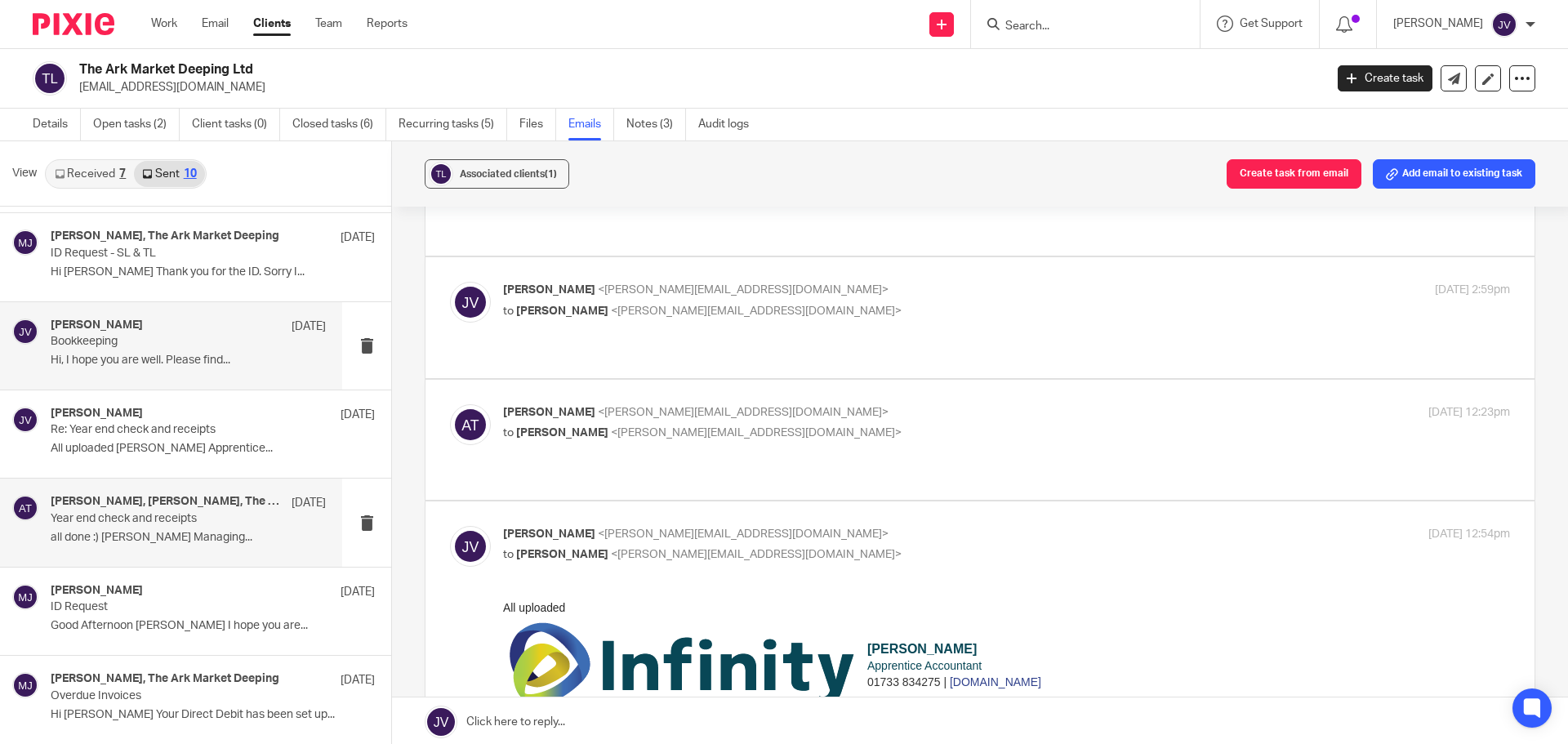
scroll to position [30, 0]
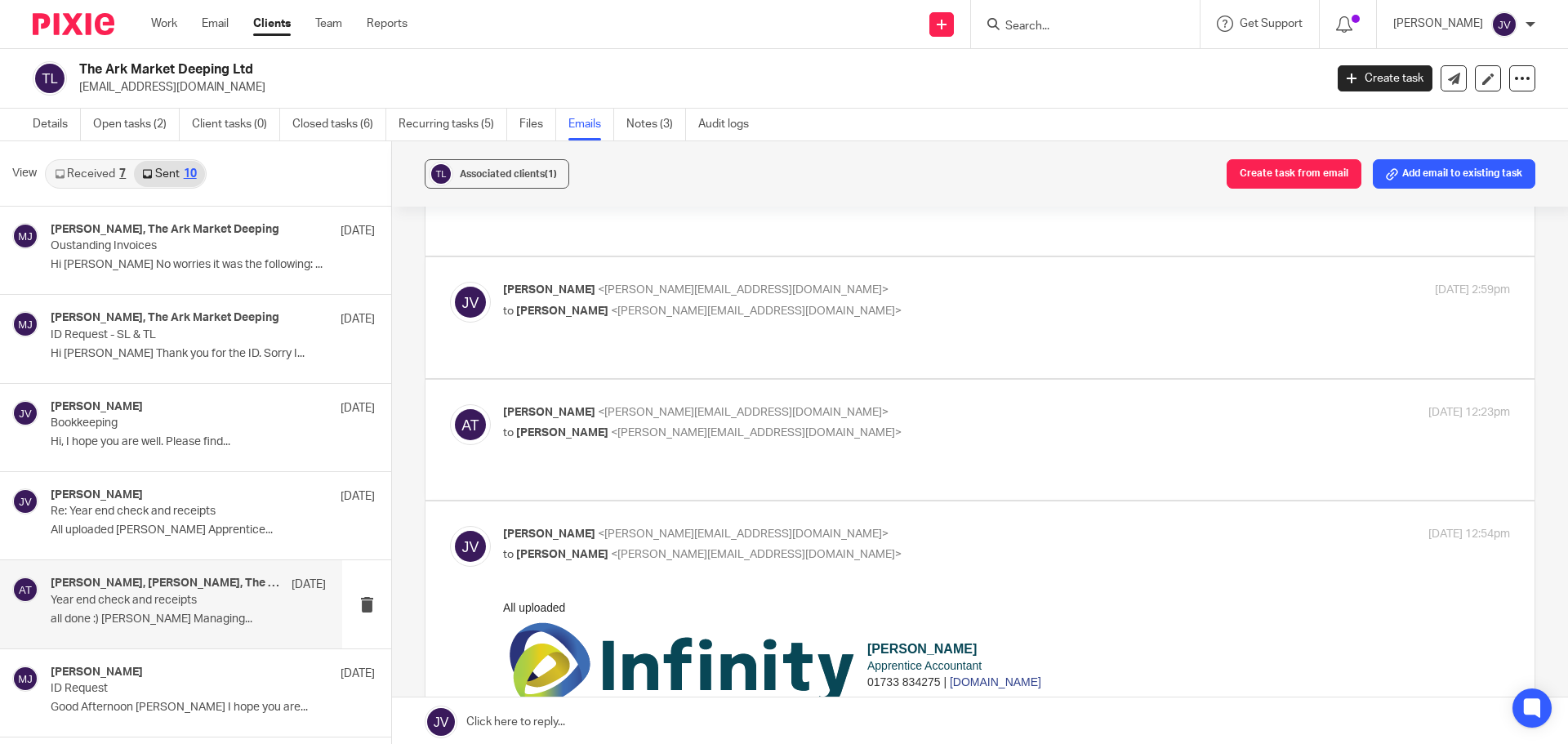
click at [202, 616] on p "all done :) Aimee Tamburrini Managing..." at bounding box center [188, 620] width 275 height 14
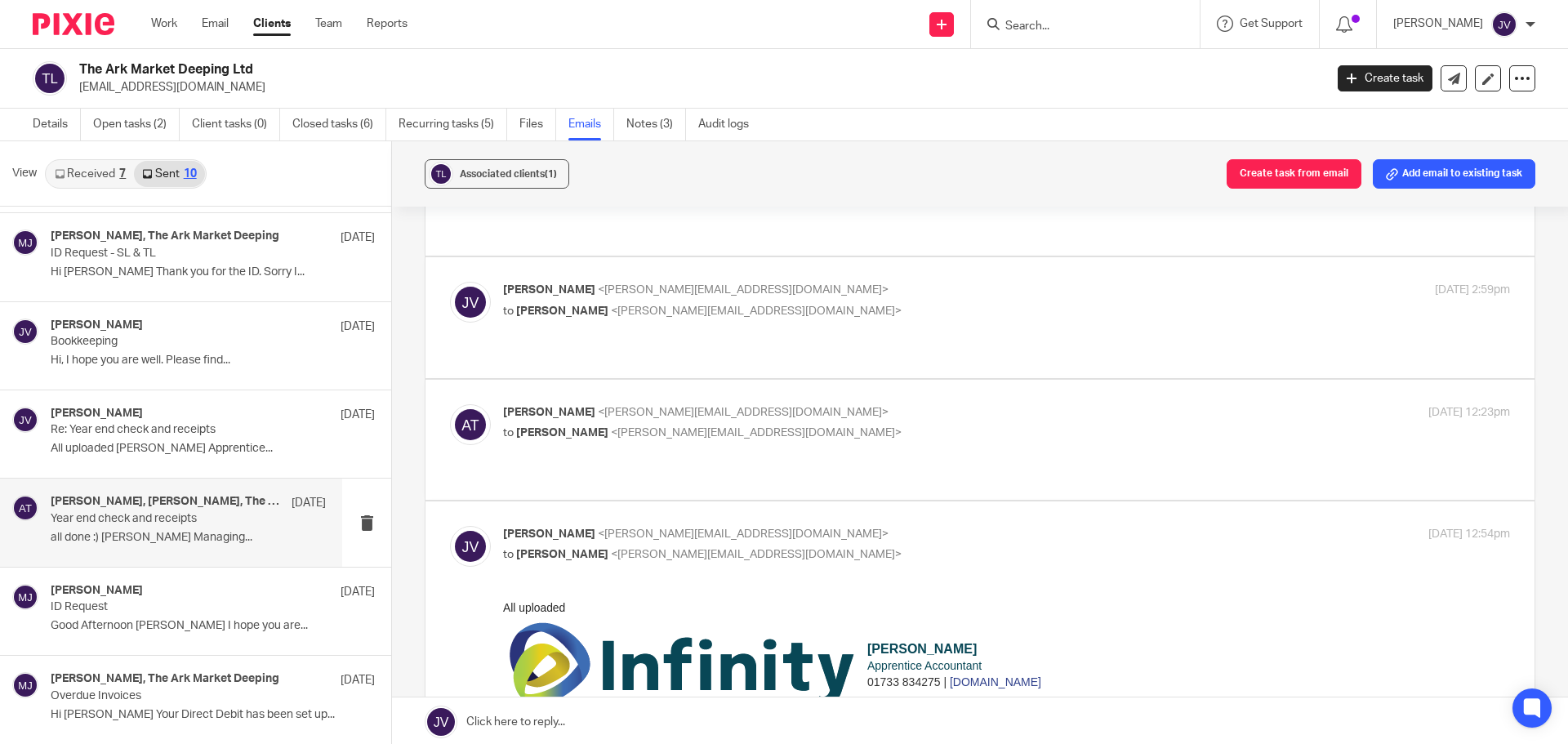
click at [248, 540] on p "all done :) Aimee Tamburrini Managing..." at bounding box center [188, 538] width 275 height 14
click at [178, 345] on p "Bookkeeping" at bounding box center [160, 342] width 221 height 14
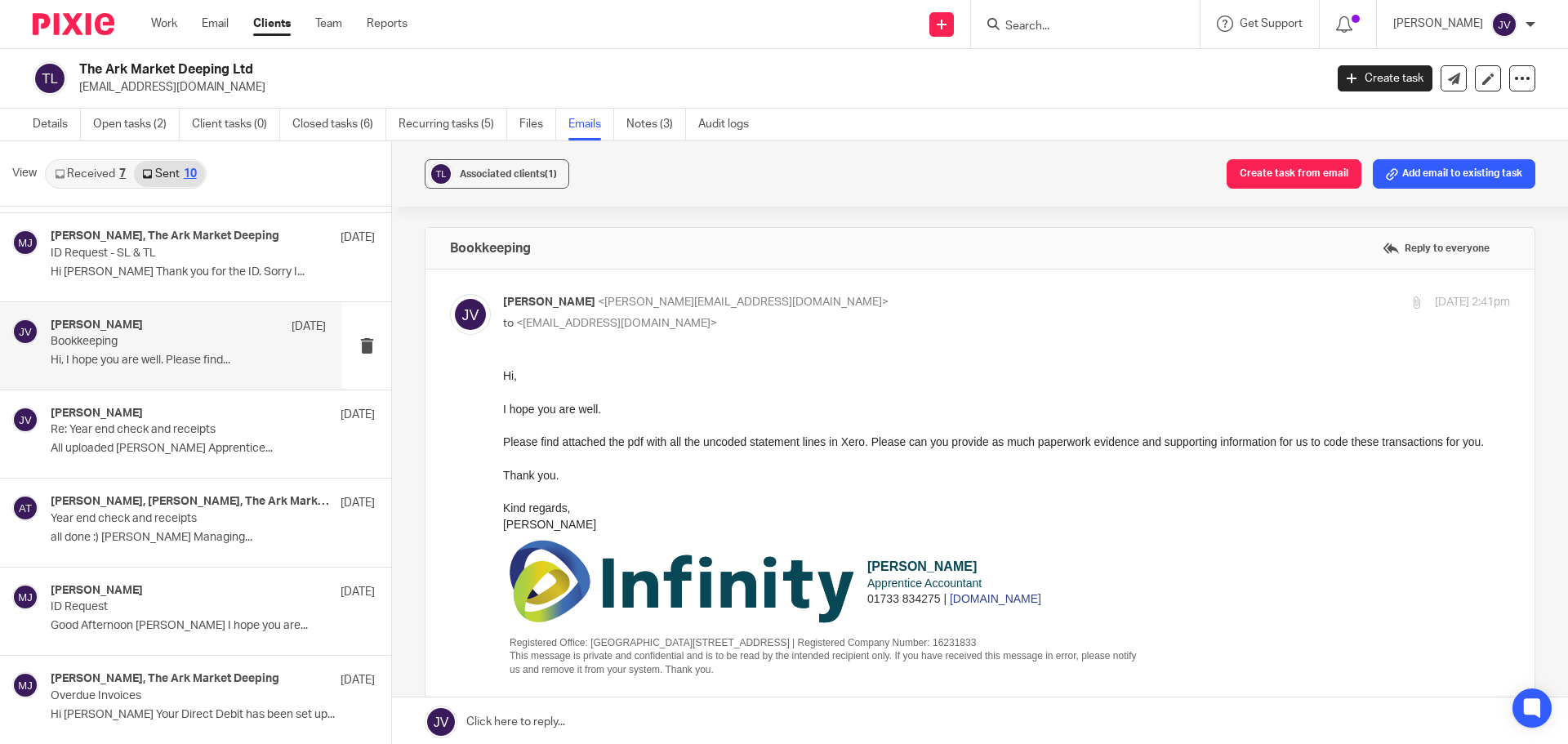
scroll to position [0, 0]
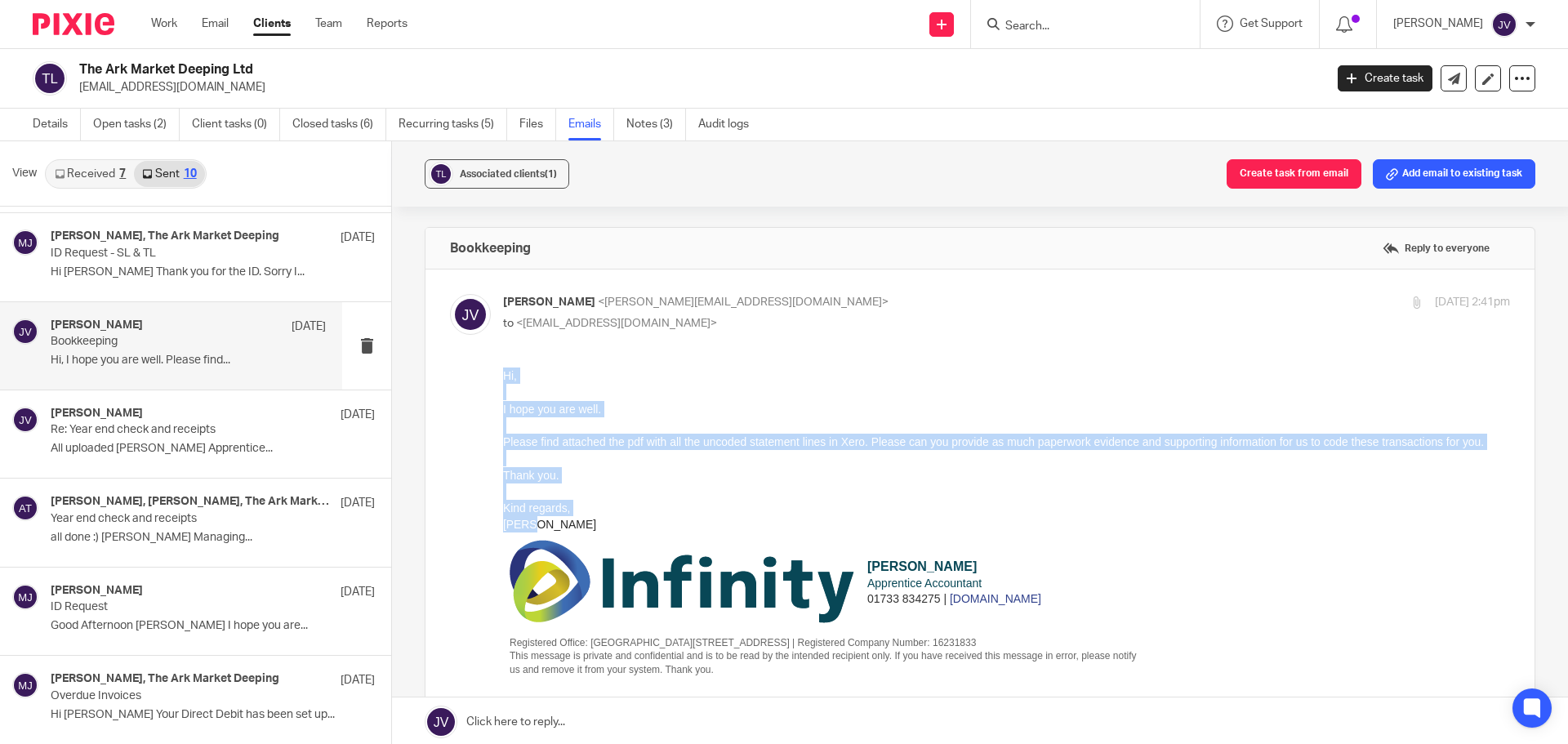
drag, startPoint x: 563, startPoint y: 524, endPoint x: 998, endPoint y: 746, distance: 488.4
click at [503, 378] on html "Hi, I hope you are well. Please find attached the pdf with all the uncoded stat…" at bounding box center [1006, 529] width 1007 height 323
copy div "Hi, I hope you are well. Please find attached the pdf with all the uncoded stat…"
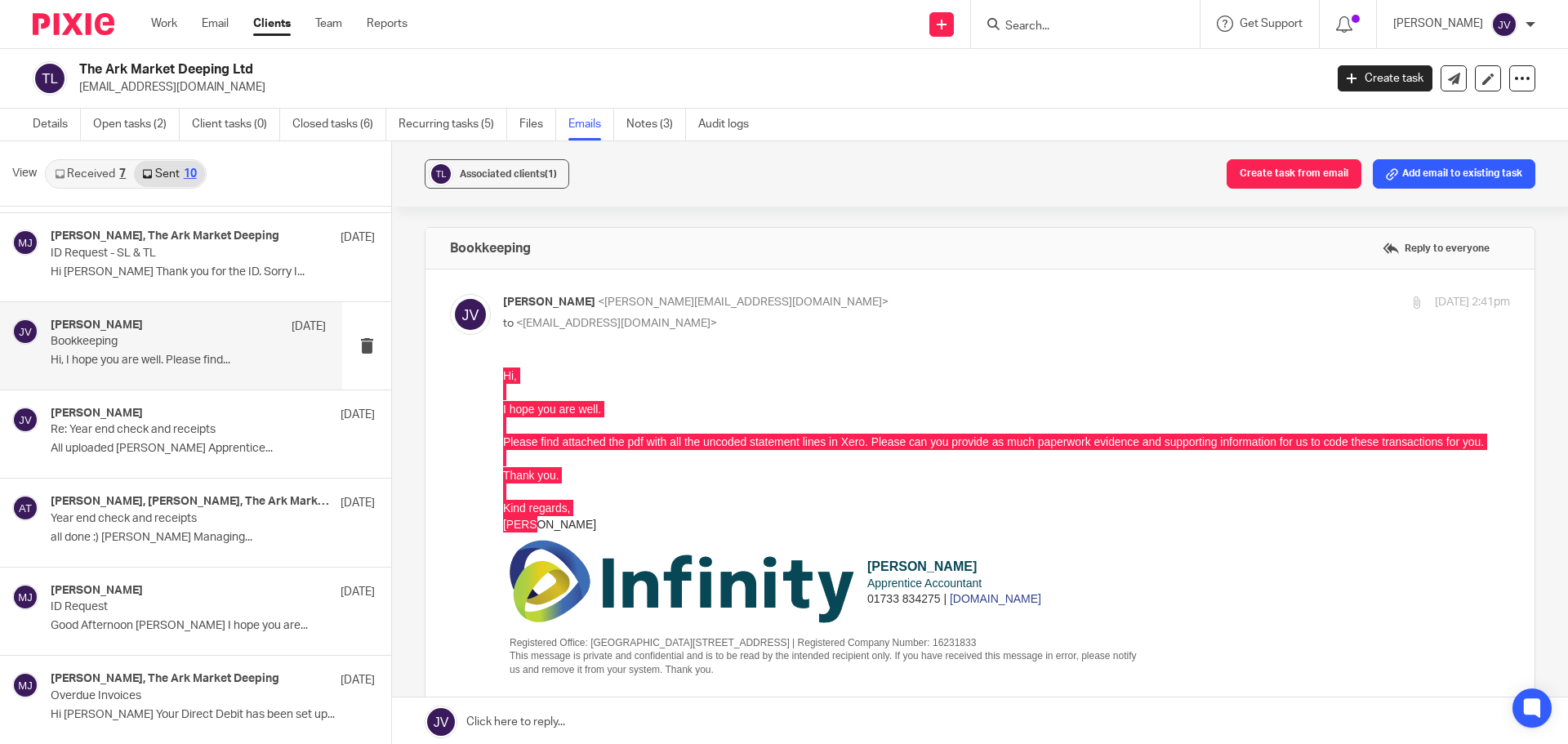
drag, startPoint x: 702, startPoint y: 332, endPoint x: 521, endPoint y: 327, distance: 181.1
click at [521, 327] on div "Jamie Vinn <jamie@infinity-accounting.co.uk> to <thearkmarketdeeping@gmail.com>…" at bounding box center [1006, 314] width 1007 height 41
copy span "thearkmarketdeeping@gmail.com>"
click at [82, 32] on img at bounding box center [74, 24] width 82 height 22
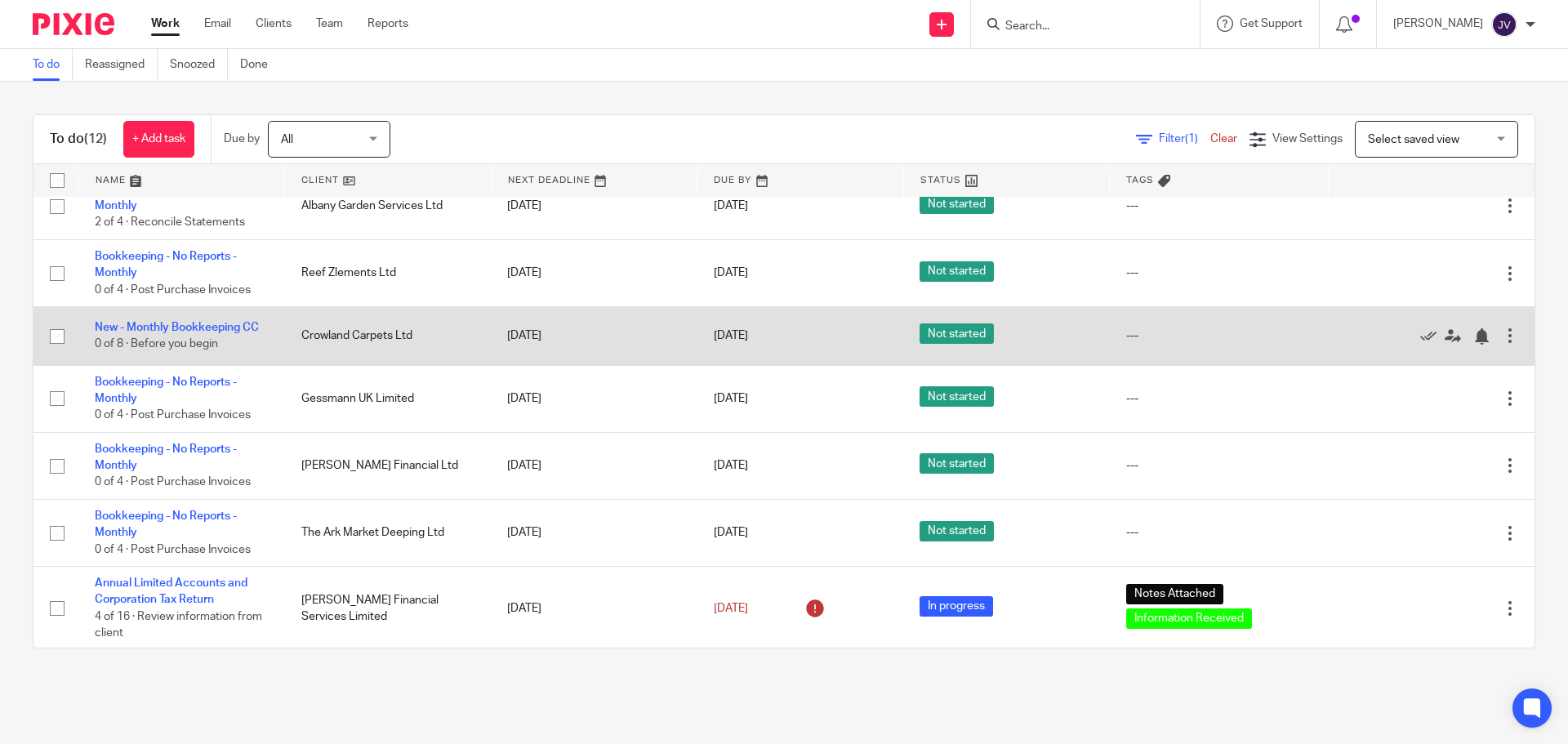
scroll to position [353, 0]
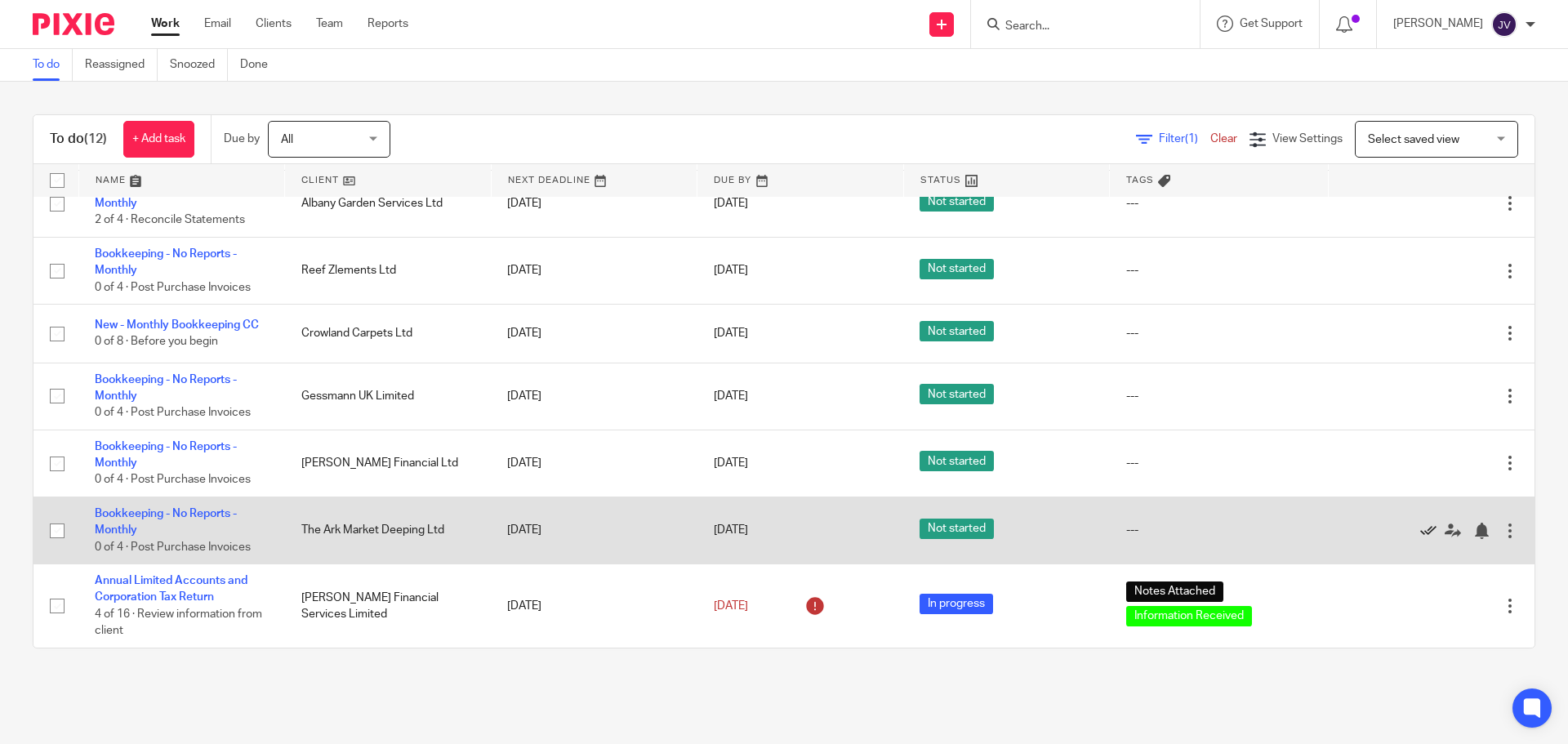
click at [1421, 533] on icon at bounding box center [1429, 530] width 16 height 16
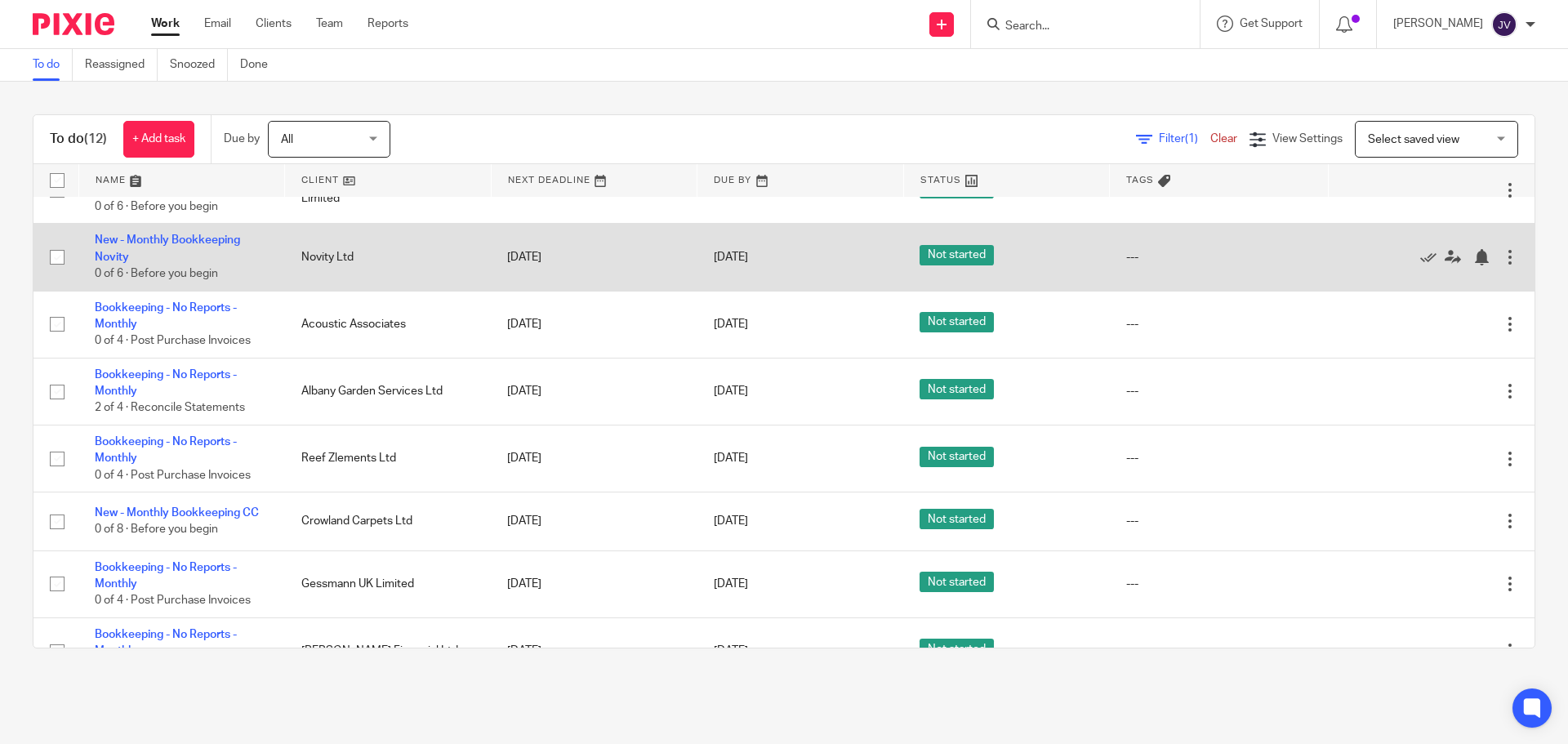
scroll to position [0, 0]
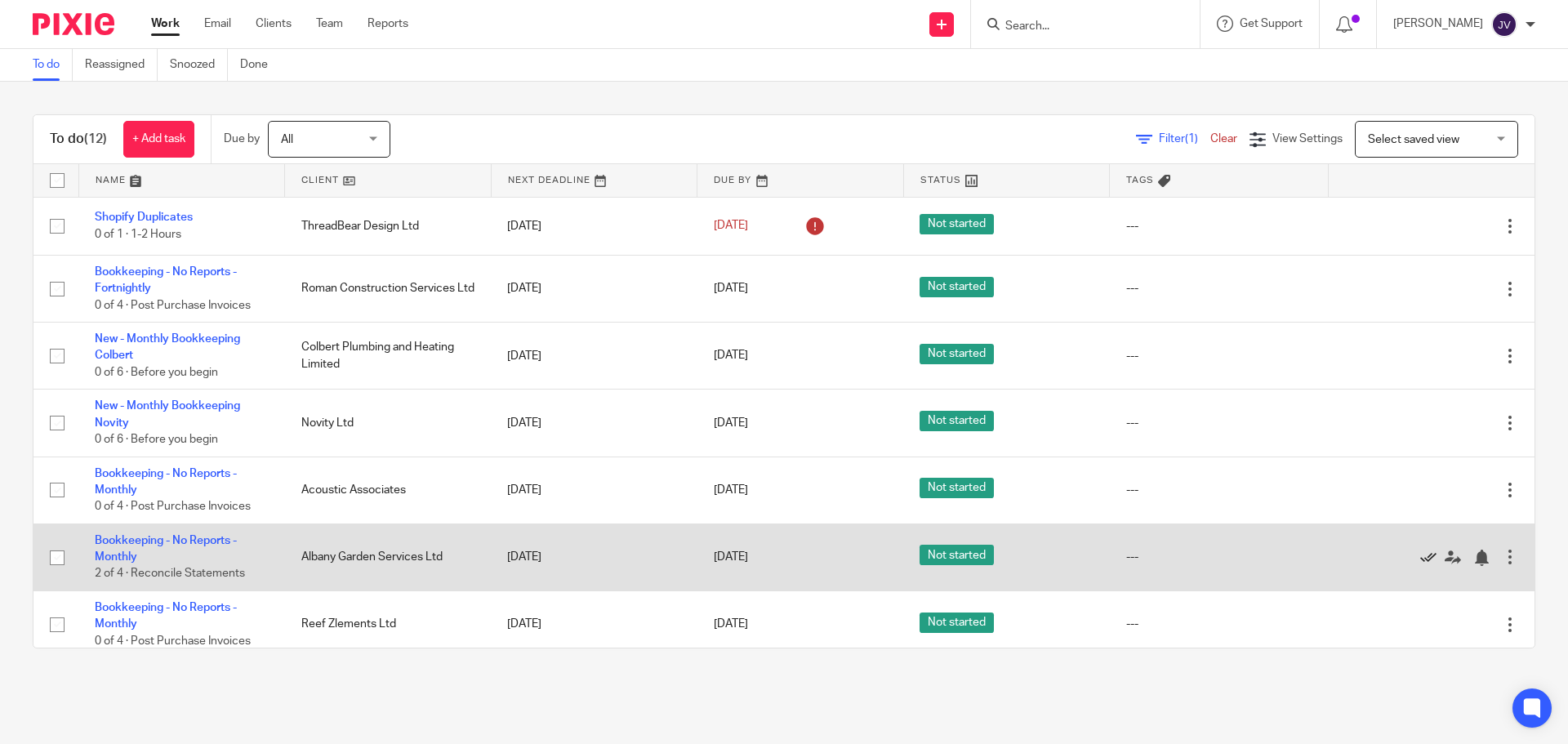
click at [1421, 557] on icon at bounding box center [1429, 558] width 16 height 16
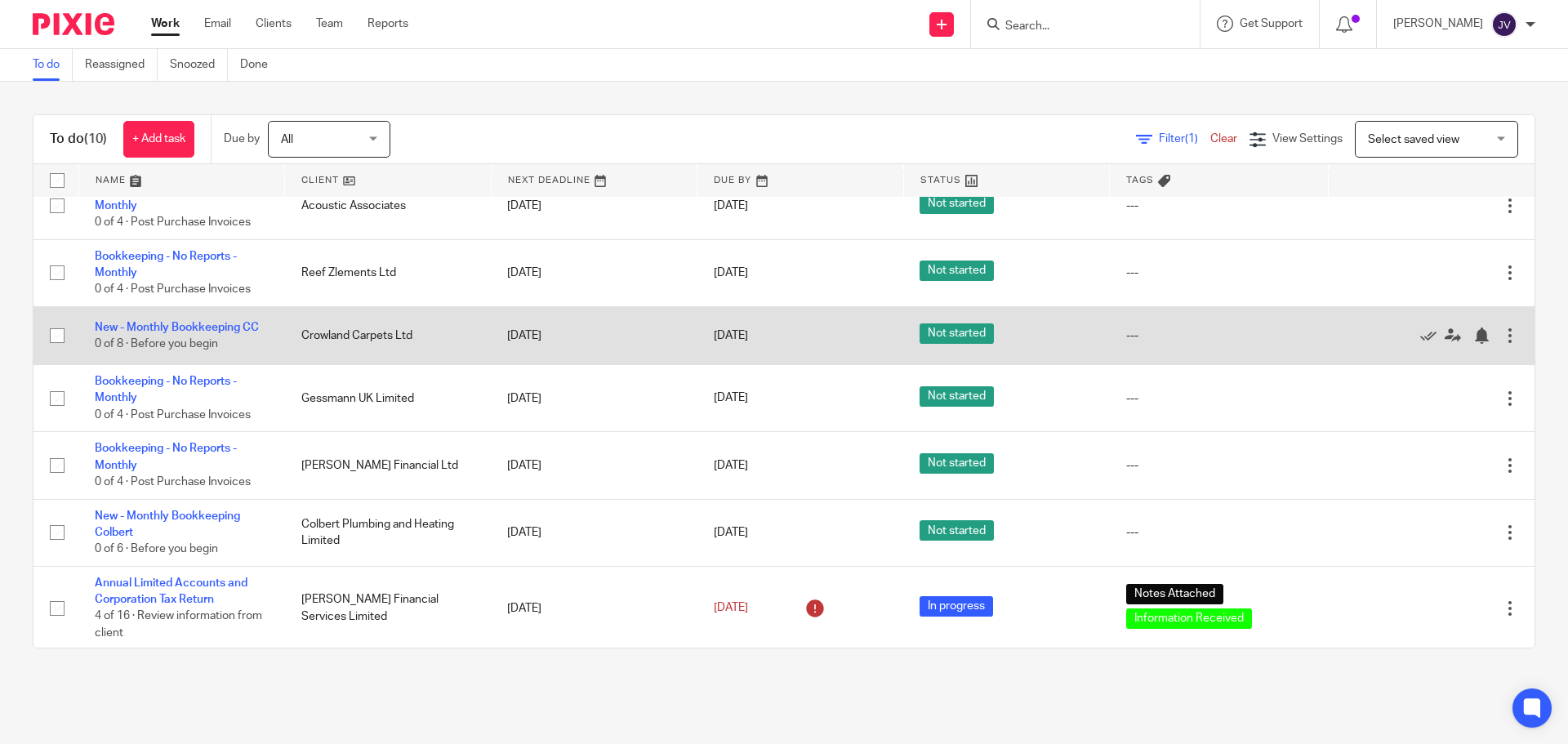
scroll to position [220, 0]
